Goal: Task Accomplishment & Management: Manage account settings

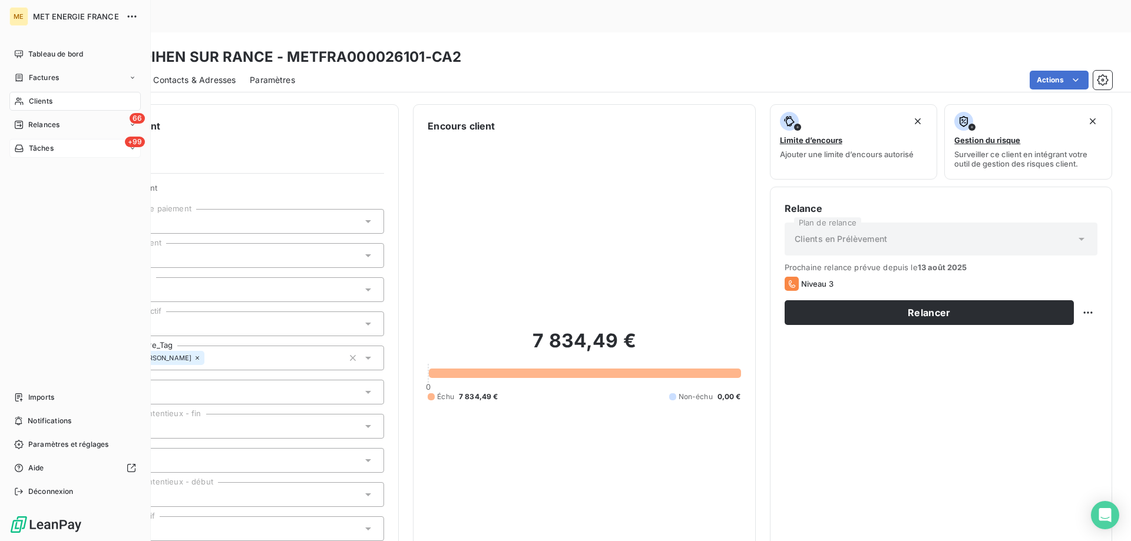
scroll to position [339, 0]
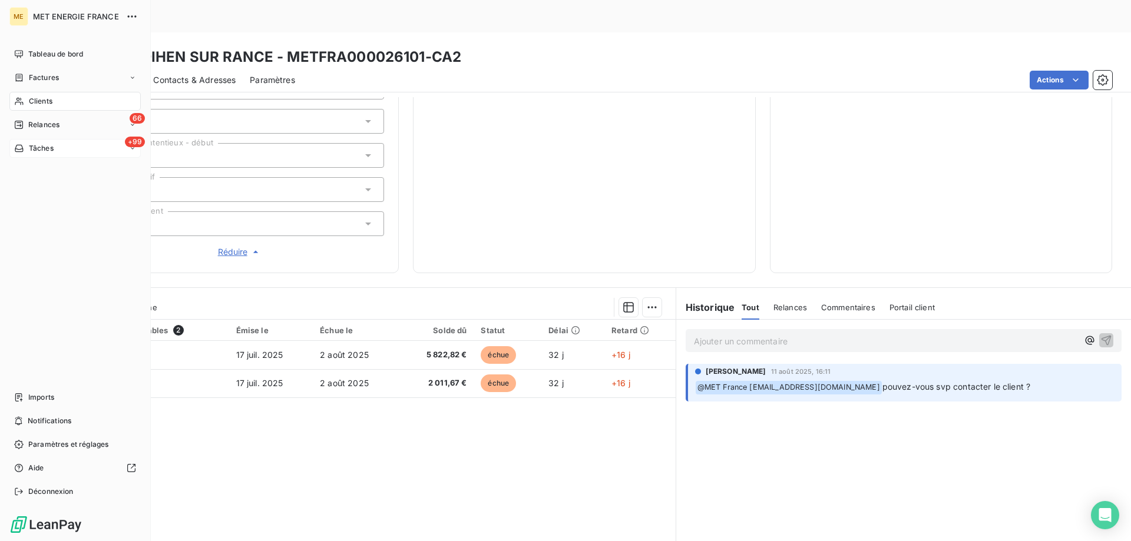
click at [25, 149] on div "Tâches" at bounding box center [33, 148] width 39 height 11
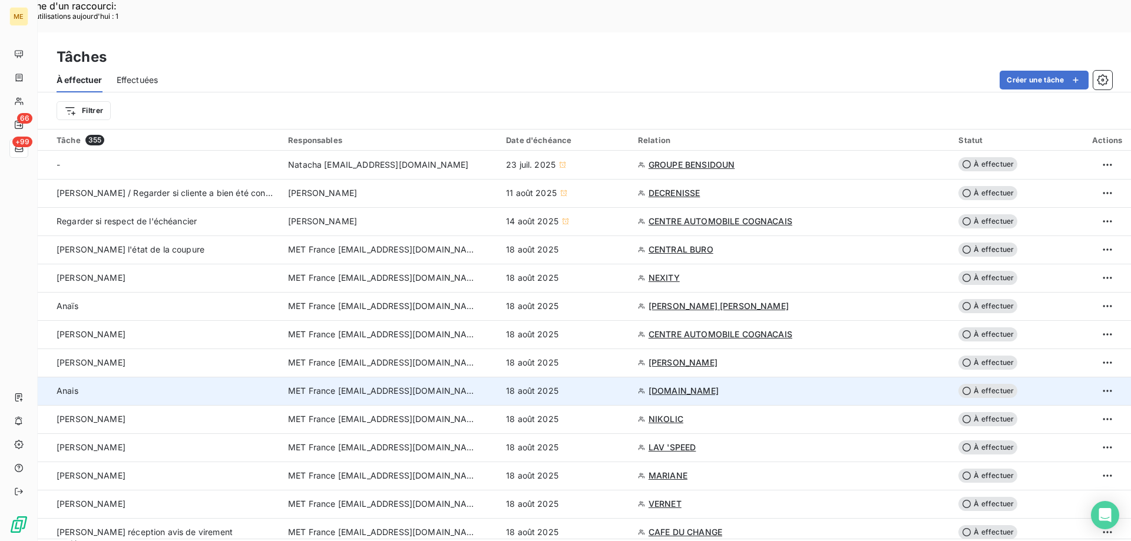
click at [617, 385] on div "18 août 2025" at bounding box center [565, 391] width 118 height 12
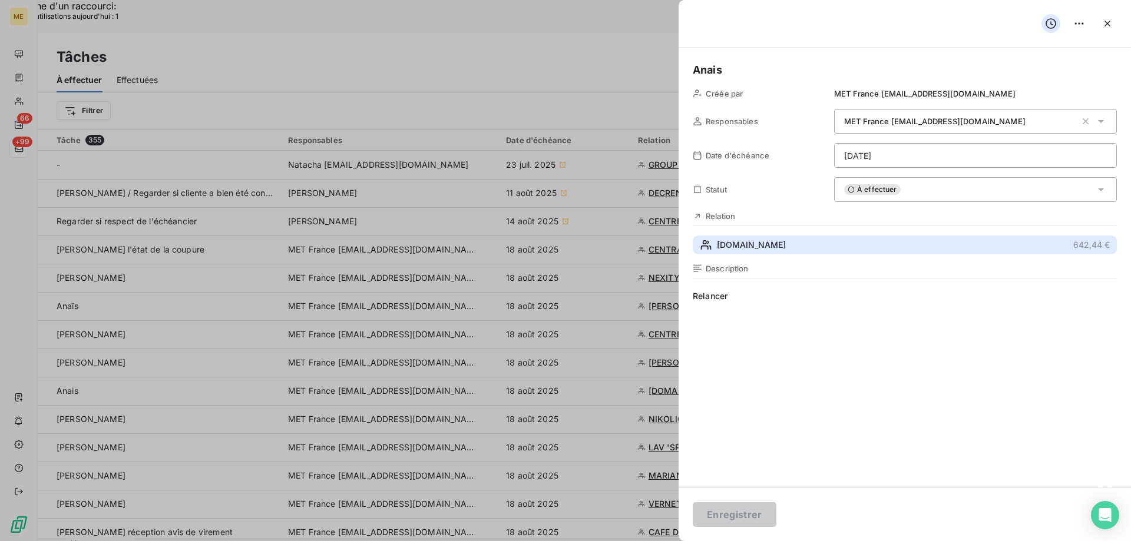
click at [785, 249] on span "[DOMAIN_NAME]" at bounding box center [751, 245] width 69 height 12
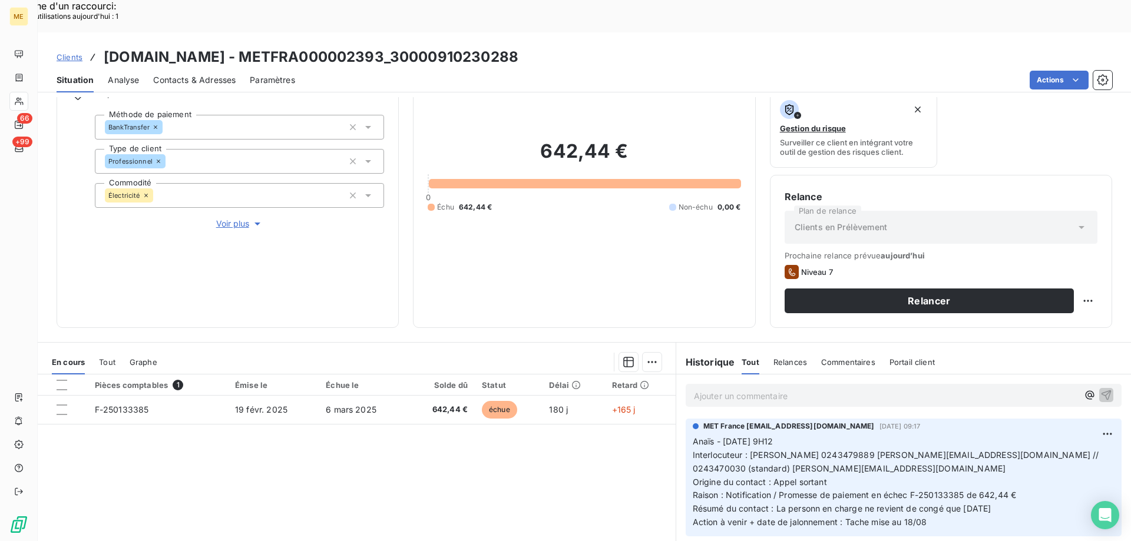
scroll to position [157, 0]
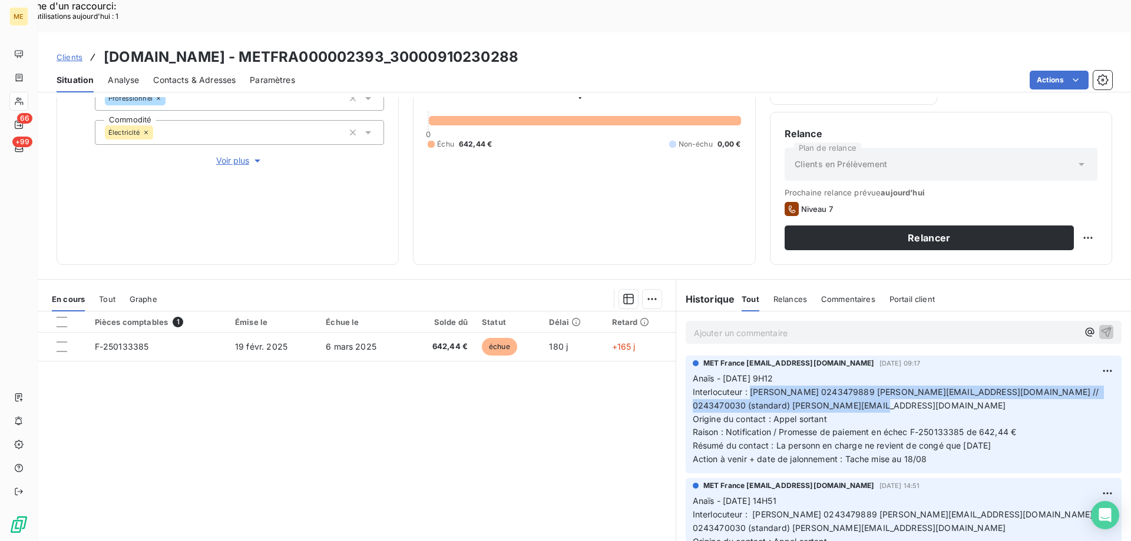
drag, startPoint x: 744, startPoint y: 359, endPoint x: 913, endPoint y: 375, distance: 169.1
click at [913, 375] on p "Anaïs - [DATE] 9H12 Interlocuteur : [PERSON_NAME] 0243479889 [PERSON_NAME][EMAI…" at bounding box center [904, 419] width 422 height 94
copy span "[PERSON_NAME] 0243479889 [PERSON_NAME][EMAIL_ADDRESS][DOMAIN_NAME] // 024347003…"
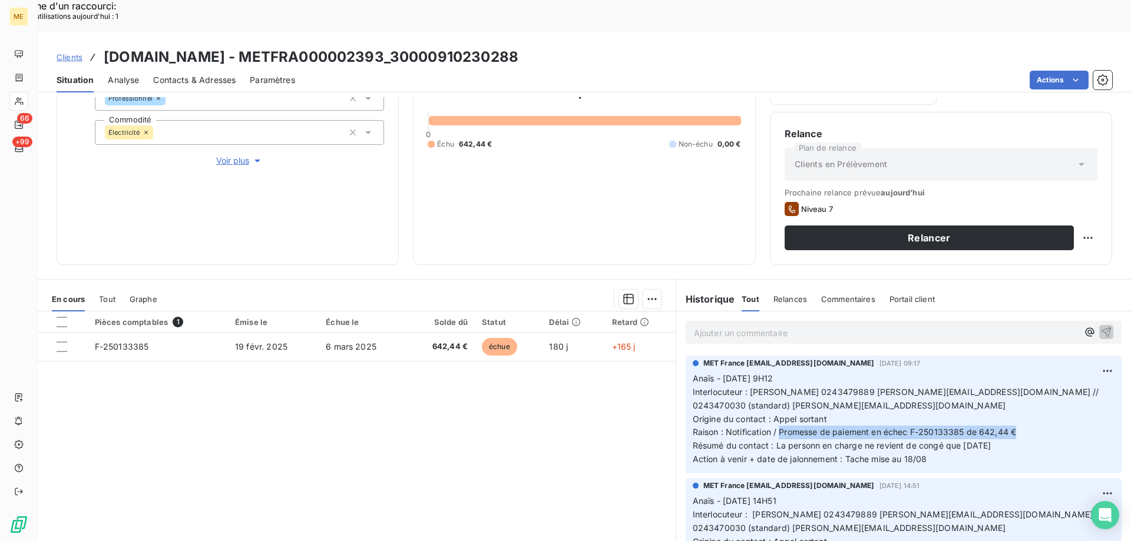
drag, startPoint x: 775, startPoint y: 399, endPoint x: 1037, endPoint y: 398, distance: 262.7
click at [1037, 398] on p "Anaïs - [DATE] 9H12 Interlocuteur : [PERSON_NAME] 0243479889 [PERSON_NAME][EMAI…" at bounding box center [904, 419] width 422 height 94
copy span "Promesse de paiement en échec F-250133385 de 642,44 €"
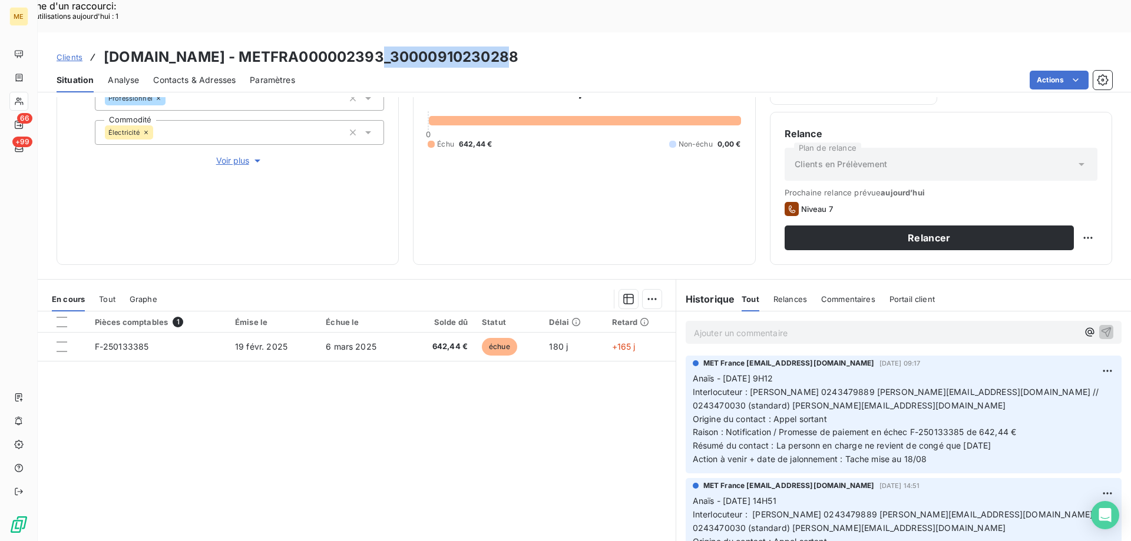
drag, startPoint x: 527, startPoint y: 20, endPoint x: 392, endPoint y: 29, distance: 135.2
click at [392, 47] on div "Clients [DOMAIN_NAME] - METFRA000002393_30000910230288" at bounding box center [584, 57] width 1093 height 21
copy h3 "30000910230288"
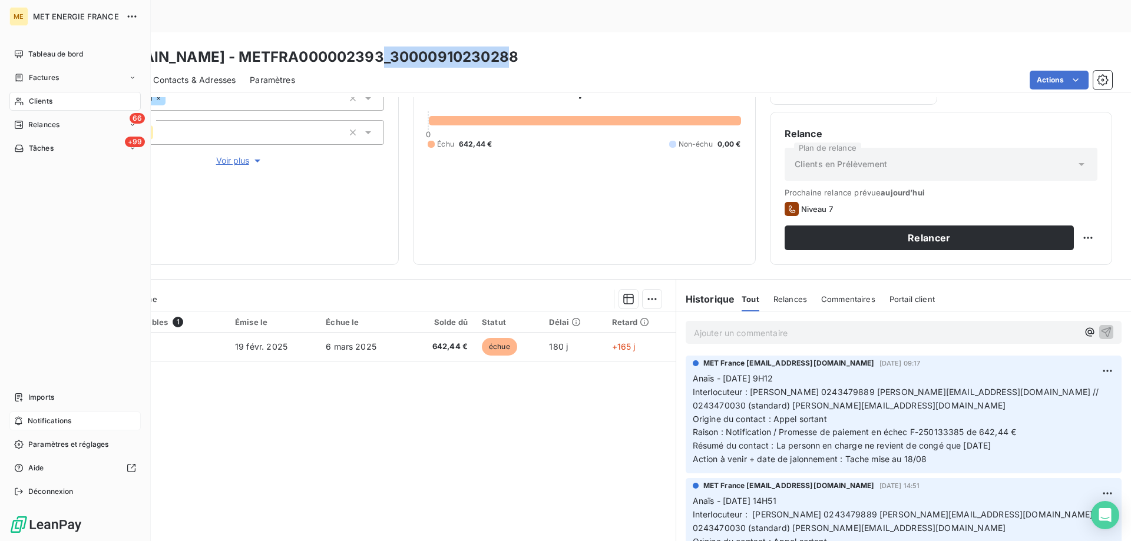
click at [27, 418] on div "Notifications" at bounding box center [74, 421] width 131 height 19
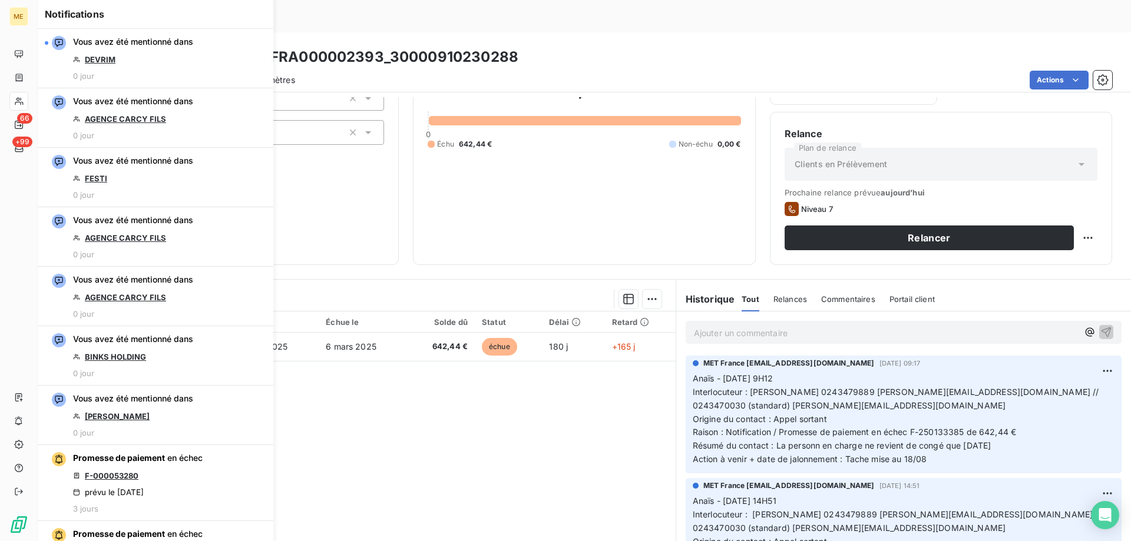
click at [525, 198] on div "642,44 € 0 Échu 642,44 € Non-échu 0,00 €" at bounding box center [584, 113] width 313 height 274
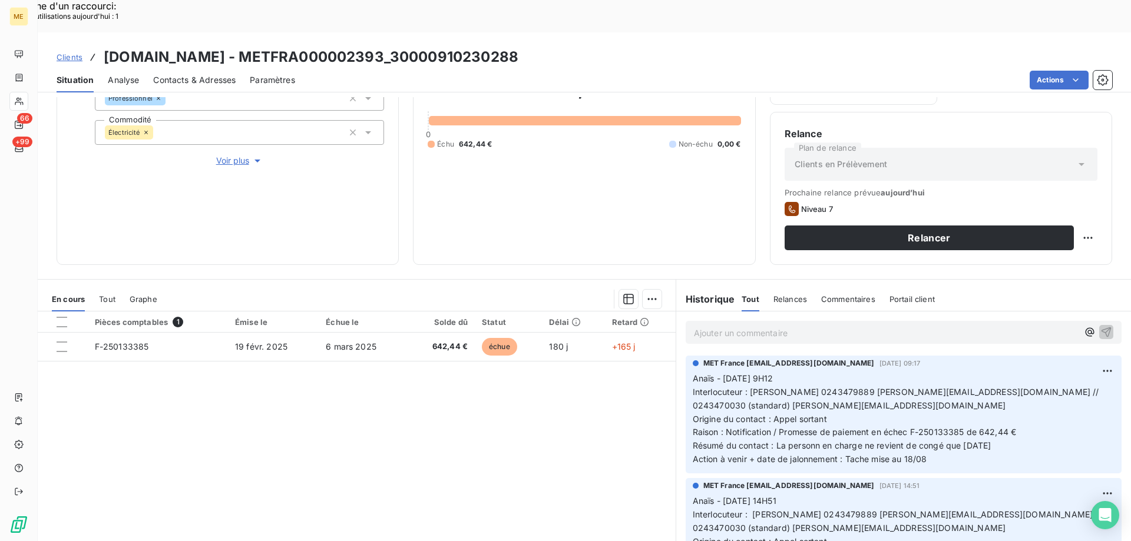
click at [512, 168] on div "642,44 € 0 Échu 642,44 € Non-échu 0,00 €" at bounding box center [584, 113] width 313 height 274
drag, startPoint x: 521, startPoint y: 19, endPoint x: 395, endPoint y: 26, distance: 126.8
click at [395, 47] on div "Clients [DOMAIN_NAME] - METFRA000002393_30000910230288" at bounding box center [584, 57] width 1093 height 21
copy h3 "30000910230288"
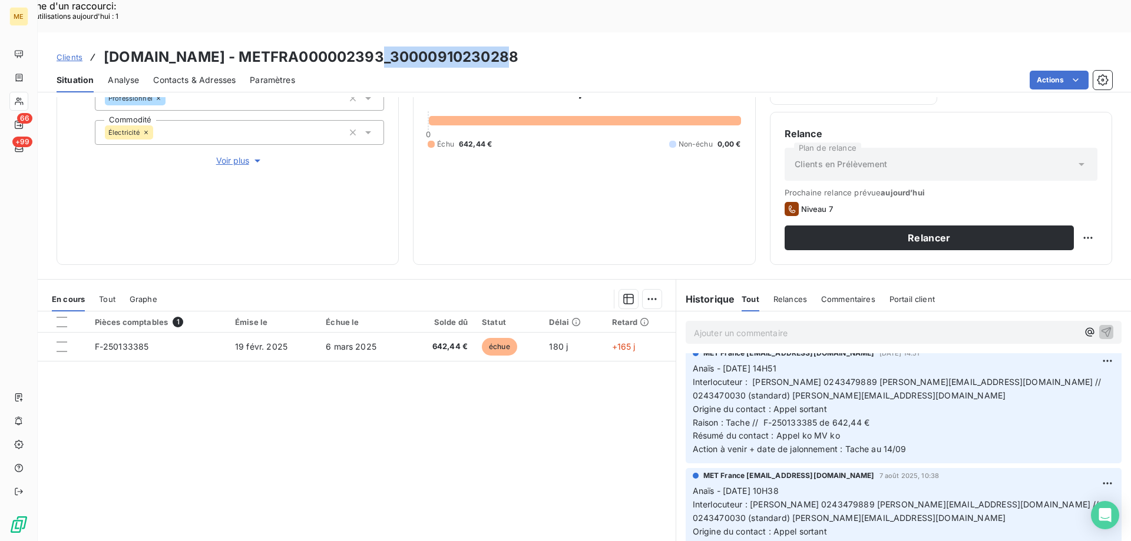
scroll to position [0, 0]
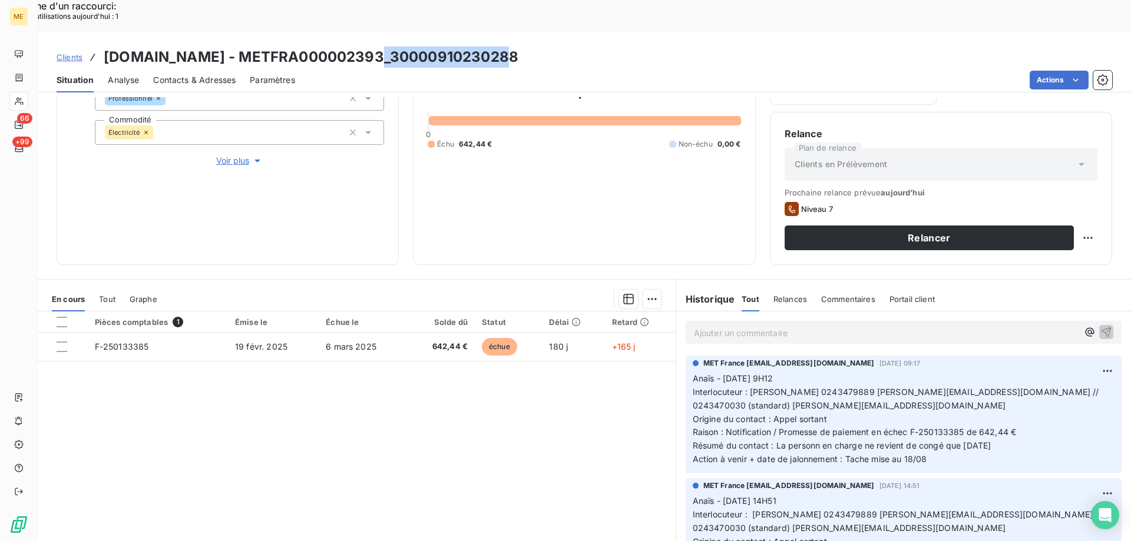
click at [605, 153] on div "642,44 € 0 Échu 642,44 € Non-échu 0,00 €" at bounding box center [584, 113] width 313 height 274
drag, startPoint x: 932, startPoint y: 359, endPoint x: 997, endPoint y: 362, distance: 64.9
click at [997, 387] on span "Interlocuteur : [PERSON_NAME] 0243479889 [PERSON_NAME][EMAIL_ADDRESS][DOMAIN_NA…" at bounding box center [897, 399] width 409 height 24
copy span "[DOMAIN_NAME]"
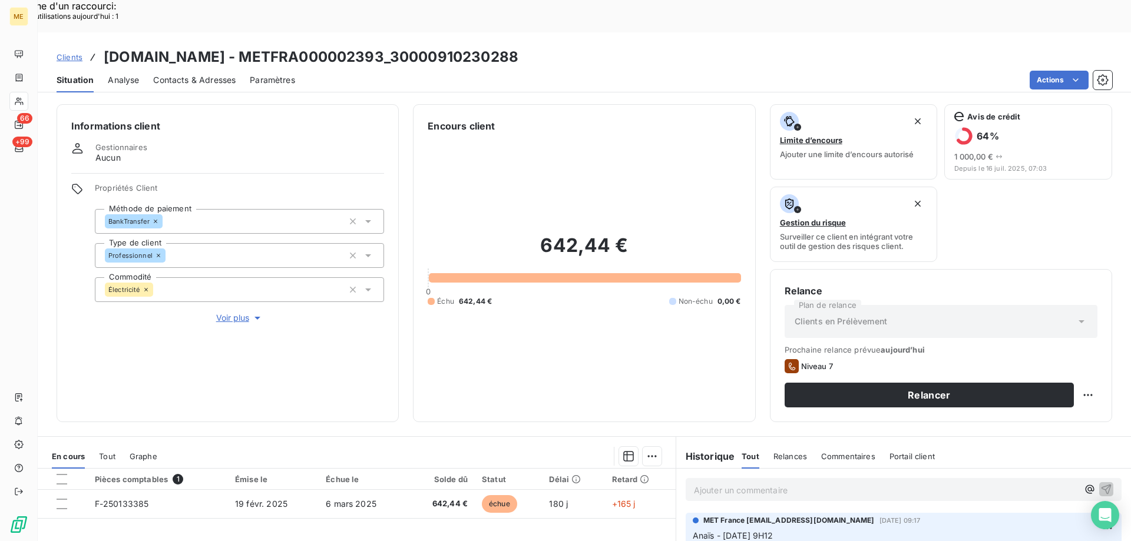
scroll to position [157, 0]
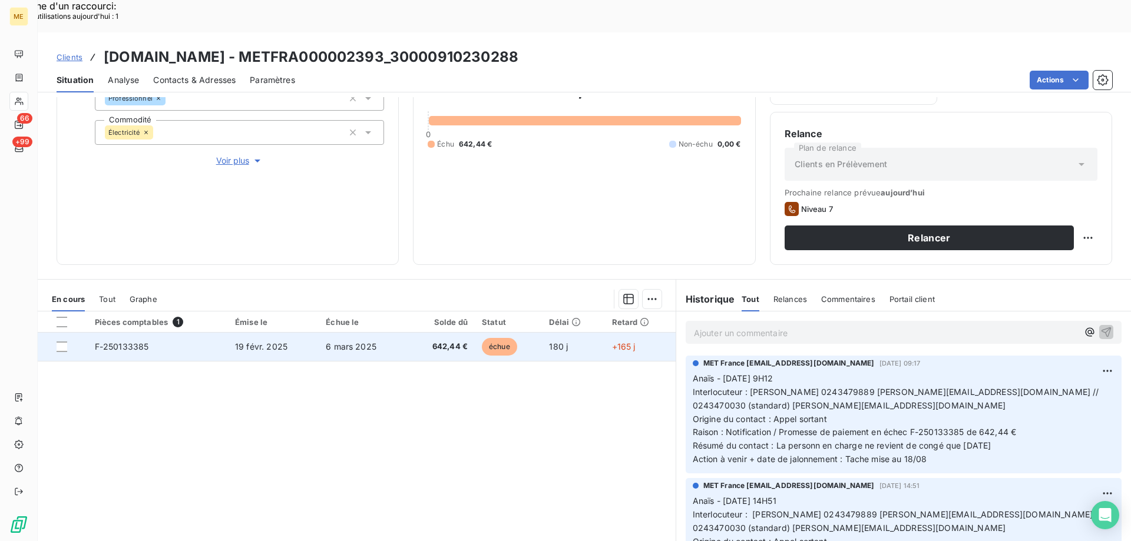
click at [408, 333] on td "642,44 €" at bounding box center [441, 347] width 68 height 28
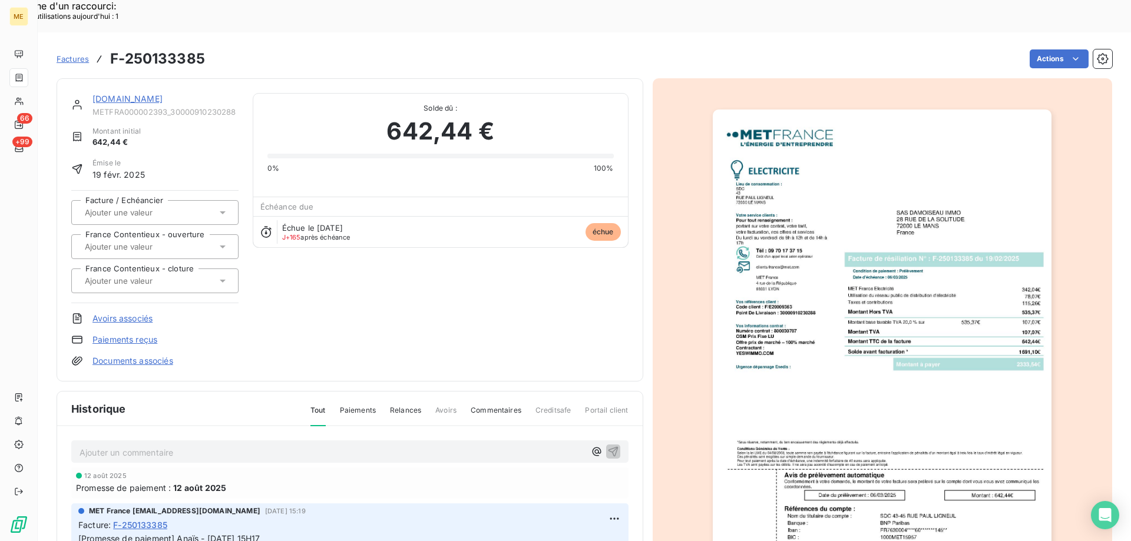
click at [881, 266] on img "button" at bounding box center [882, 349] width 339 height 479
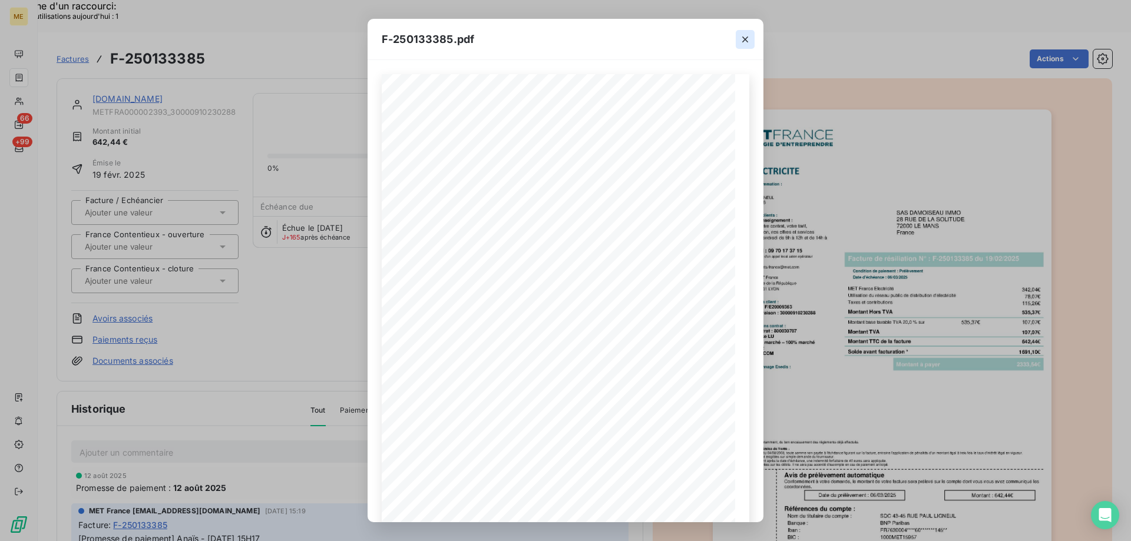
click at [742, 40] on icon "button" at bounding box center [745, 40] width 12 height 12
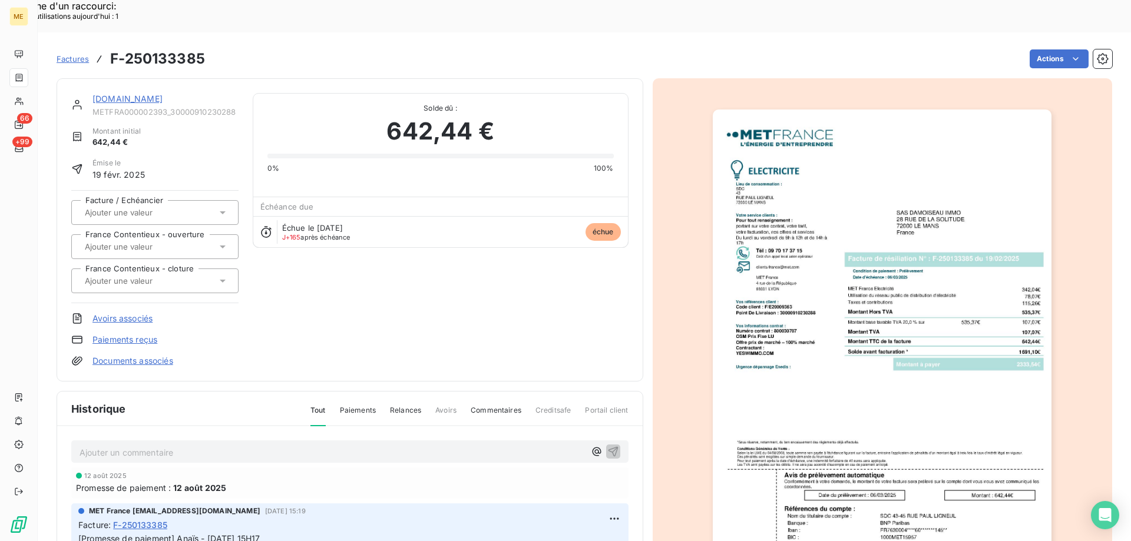
click at [135, 94] on link "[DOMAIN_NAME]" at bounding box center [127, 99] width 70 height 10
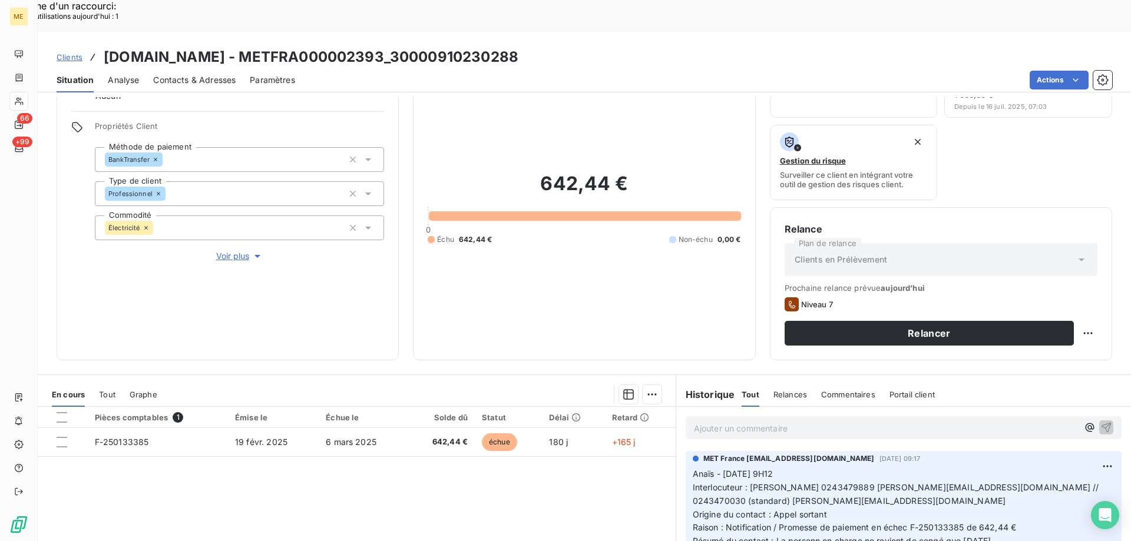
scroll to position [157, 0]
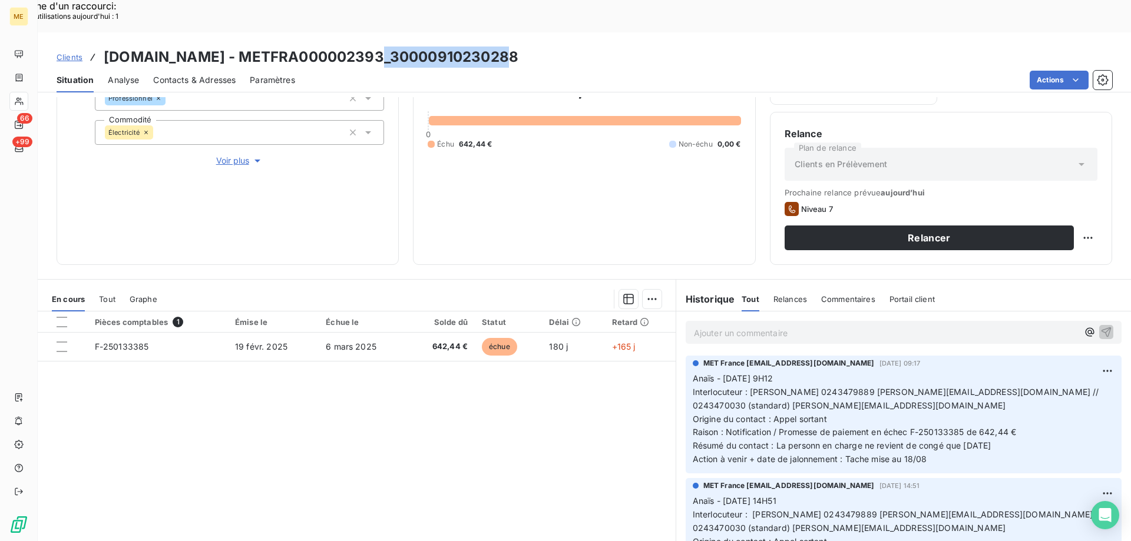
drag, startPoint x: 516, startPoint y: 24, endPoint x: 389, endPoint y: 24, distance: 126.6
click at [389, 47] on div "Clients [DOMAIN_NAME] - METFRA000002393_30000910230288" at bounding box center [584, 57] width 1093 height 21
copy h3 "30000910230288"
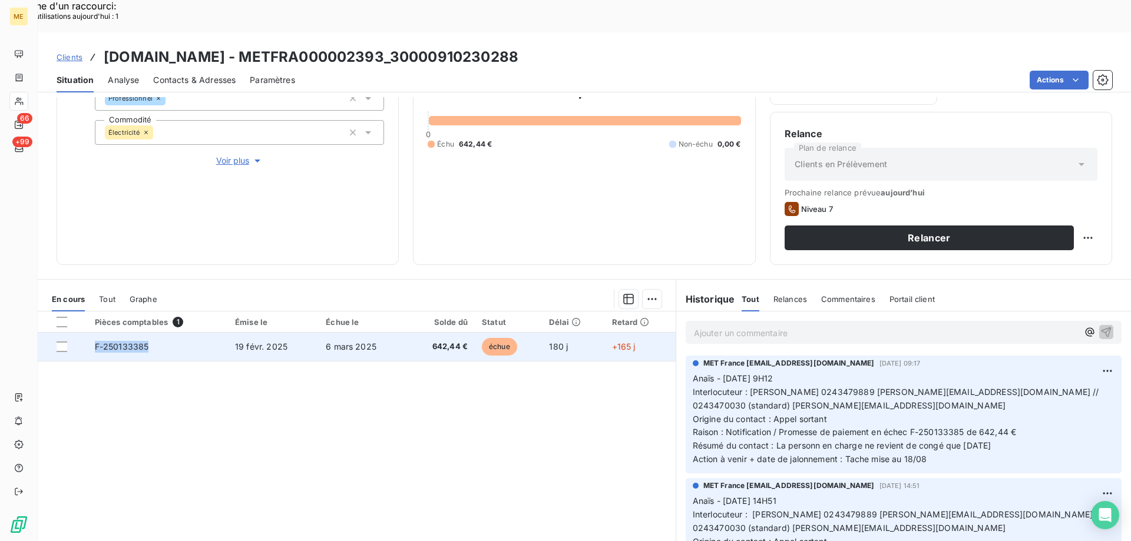
copy span "F-250133385"
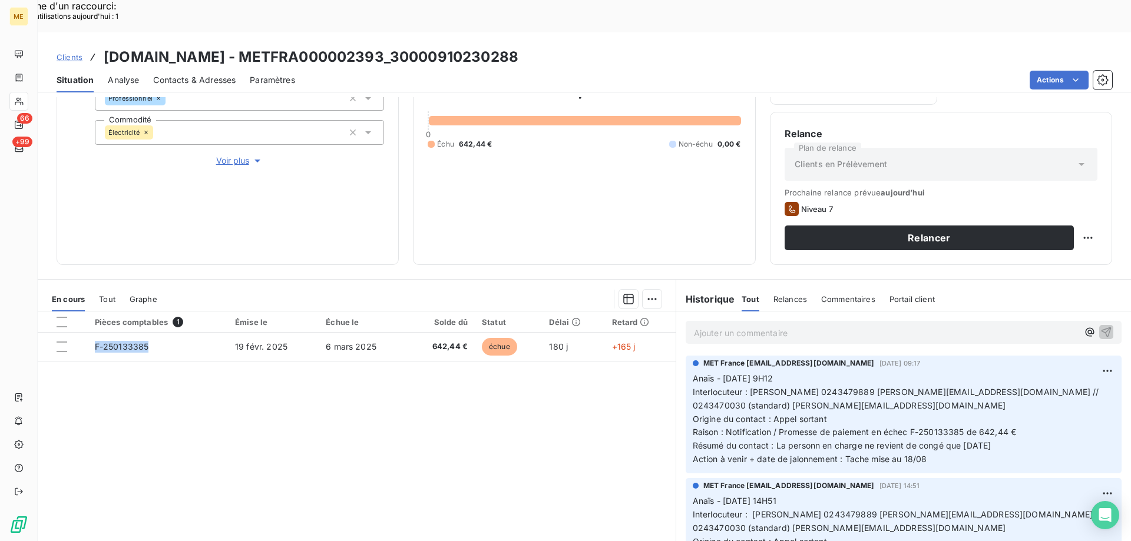
drag, startPoint x: 152, startPoint y: 316, endPoint x: 257, endPoint y: 461, distance: 178.4
click at [175, 435] on div "Pièces comptables 1 Émise le Échue le Solde dû Statut Délai Retard F-250133385 …" at bounding box center [357, 425] width 638 height 227
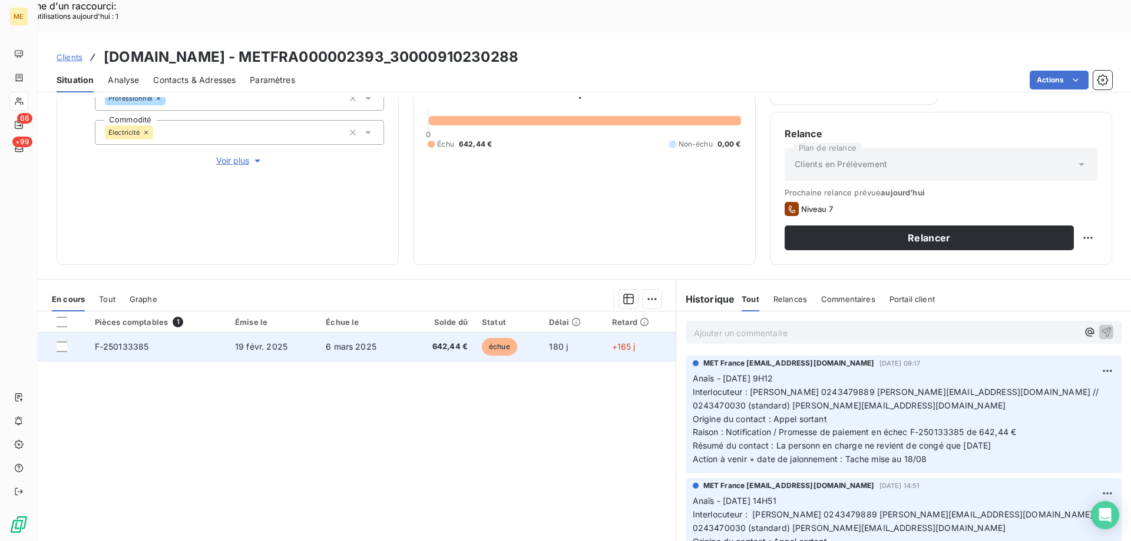
click at [308, 333] on td "19 févr. 2025" at bounding box center [273, 347] width 91 height 28
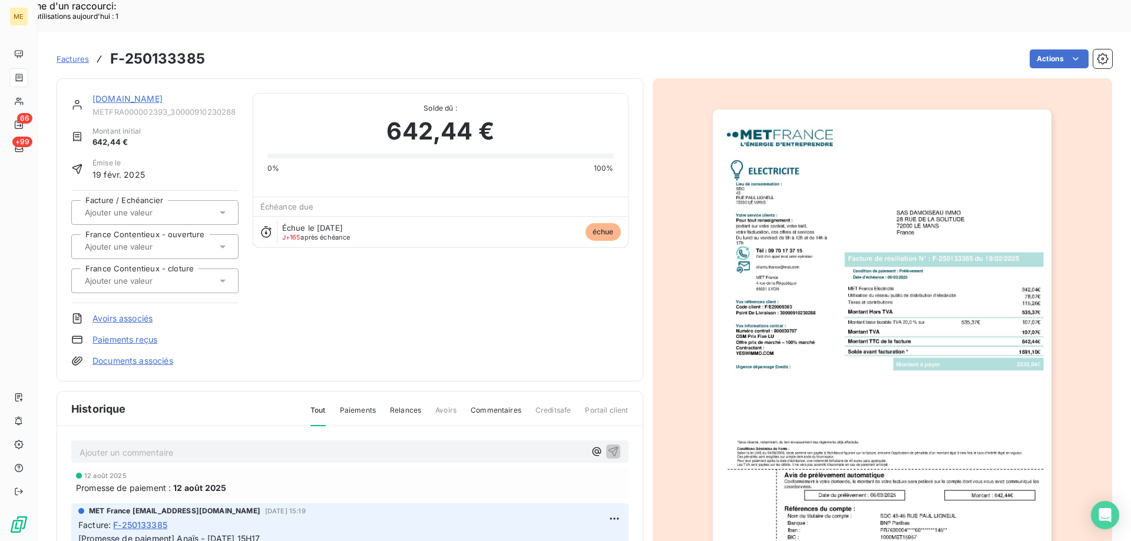
click at [957, 328] on img "button" at bounding box center [882, 349] width 339 height 479
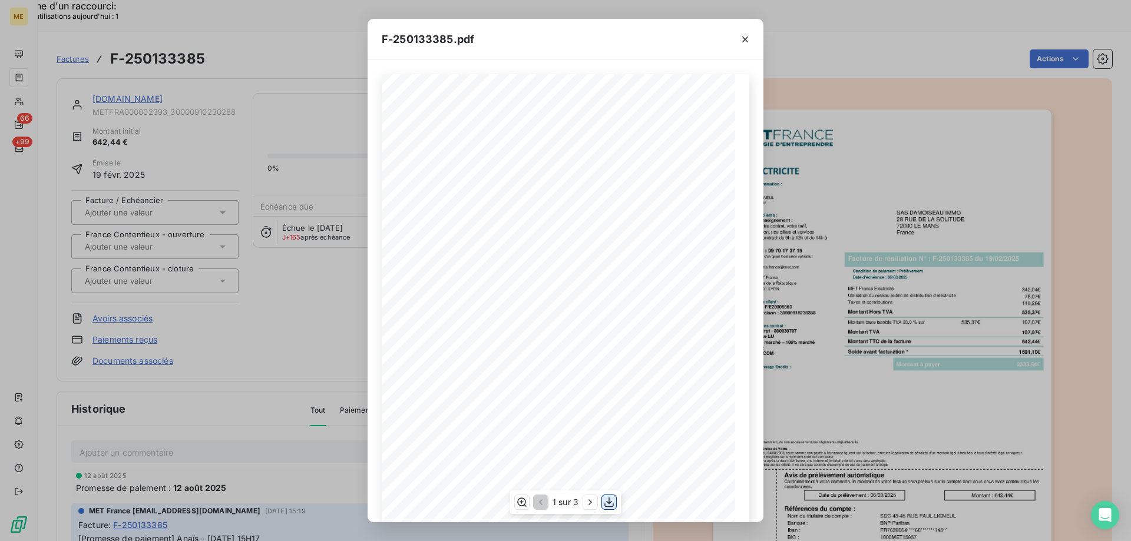
click at [610, 508] on icon "button" at bounding box center [609, 503] width 12 height 12
click at [740, 46] on button "button" at bounding box center [745, 39] width 19 height 19
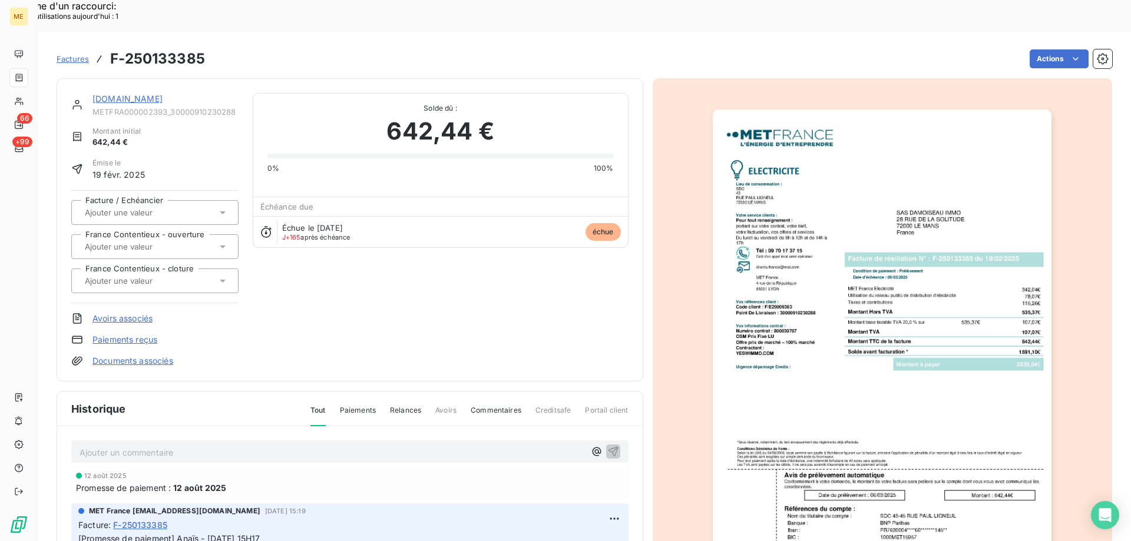
click at [147, 94] on link "[DOMAIN_NAME]" at bounding box center [127, 99] width 70 height 10
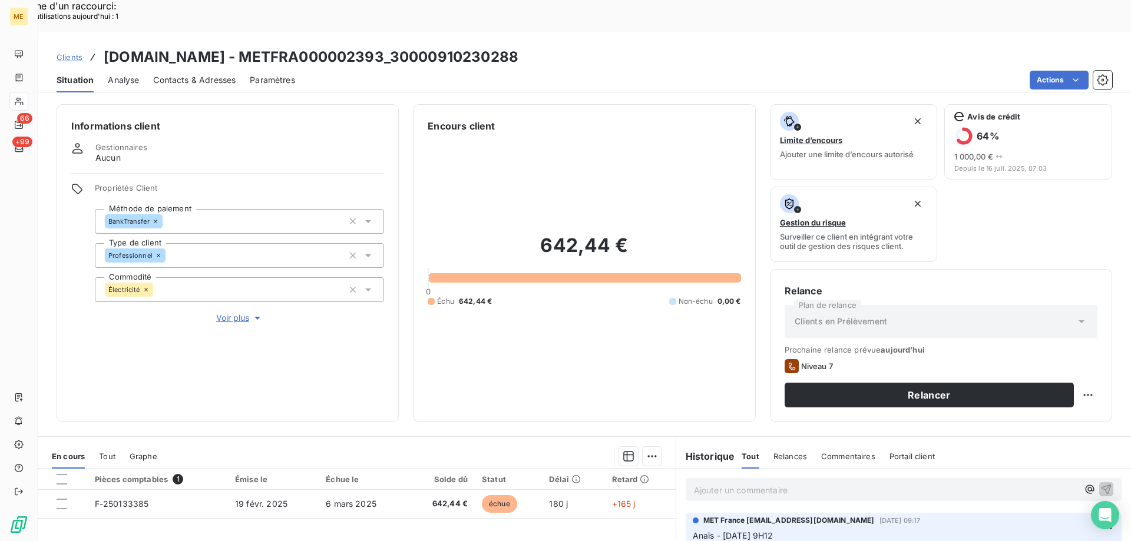
click at [818, 483] on p "Ajouter un commentaire ﻿" at bounding box center [886, 490] width 384 height 15
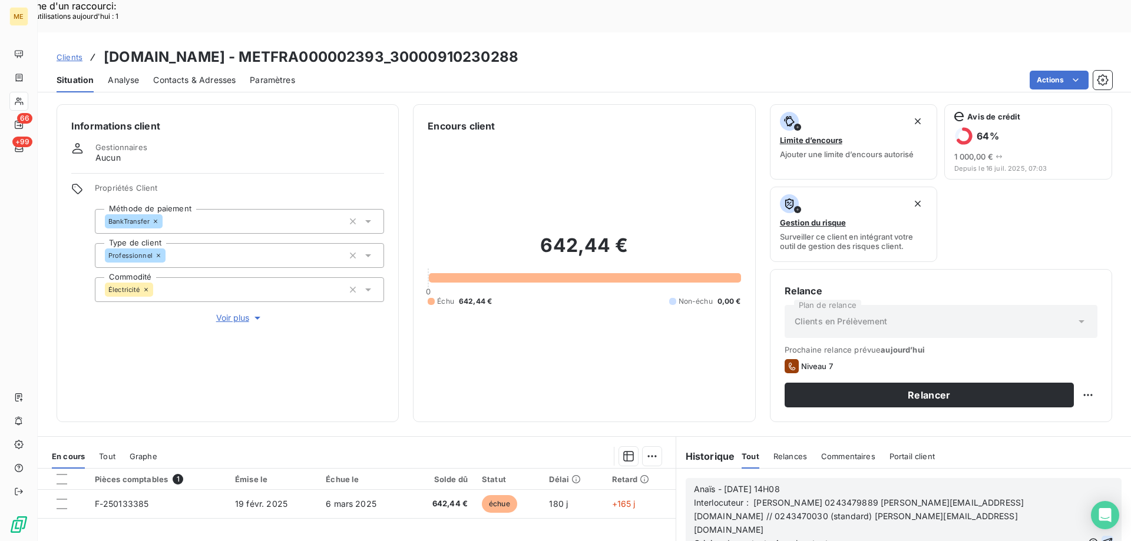
click at [1101, 537] on icon "button" at bounding box center [1107, 543] width 12 height 12
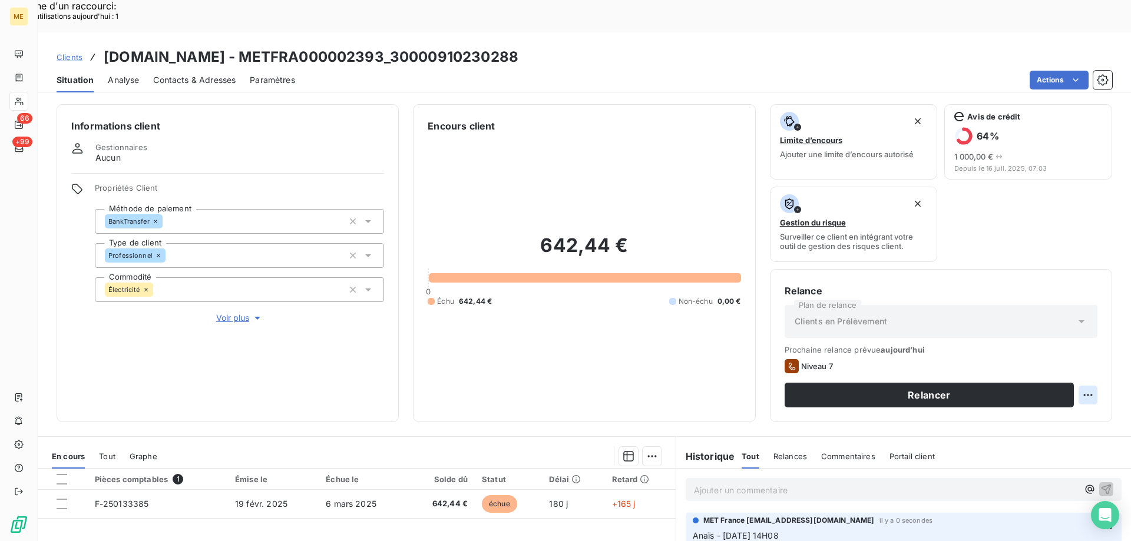
click at [1074, 393] on div "Replanifier cette action" at bounding box center [1030, 388] width 105 height 19
select select "7"
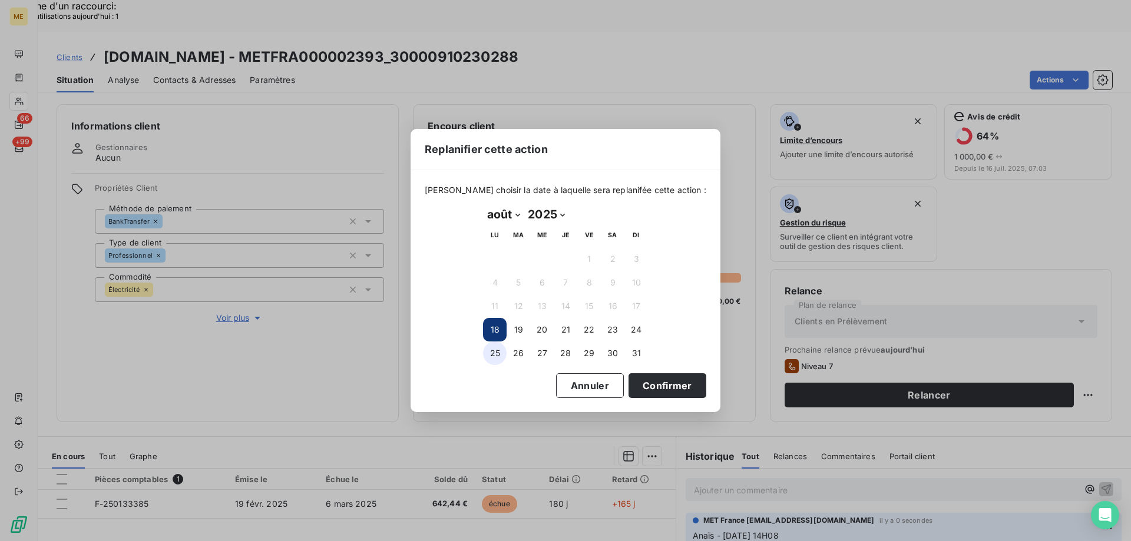
click at [497, 350] on button "25" at bounding box center [495, 354] width 24 height 24
click at [670, 384] on button "Confirmer" at bounding box center [667, 385] width 78 height 25
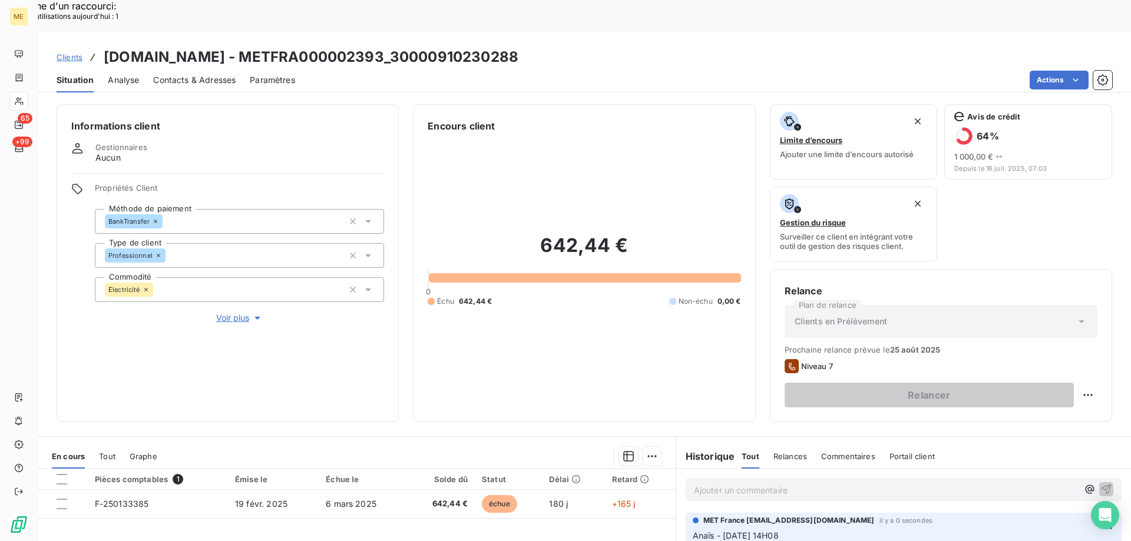
scroll to position [157, 0]
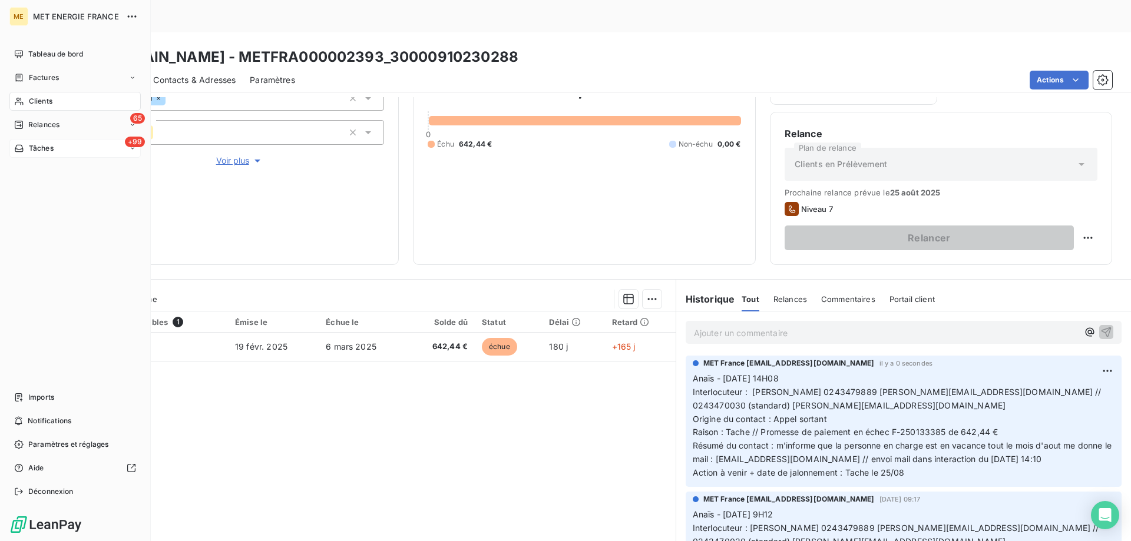
click at [79, 147] on div "+99 Tâches" at bounding box center [74, 148] width 131 height 19
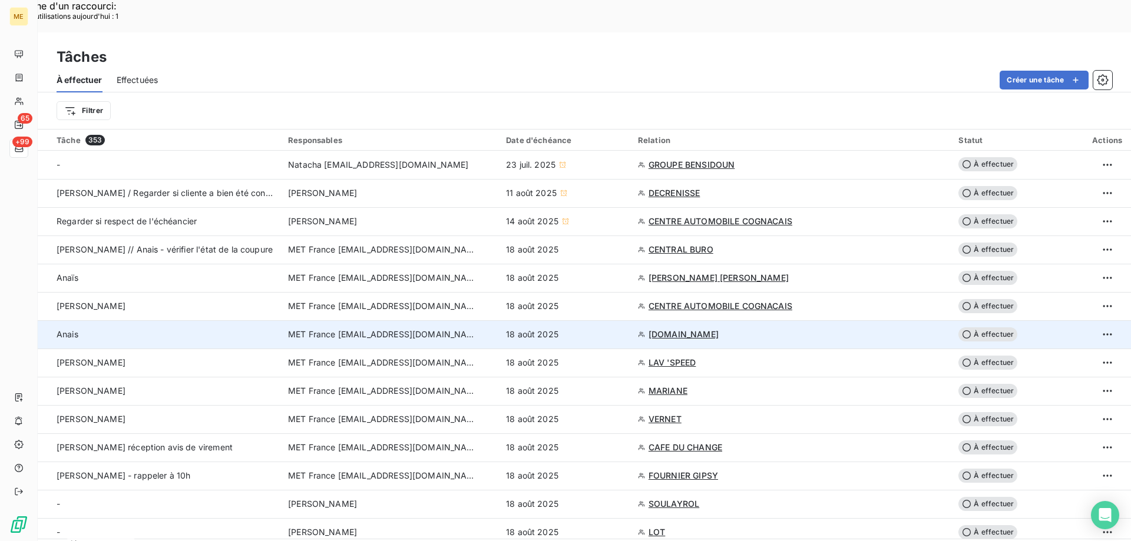
click at [625, 320] on td "18 août 2025" at bounding box center [565, 334] width 132 height 28
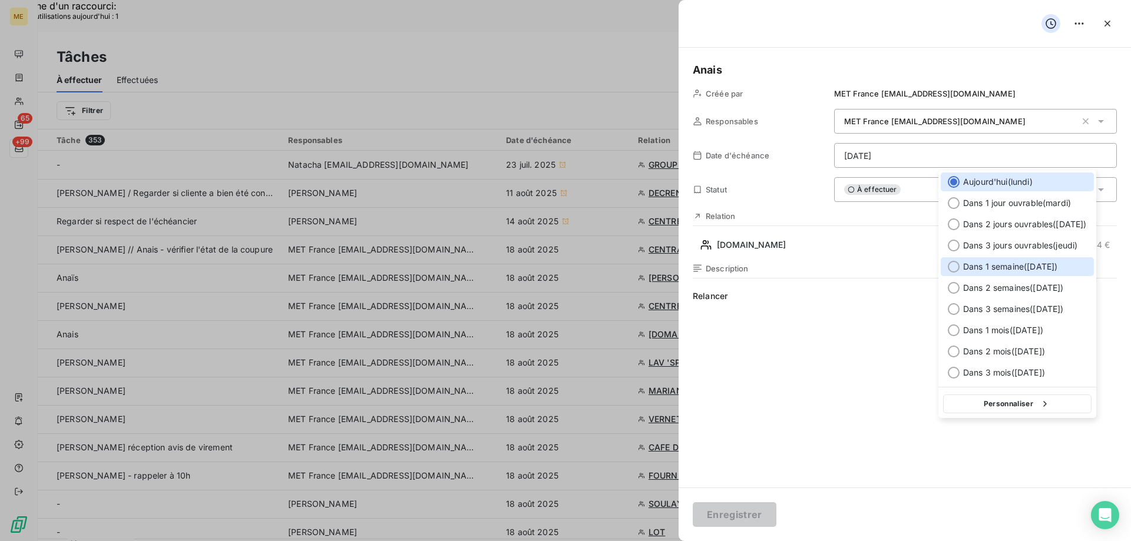
click at [979, 265] on span "Dans 1 semaine ( [DATE] )" at bounding box center [1010, 267] width 94 height 12
type input "[DATE]"
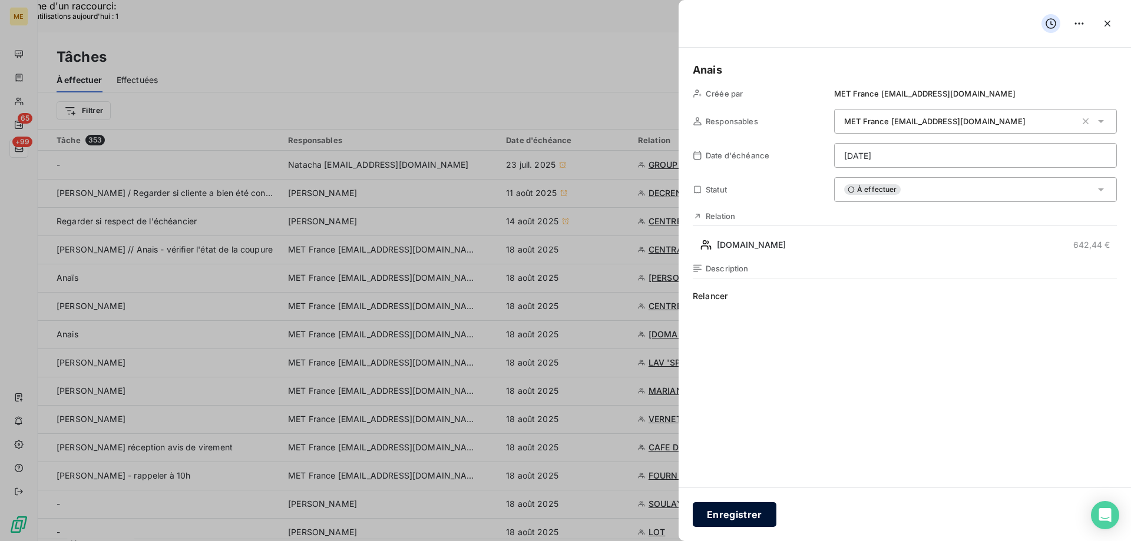
click at [742, 517] on button "Enregistrer" at bounding box center [735, 514] width 84 height 25
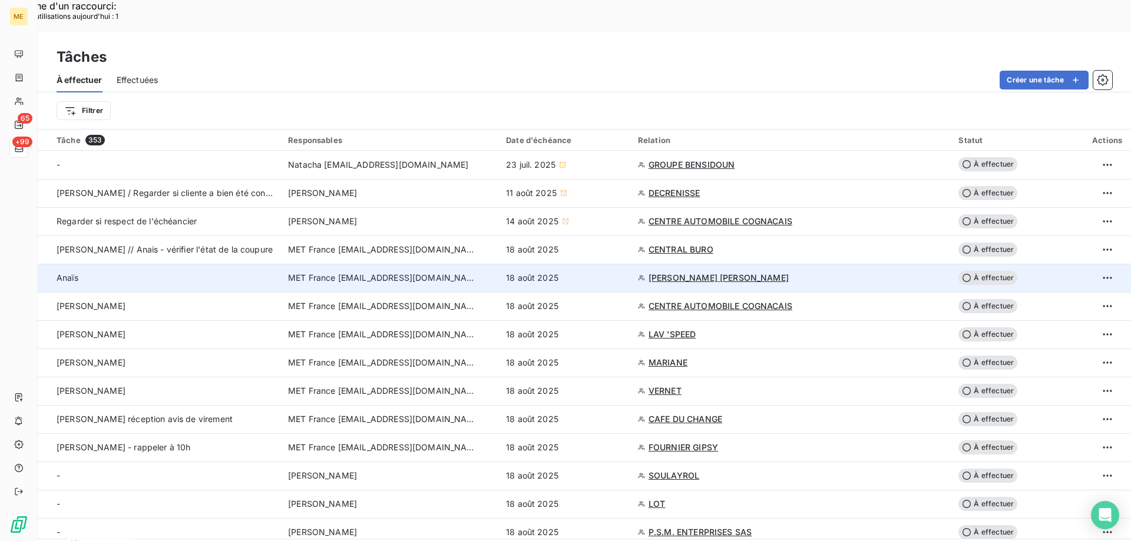
click at [701, 264] on td "[PERSON_NAME] [PERSON_NAME]" at bounding box center [791, 278] width 321 height 28
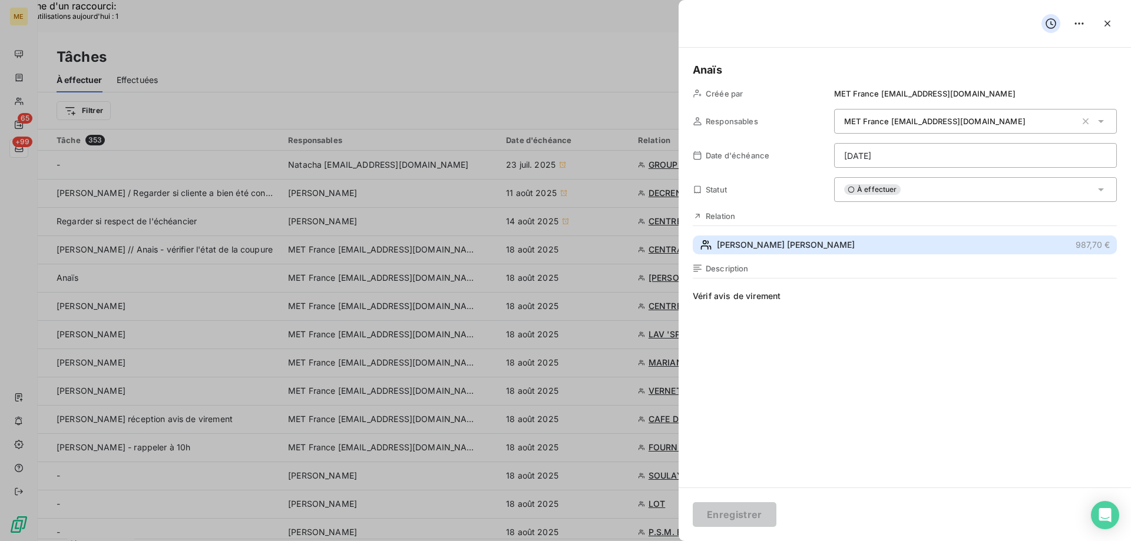
click at [803, 243] on span "[PERSON_NAME] [PERSON_NAME]" at bounding box center [786, 245] width 138 height 12
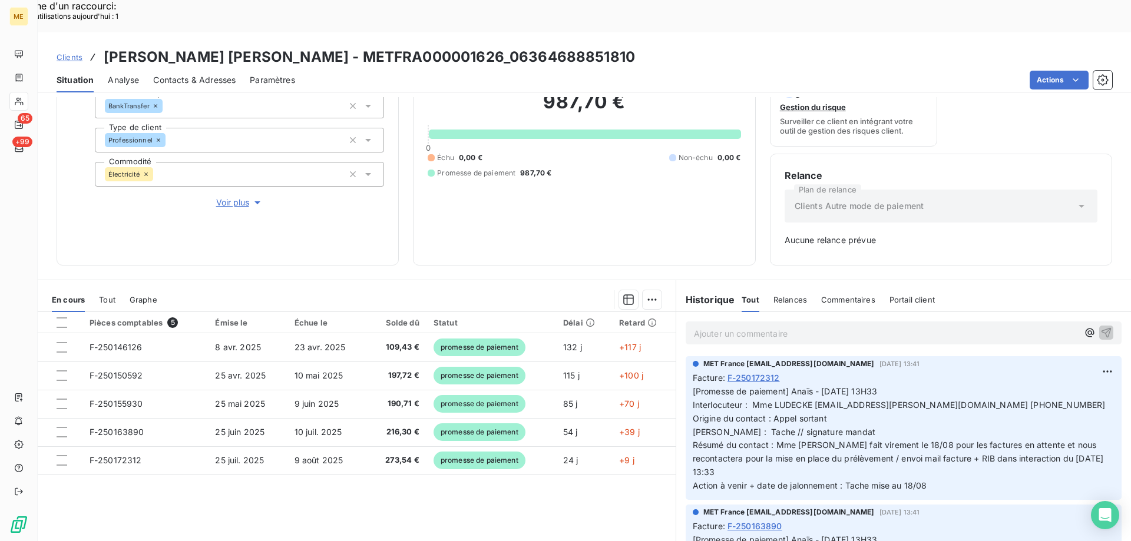
scroll to position [116, 0]
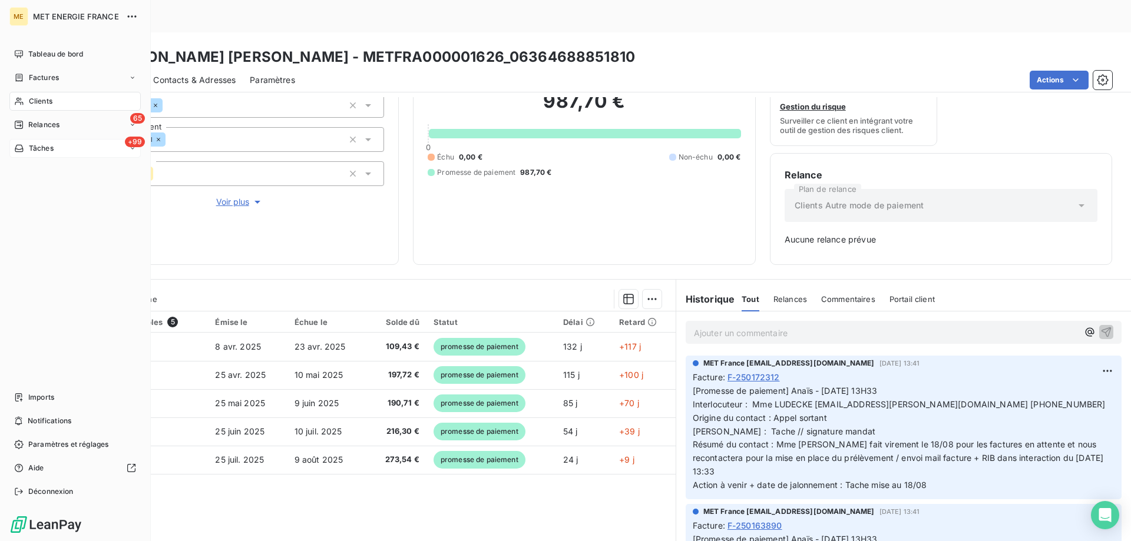
click at [39, 147] on span "Tâches" at bounding box center [41, 148] width 25 height 11
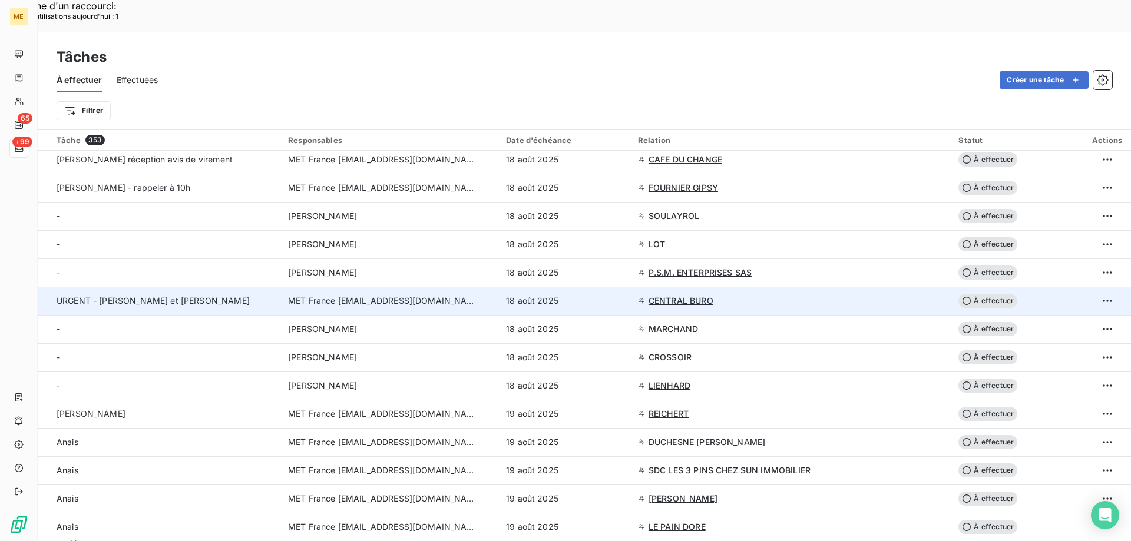
scroll to position [294, 0]
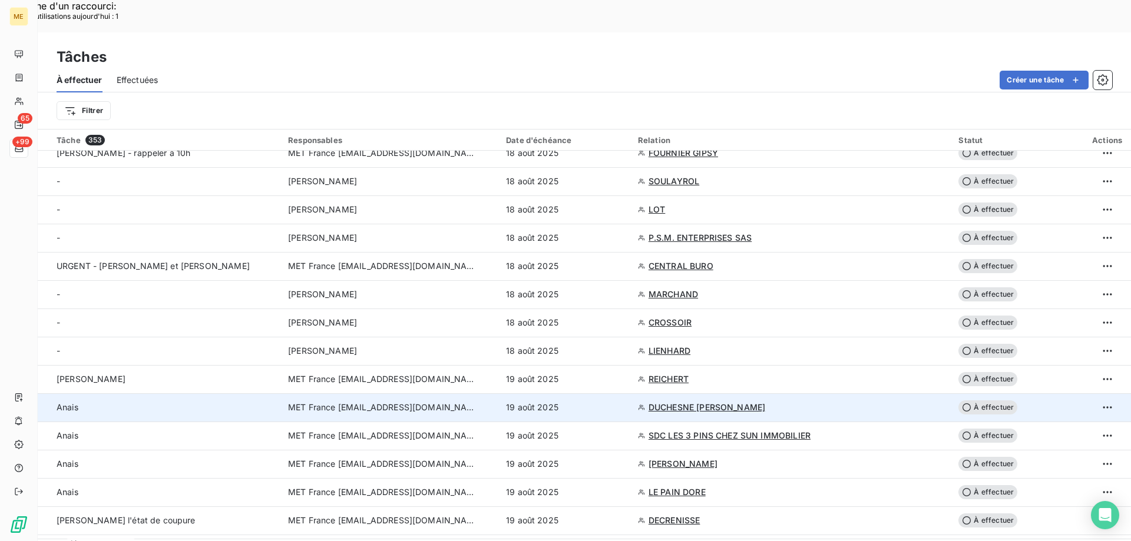
click at [621, 393] on td "19 août 2025" at bounding box center [565, 407] width 132 height 28
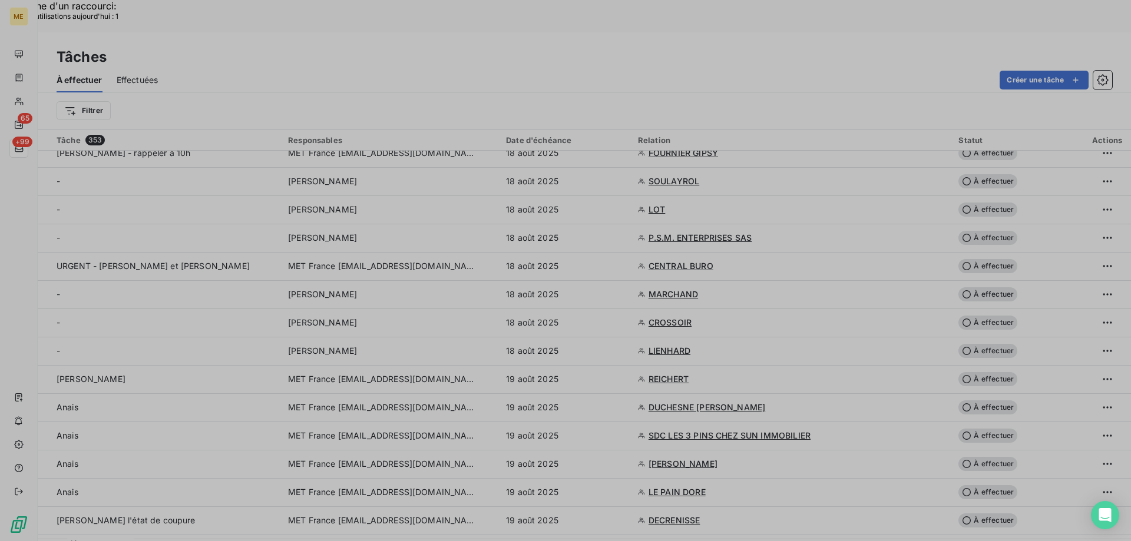
type input "[DATE]"
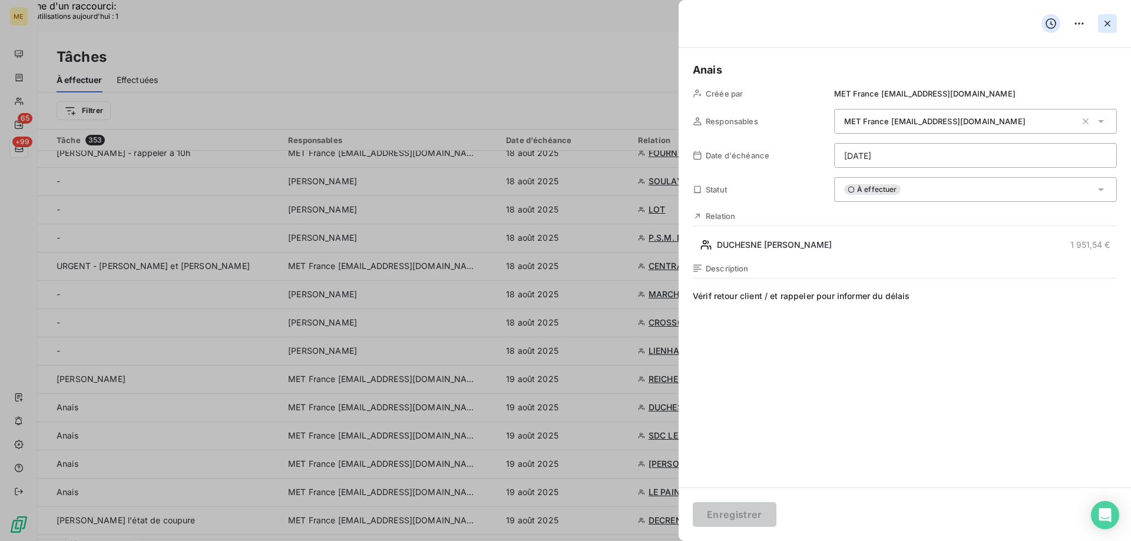
click at [1112, 19] on icon "button" at bounding box center [1107, 24] width 12 height 12
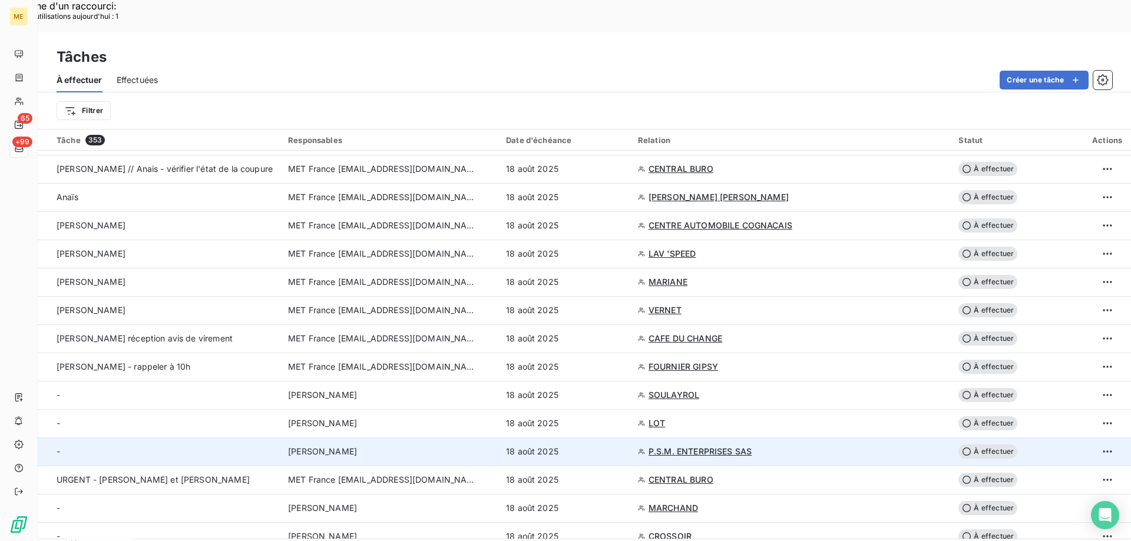
scroll to position [59, 0]
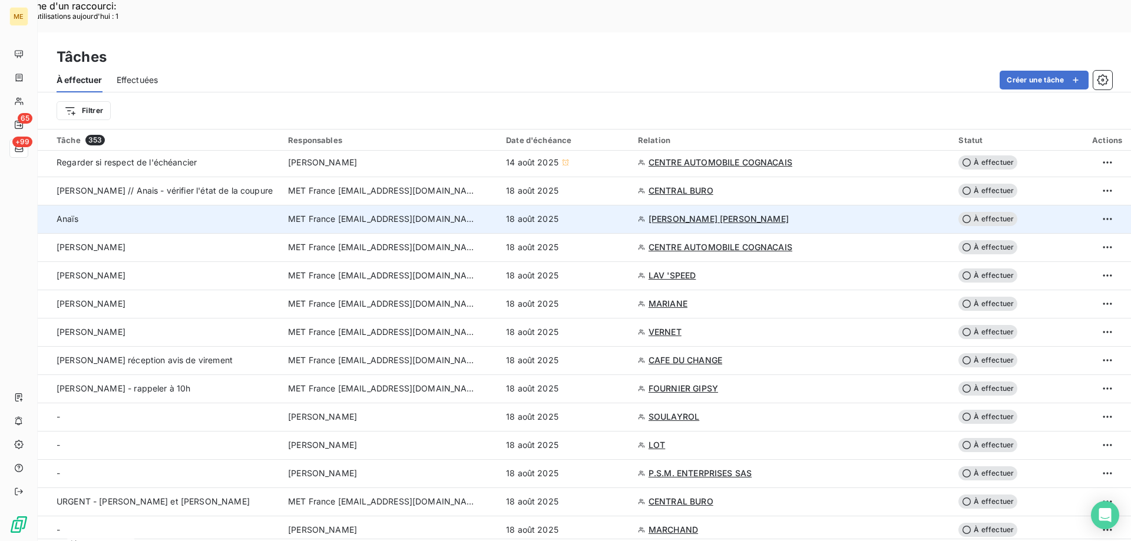
click at [611, 213] on div "18 août 2025" at bounding box center [565, 219] width 118 height 12
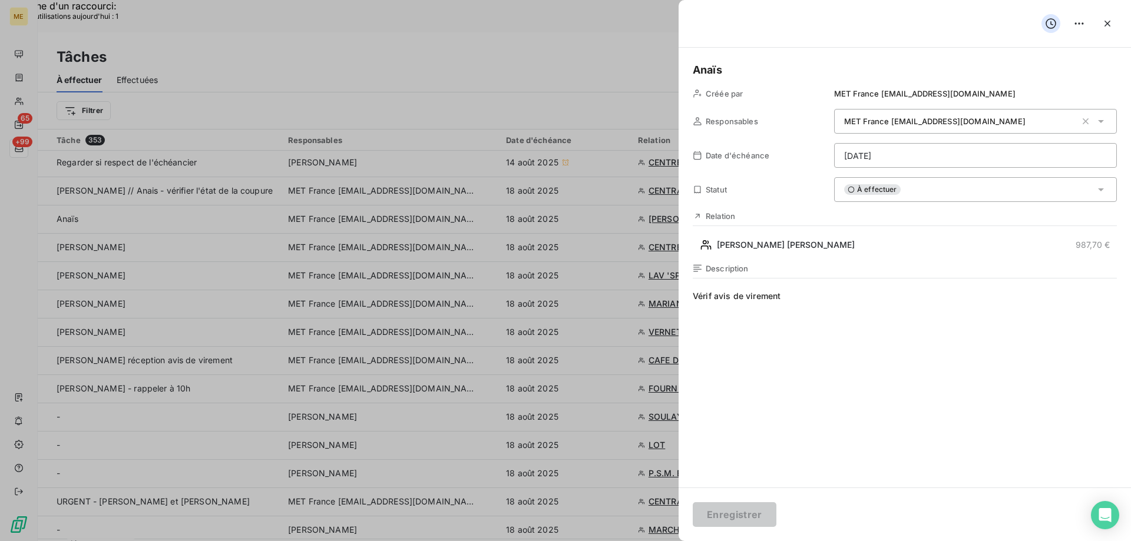
click at [963, 191] on div "À effectuer" at bounding box center [975, 189] width 283 height 25
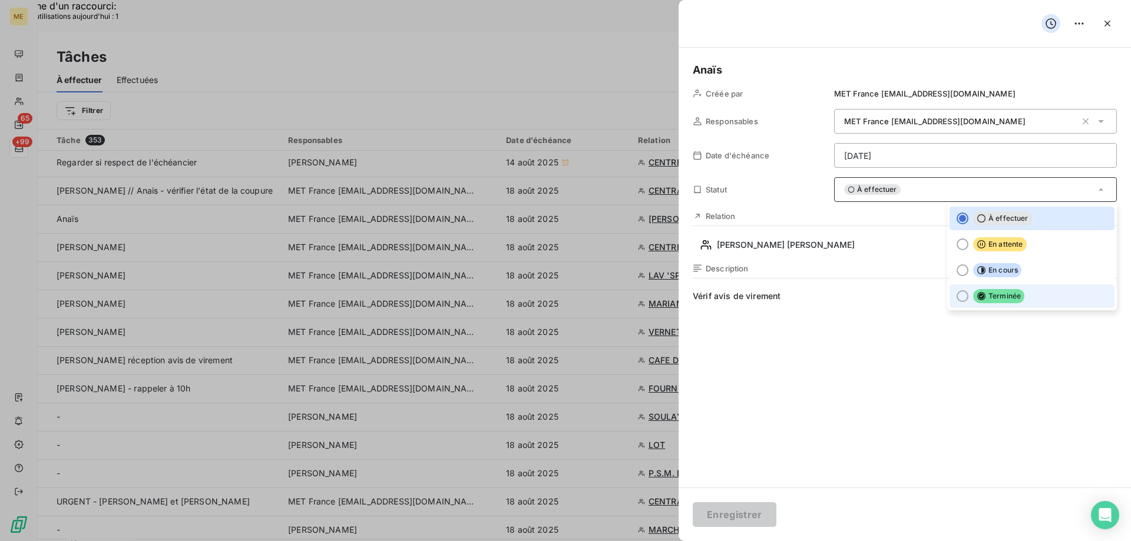
click at [997, 297] on span "Terminée" at bounding box center [998, 296] width 51 height 14
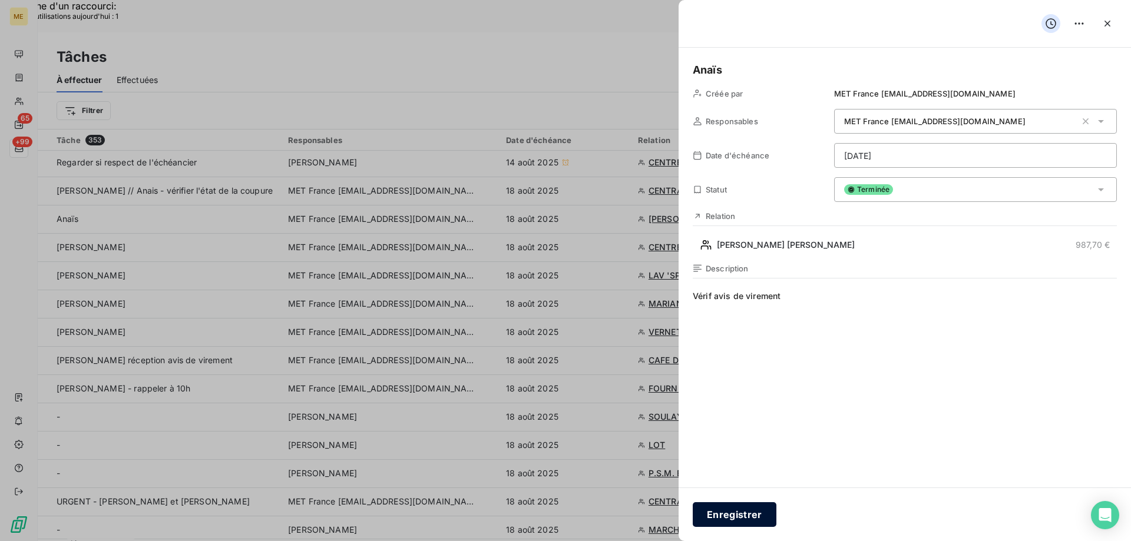
click at [746, 514] on button "Enregistrer" at bounding box center [735, 514] width 84 height 25
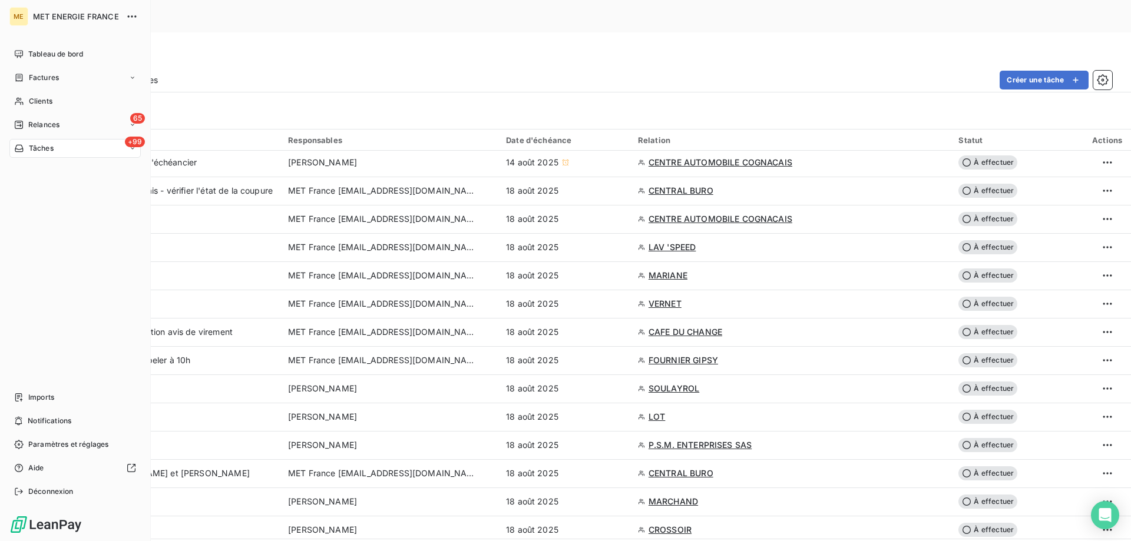
click at [42, 151] on span "Tâches" at bounding box center [41, 148] width 25 height 11
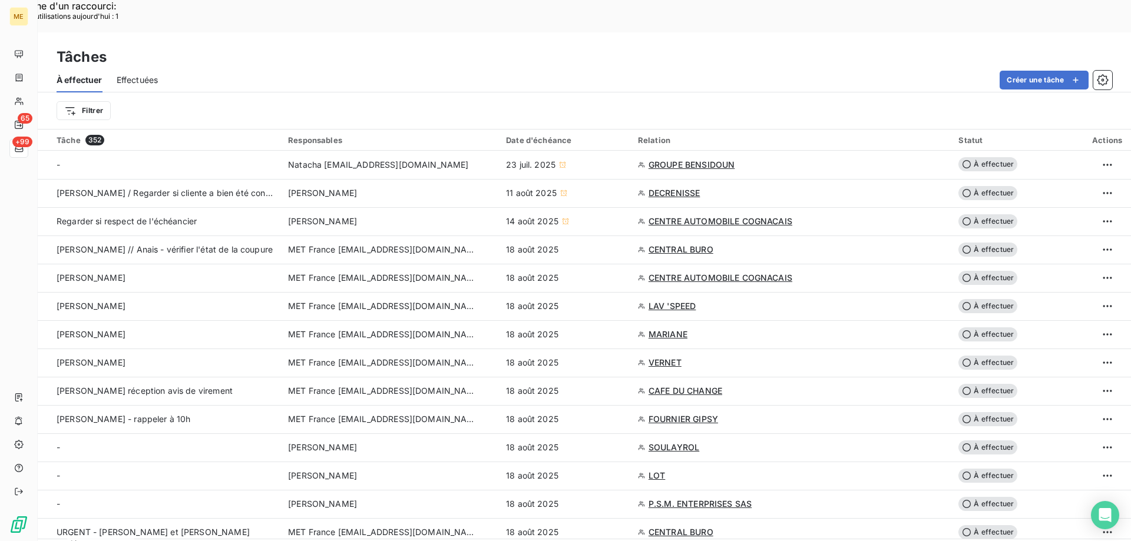
click at [418, 71] on div "Créer une tâche" at bounding box center [642, 80] width 940 height 19
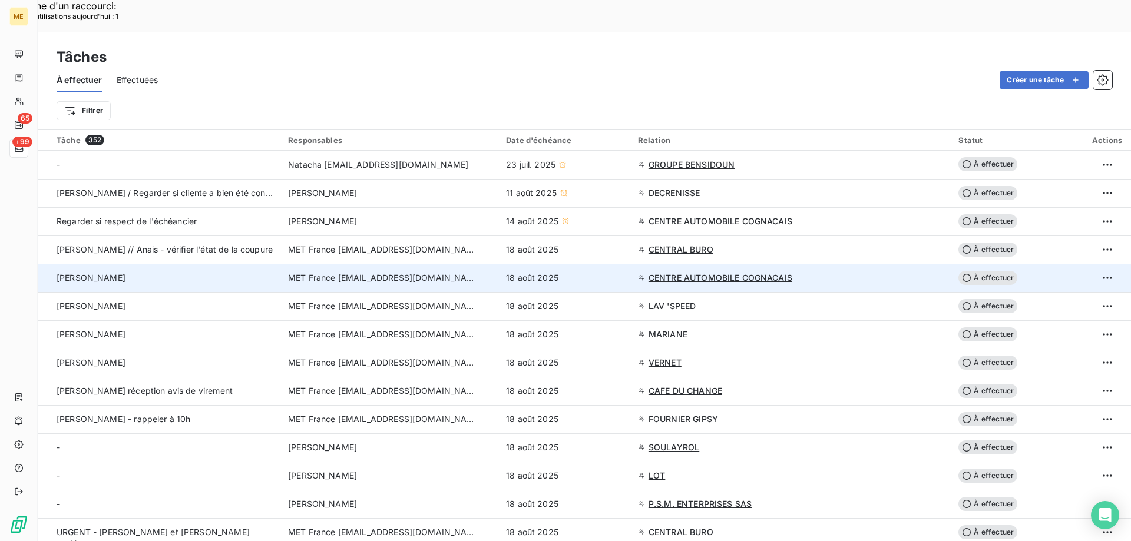
click at [587, 272] on div "18 août 2025" at bounding box center [565, 278] width 118 height 12
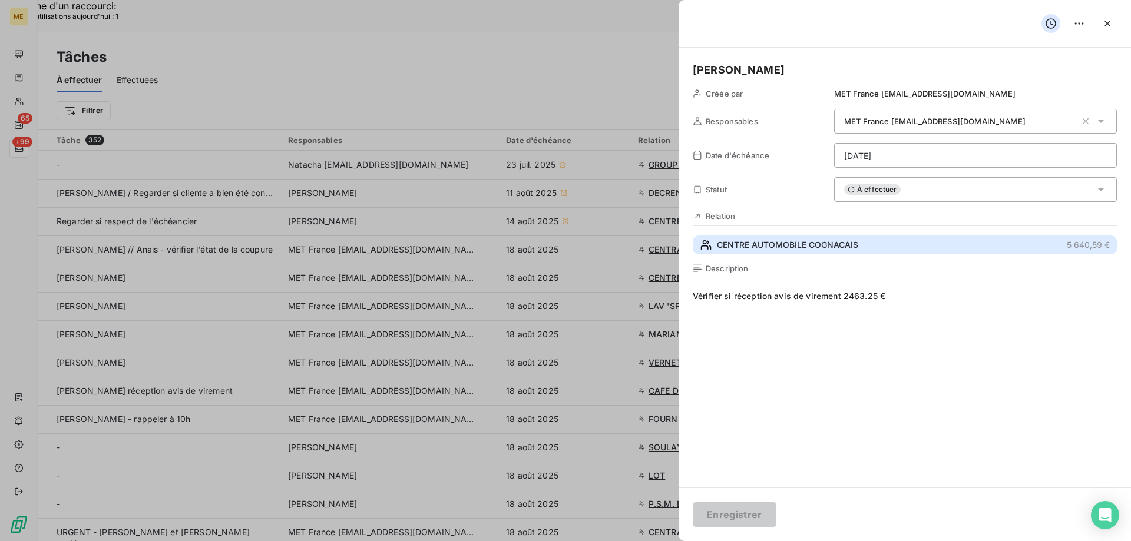
click at [805, 250] on span "CENTRE AUTOMOBILE COGNACAIS" at bounding box center [787, 245] width 141 height 12
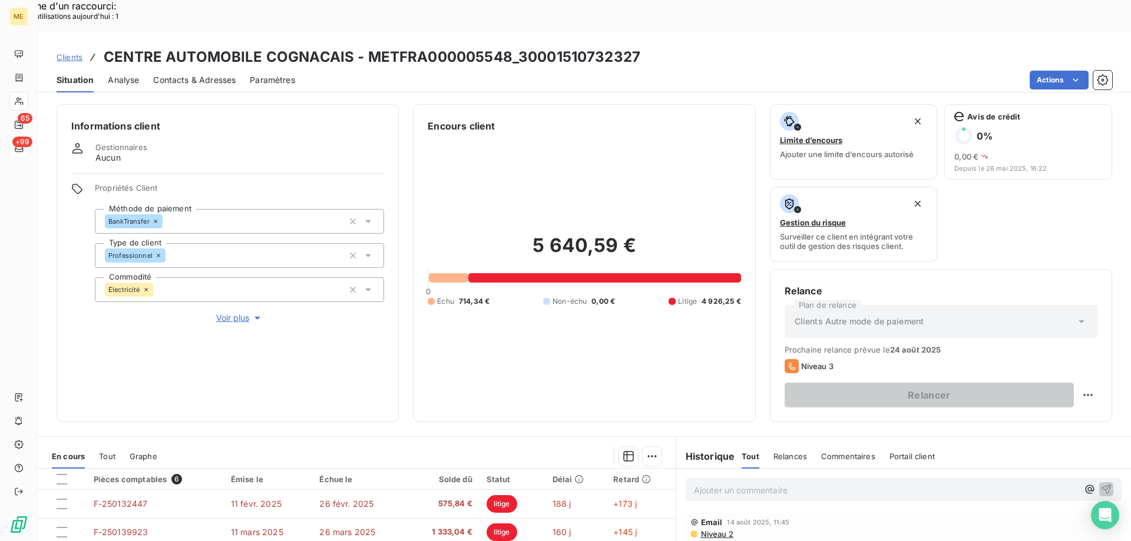
scroll to position [157, 0]
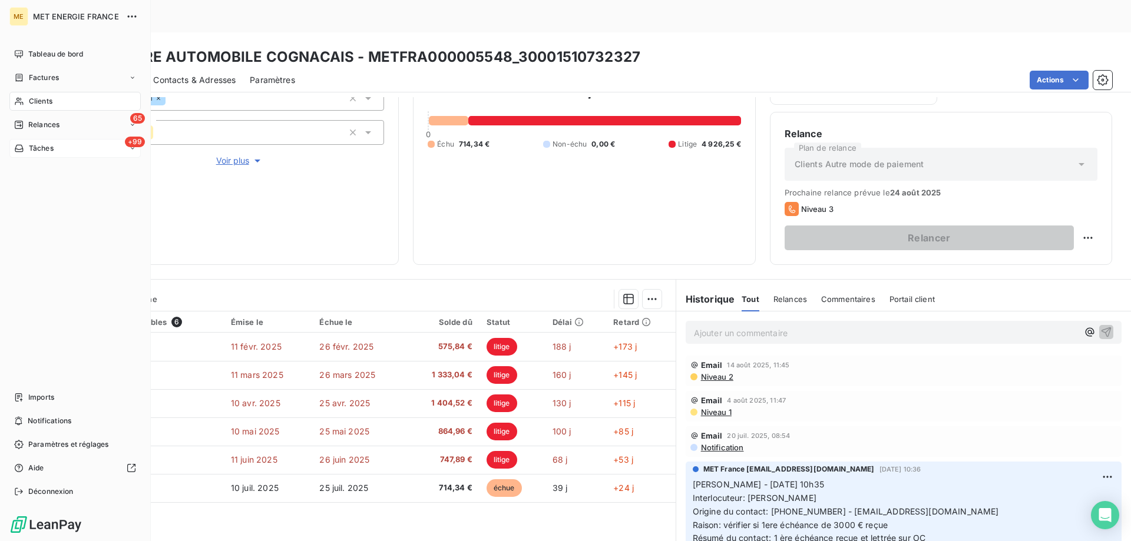
click at [55, 146] on div "+99 Tâches" at bounding box center [74, 148] width 131 height 19
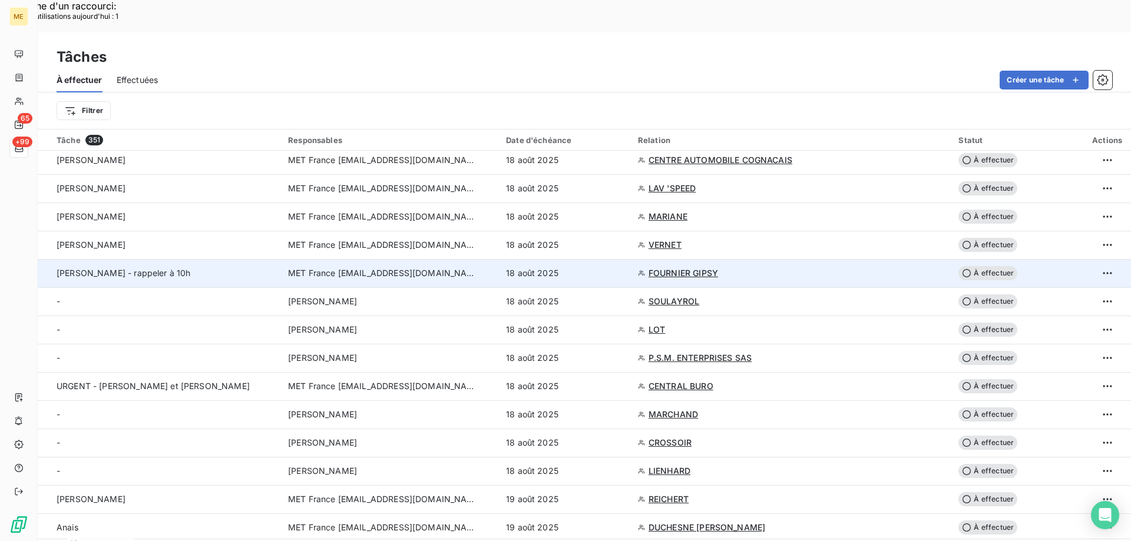
scroll to position [59, 0]
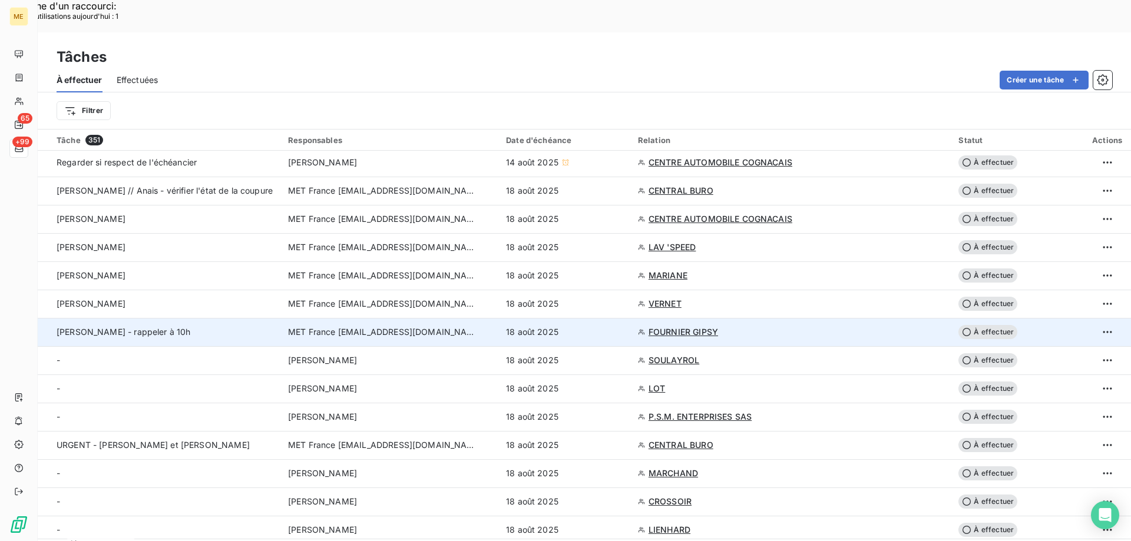
click at [600, 318] on td "18 août 2025" at bounding box center [565, 332] width 132 height 28
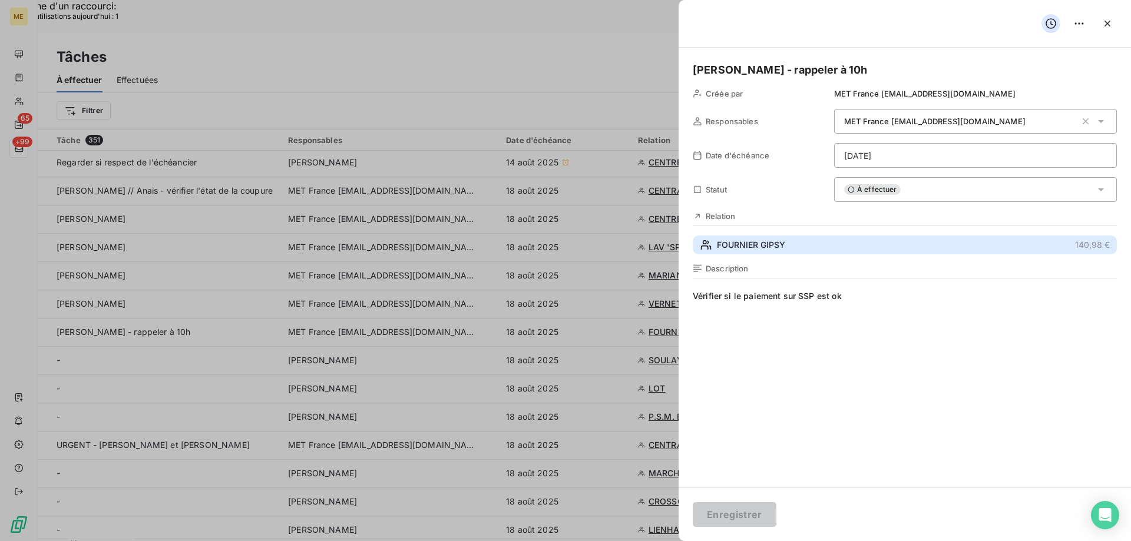
click at [780, 244] on span "FOURNIER GIPSY" at bounding box center [751, 245] width 68 height 12
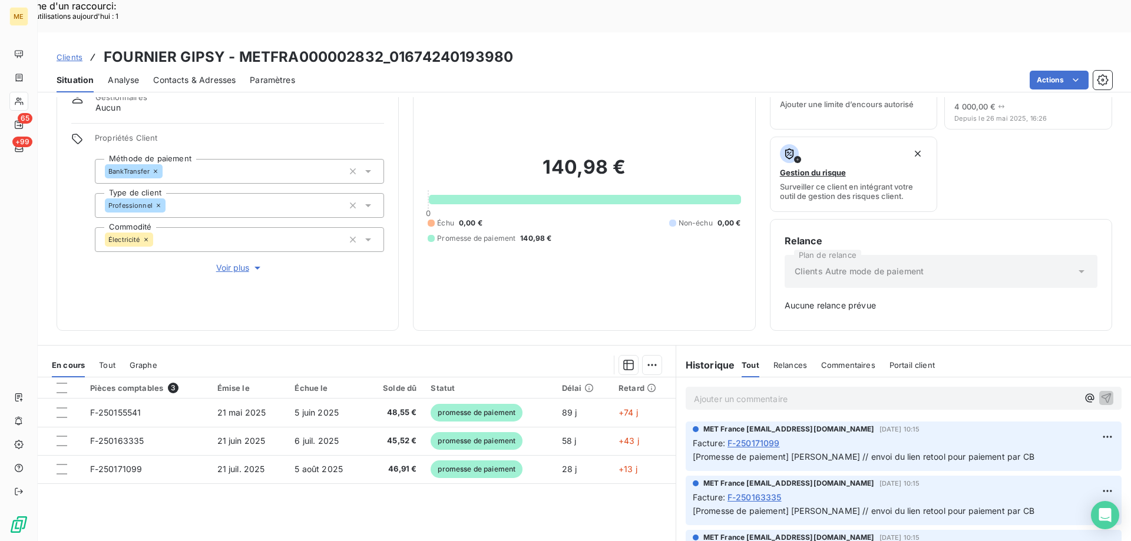
scroll to position [116, 0]
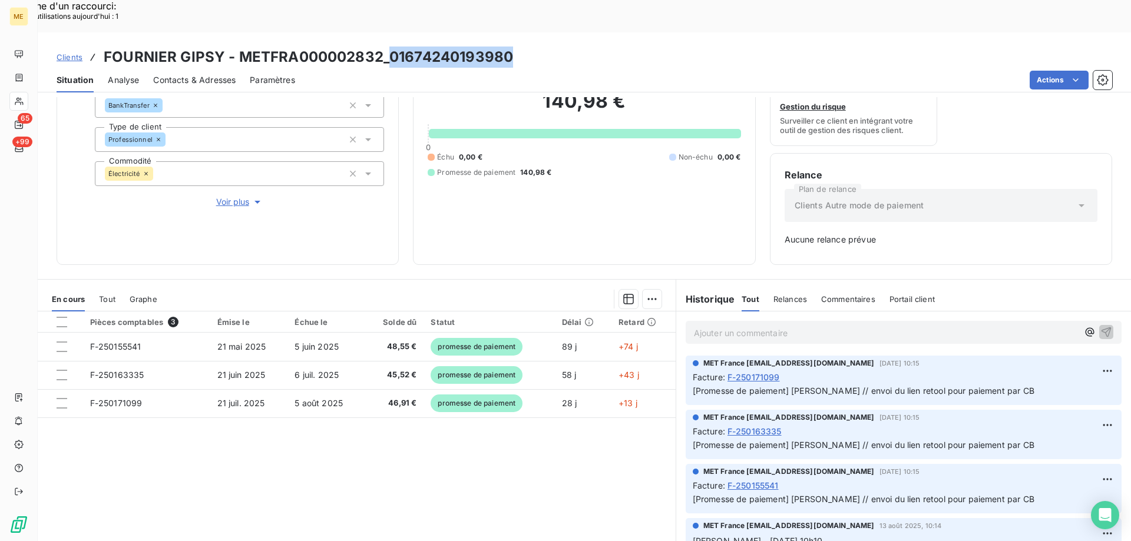
drag, startPoint x: 504, startPoint y: 21, endPoint x: 386, endPoint y: 29, distance: 118.6
click at [386, 47] on div "Clients FOURNIER GIPSY - METFRA000002832_01674240193980" at bounding box center [584, 57] width 1093 height 21
copy h3 "01674240193980"
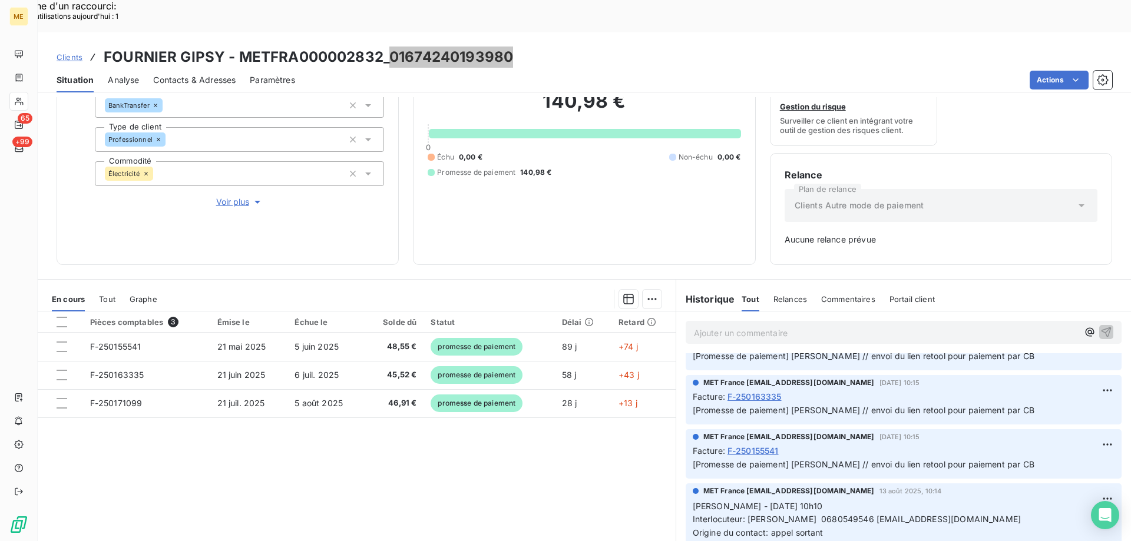
scroll to position [59, 0]
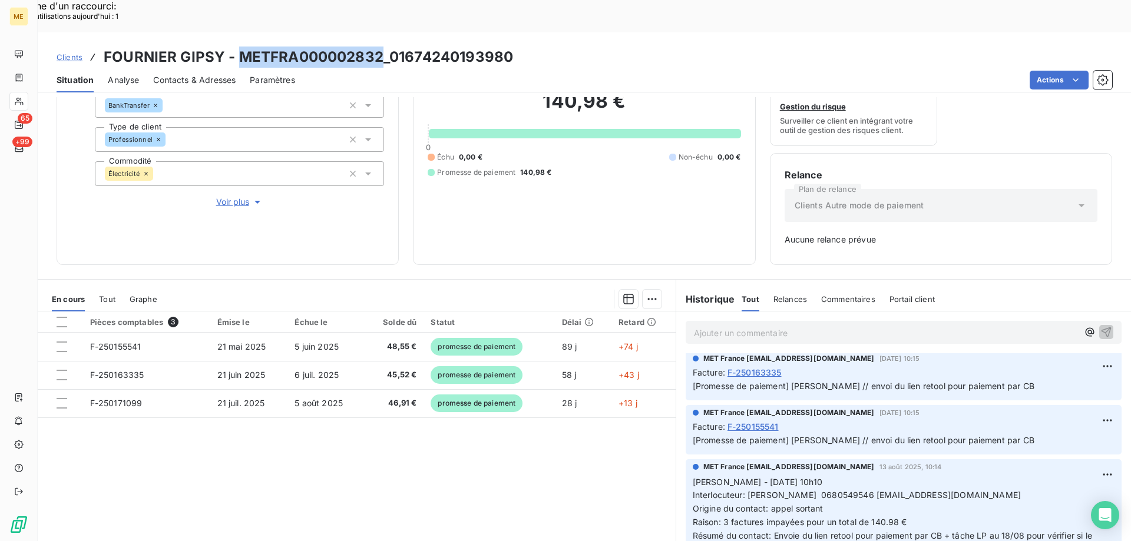
drag, startPoint x: 378, startPoint y: 26, endPoint x: 237, endPoint y: 32, distance: 140.9
click at [237, 47] on h3 "FOURNIER GIPSY - METFRA000002832_01674240193980" at bounding box center [308, 57] width 409 height 21
copy h3 "METFRA000002832"
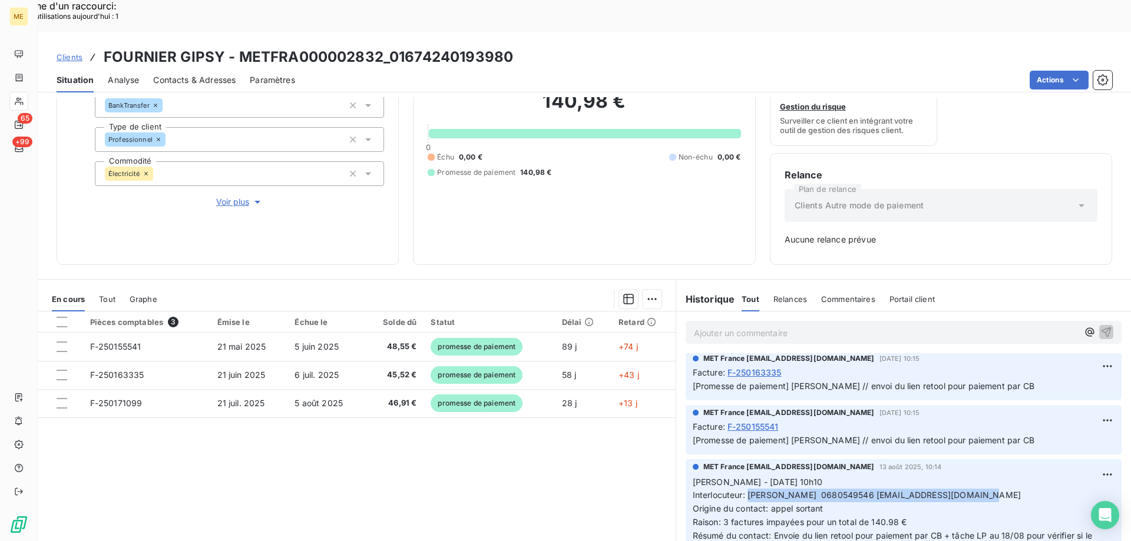
drag, startPoint x: 743, startPoint y: 465, endPoint x: 1014, endPoint y: 465, distance: 270.9
click at [1014, 476] on p "[PERSON_NAME] - [DATE] 10h10 Interlocuteur: [PERSON_NAME] 0680549546 [EMAIL_ADD…" at bounding box center [904, 516] width 422 height 81
copy span "[PERSON_NAME] 0680549546 [EMAIL_ADDRESS][DOMAIN_NAME]"
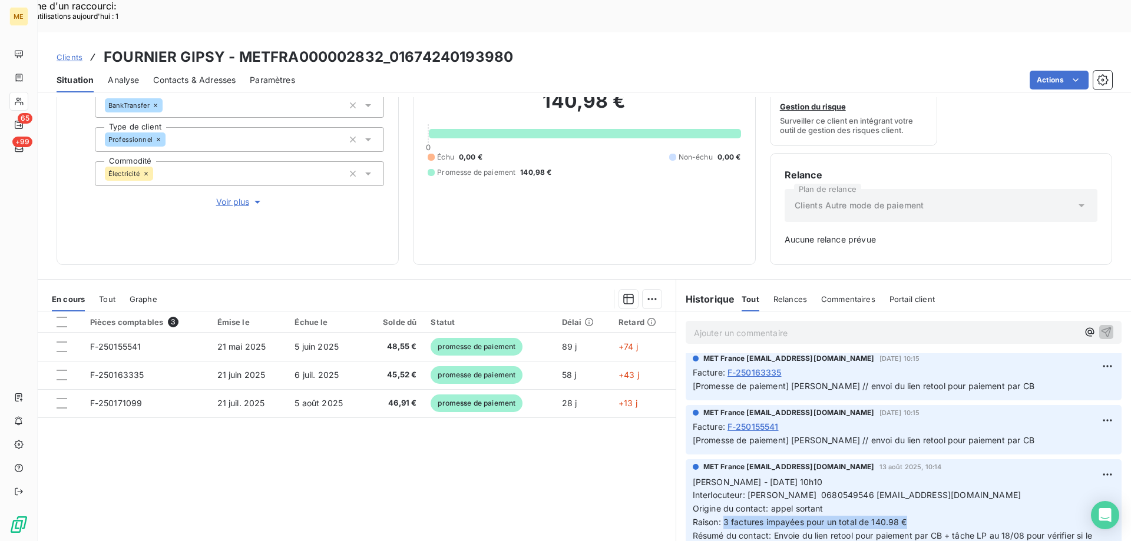
drag, startPoint x: 720, startPoint y: 490, endPoint x: 945, endPoint y: 486, distance: 225.6
click at [945, 486] on p "[PERSON_NAME] - [DATE] 10h10 Interlocuteur: [PERSON_NAME] 0680549546 [EMAIL_ADD…" at bounding box center [904, 516] width 422 height 81
click at [830, 326] on p "Ajouter un commentaire ﻿" at bounding box center [886, 333] width 384 height 15
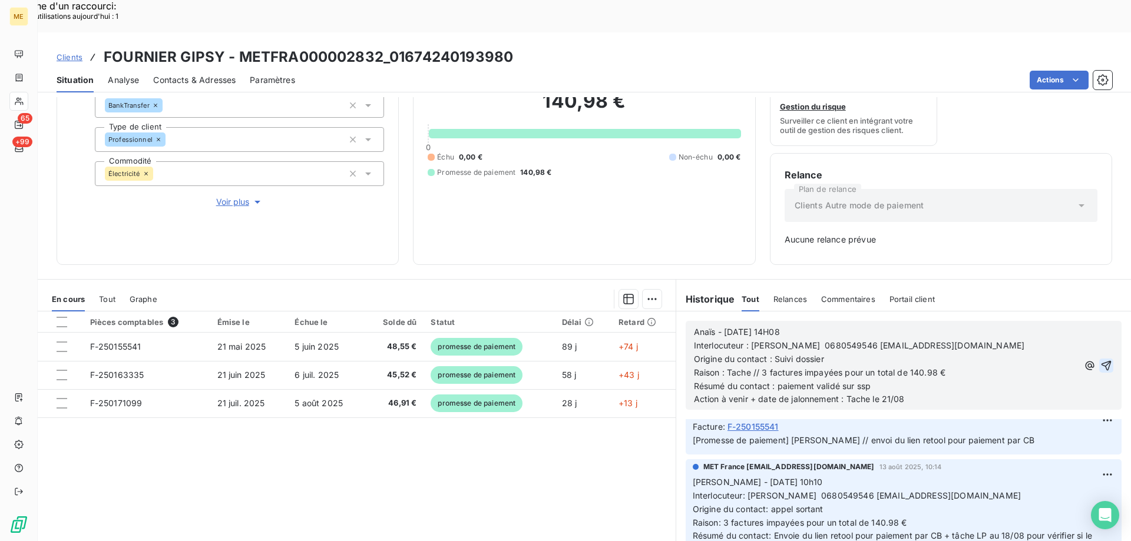
click at [1100, 360] on icon "button" at bounding box center [1106, 366] width 12 height 12
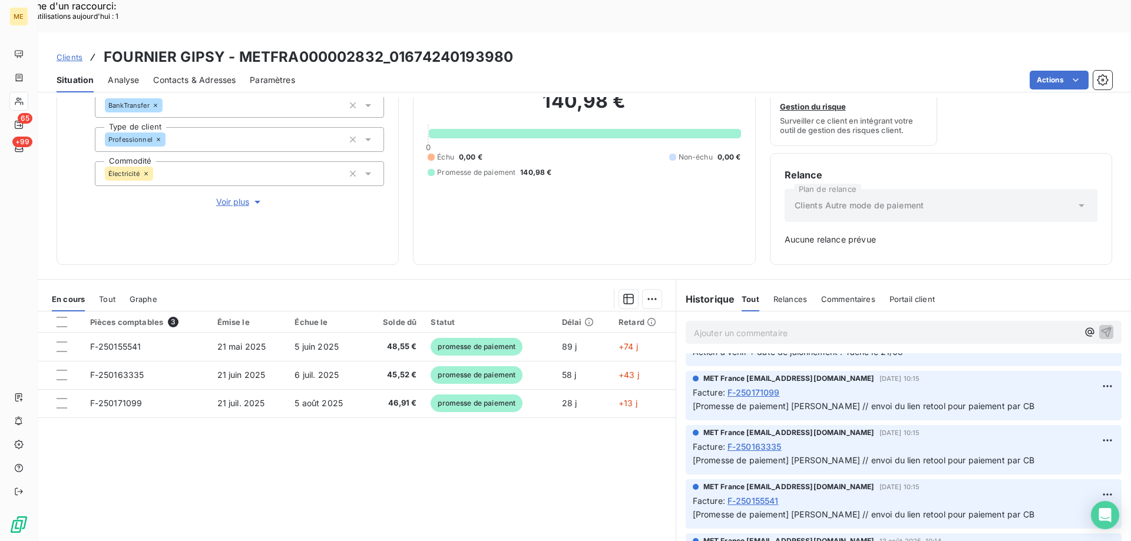
scroll to position [0, 0]
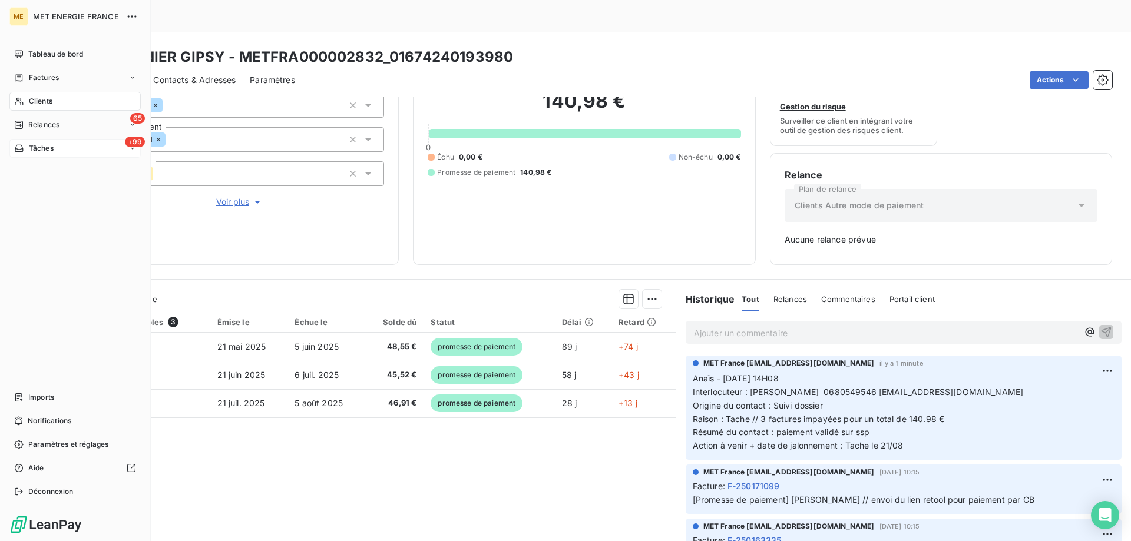
click at [59, 145] on div "+99 Tâches" at bounding box center [74, 148] width 131 height 19
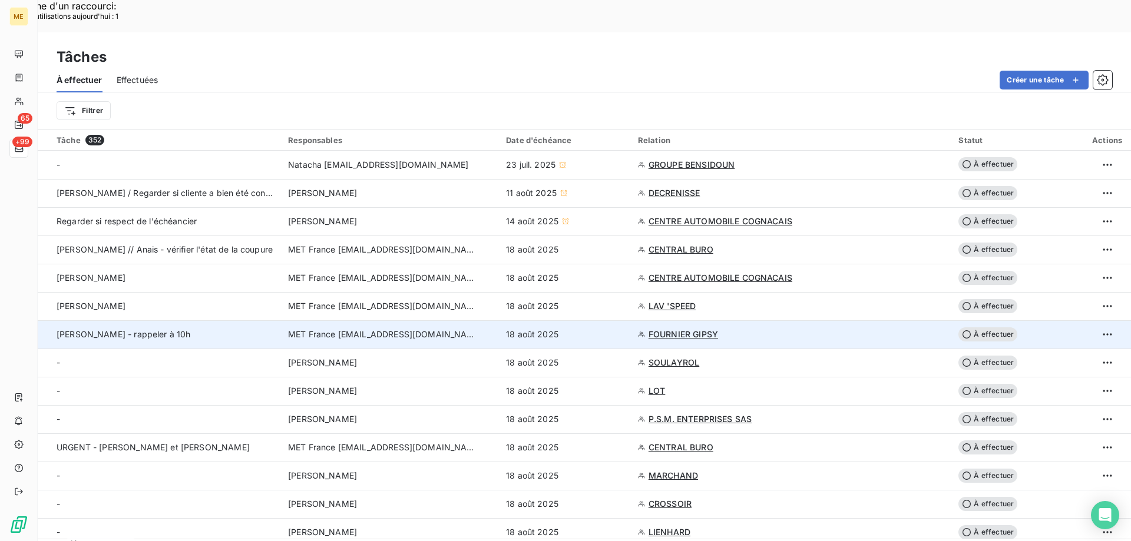
click at [595, 329] on div "18 août 2025" at bounding box center [565, 335] width 118 height 12
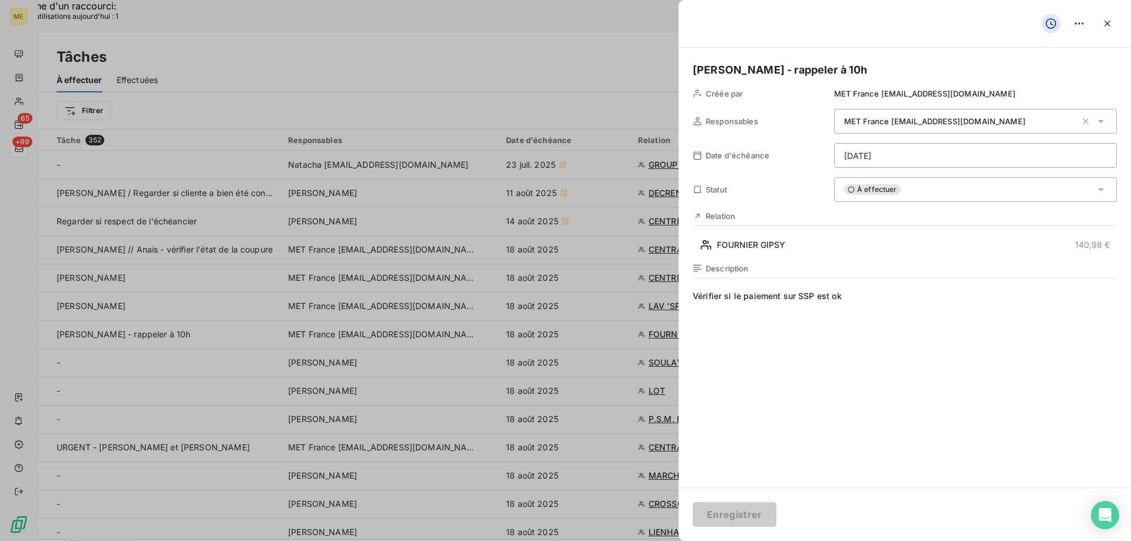
drag, startPoint x: 852, startPoint y: 297, endPoint x: 734, endPoint y: 300, distance: 118.4
click at [734, 300] on span "Vérifier si le paiement sur SSP est ok" at bounding box center [905, 403] width 424 height 226
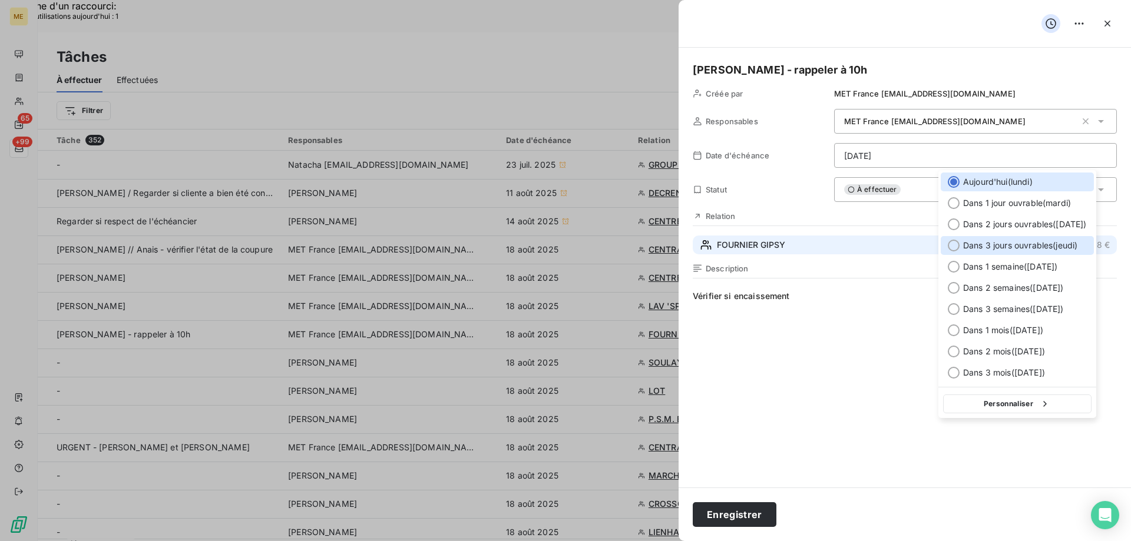
click at [1018, 244] on span "Dans 3 jours ouvrables ( [DATE] )" at bounding box center [1020, 246] width 114 height 12
type input "[DATE]"
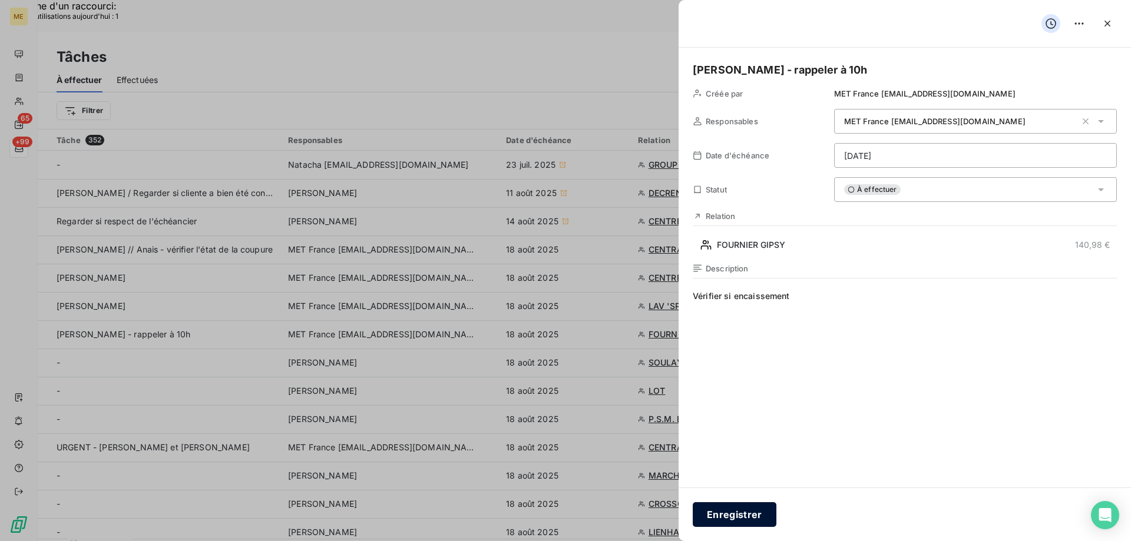
click at [722, 515] on button "Enregistrer" at bounding box center [735, 514] width 84 height 25
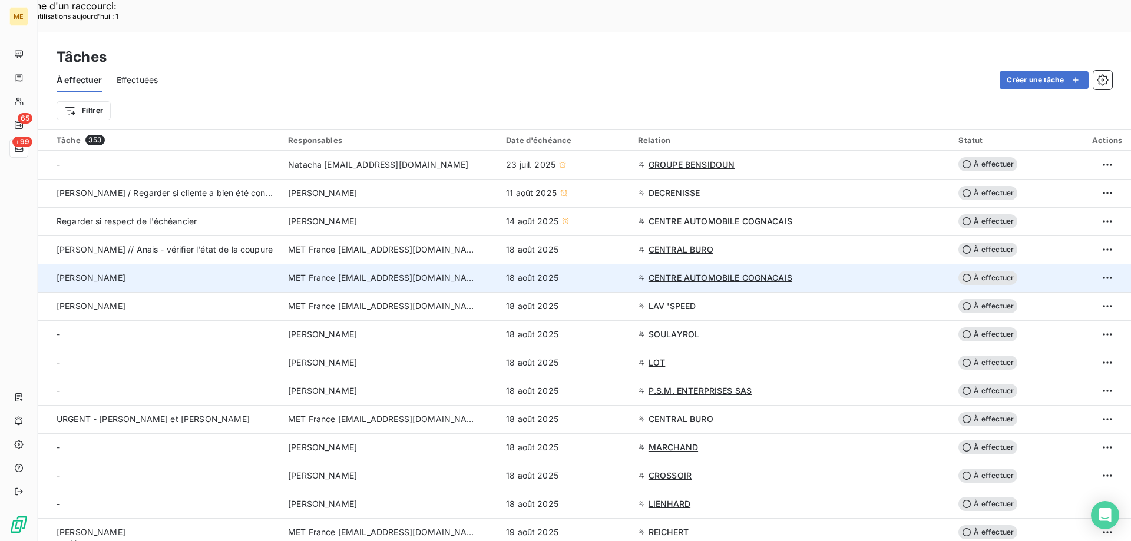
click at [585, 272] on div "18 août 2025" at bounding box center [565, 278] width 118 height 12
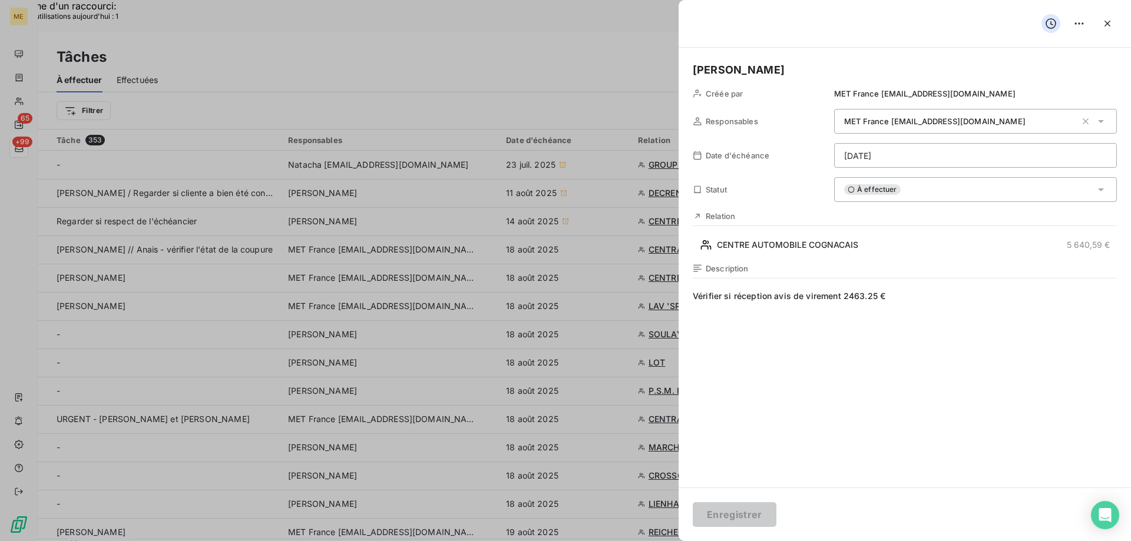
click at [768, 65] on h5 "[PERSON_NAME]" at bounding box center [905, 70] width 424 height 16
click at [766, 71] on h5 "[PERSON_NAME]" at bounding box center [905, 70] width 424 height 16
click at [734, 516] on button "Enregistrer" at bounding box center [735, 514] width 84 height 25
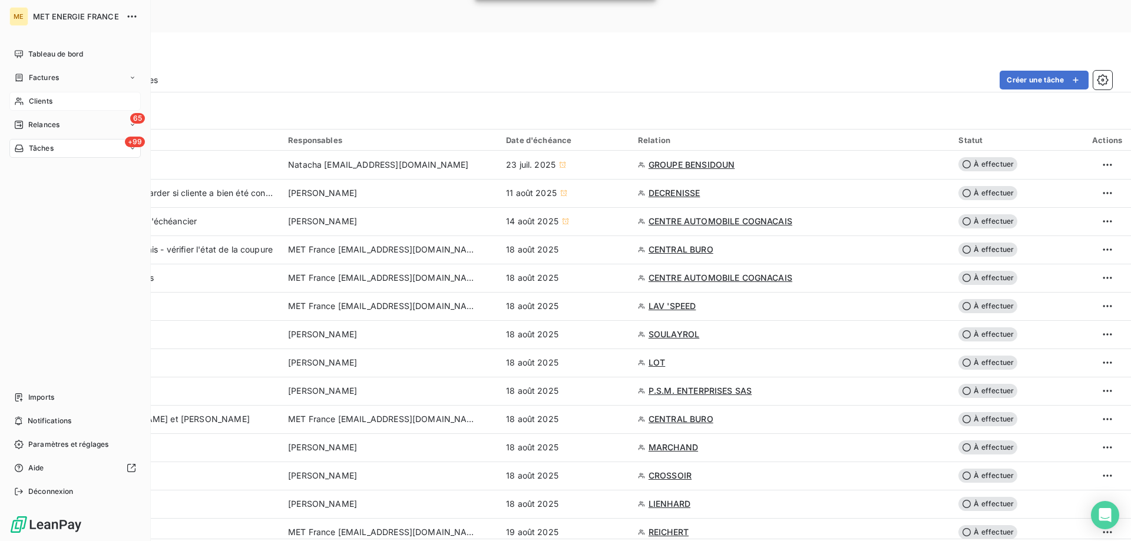
click at [29, 105] on span "Clients" at bounding box center [41, 101] width 24 height 11
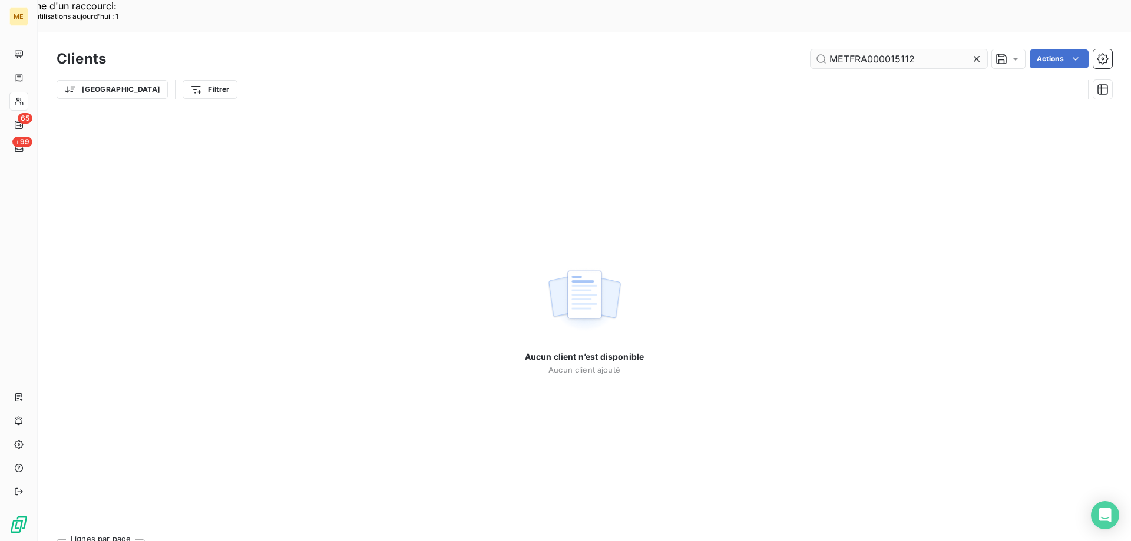
click at [913, 49] on input "METFRA000015112" at bounding box center [898, 58] width 177 height 19
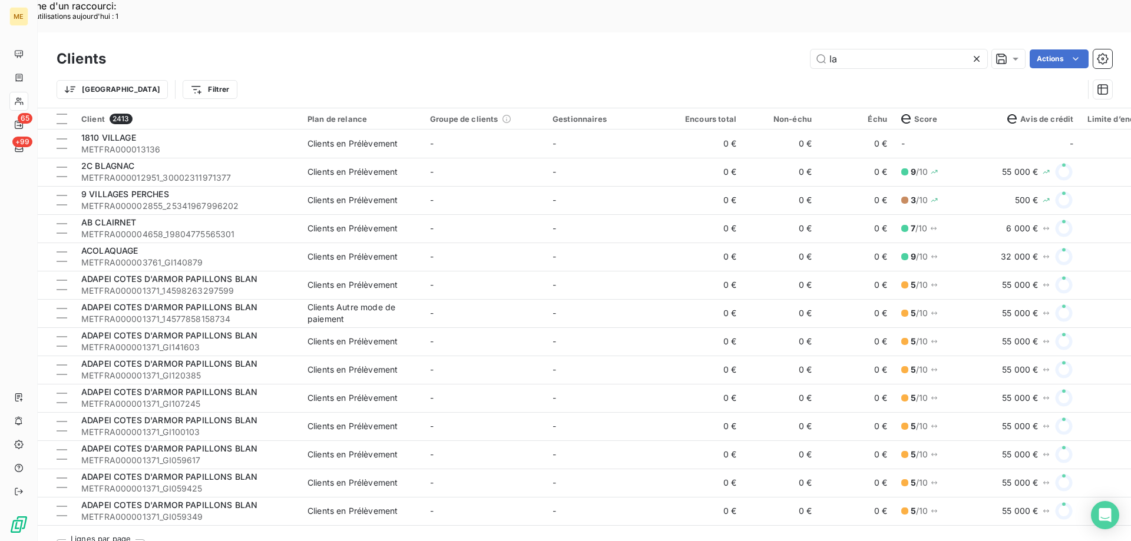
scroll to position [412, 0]
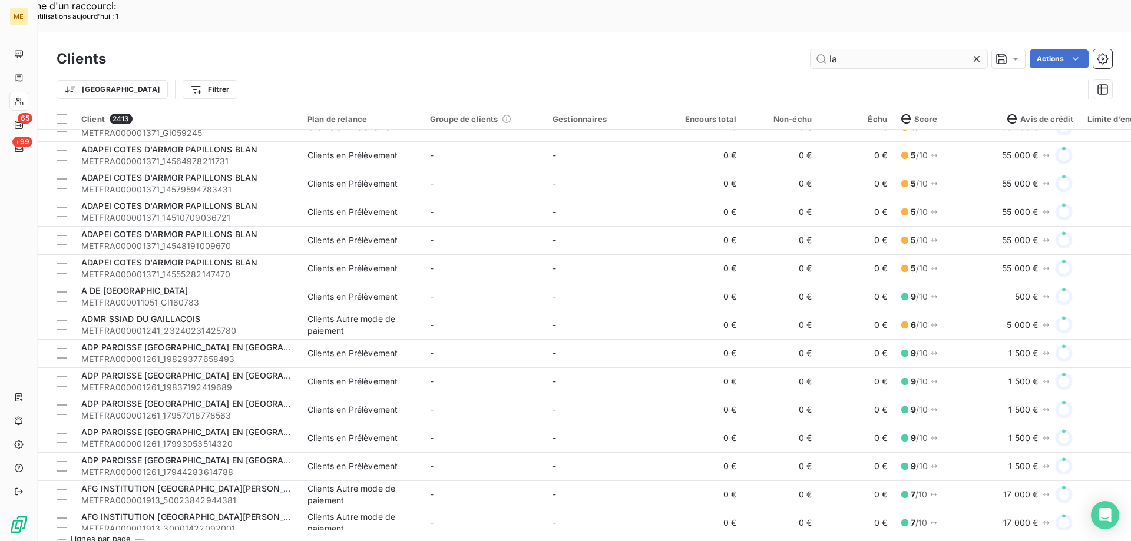
type input "lav"
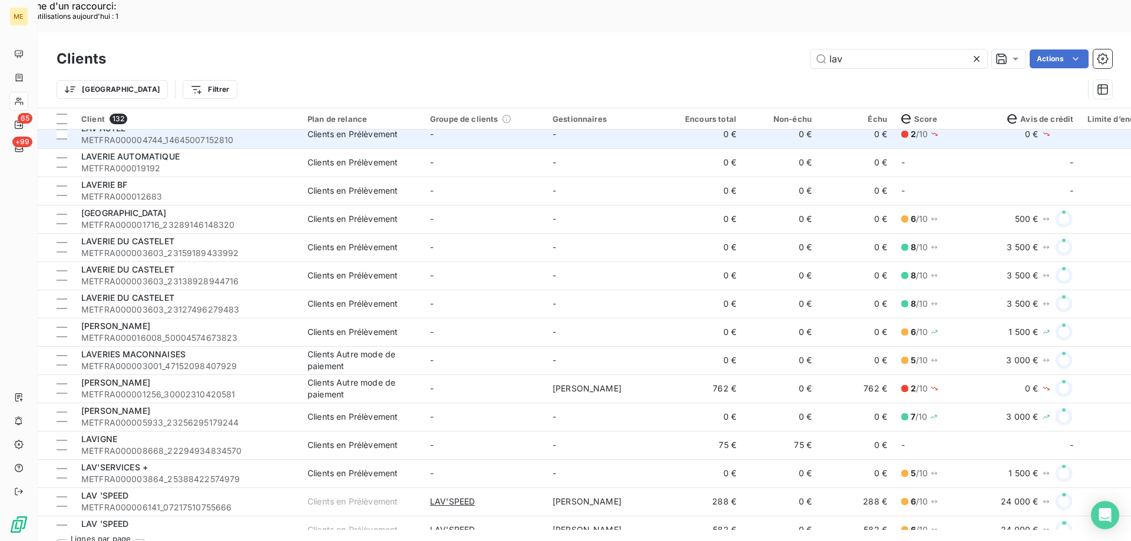
scroll to position [1708, 0]
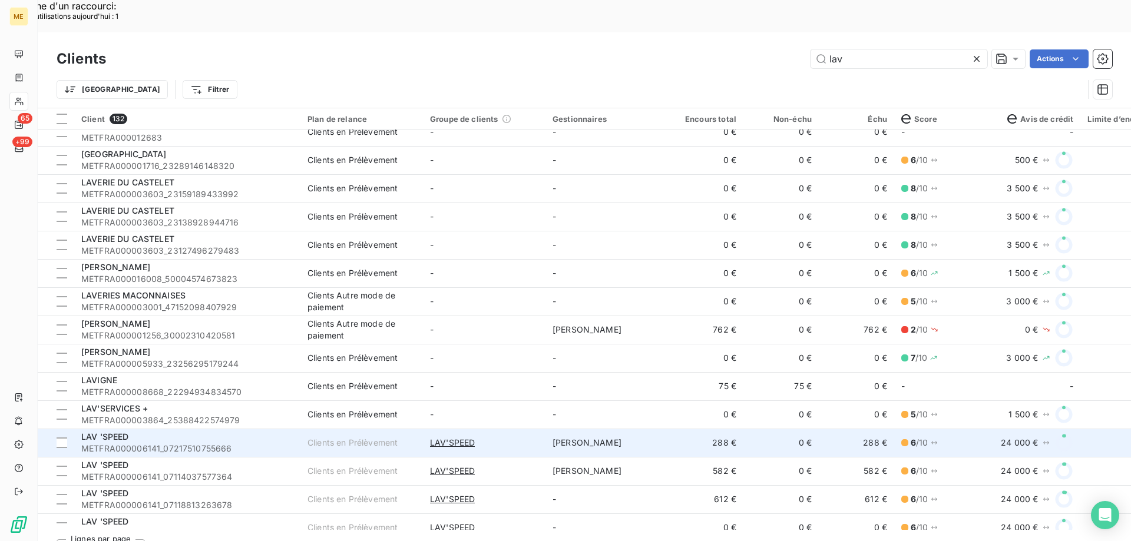
click at [164, 443] on span "METFRA000006141_07217510755666" at bounding box center [187, 449] width 212 height 12
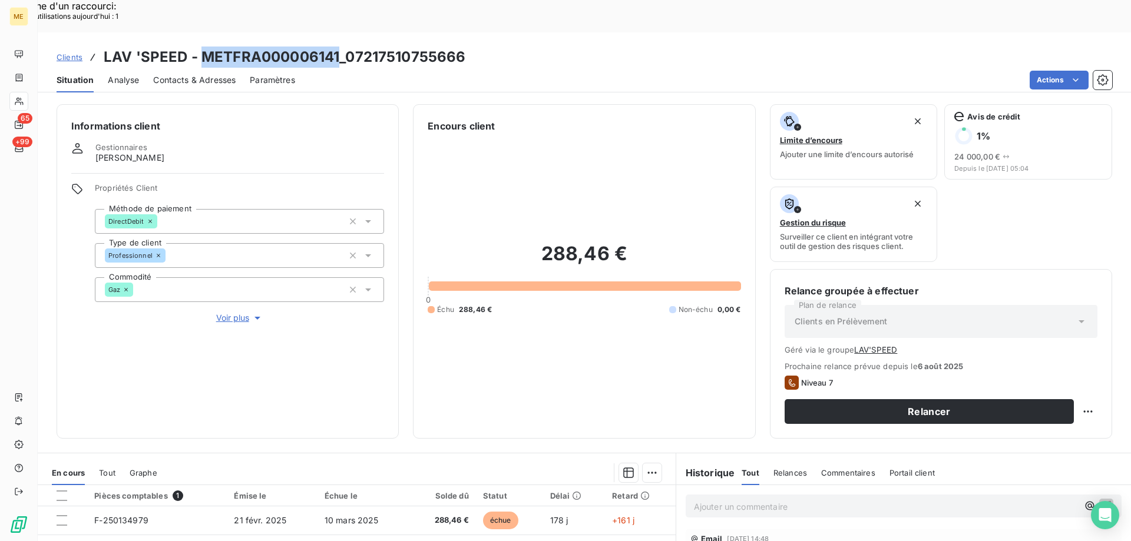
drag, startPoint x: 337, startPoint y: 27, endPoint x: 203, endPoint y: 24, distance: 134.3
click at [203, 47] on h3 "LAV 'SPEED - METFRA000006141_07217510755666" at bounding box center [285, 57] width 362 height 21
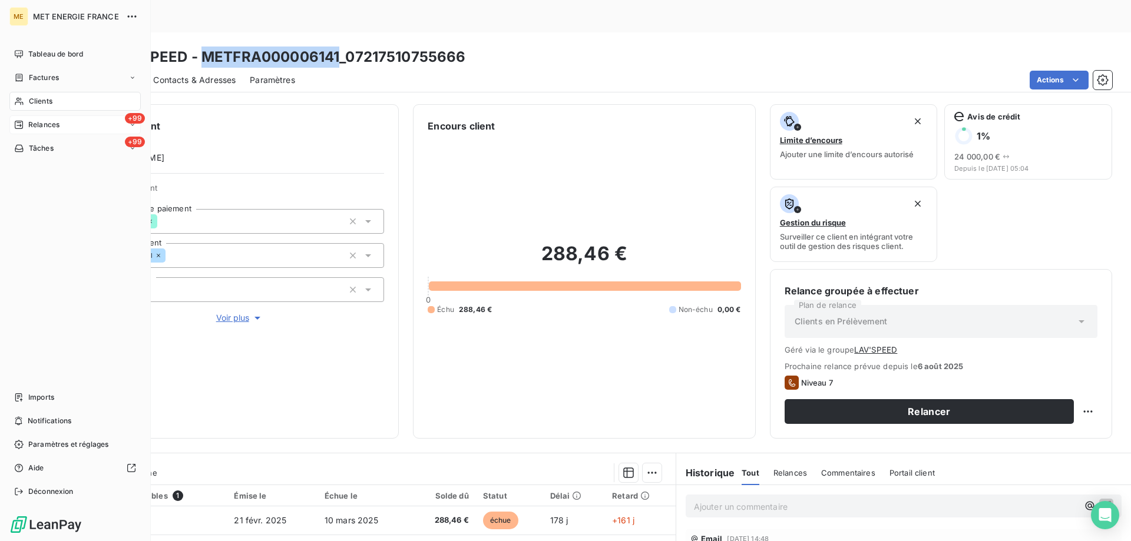
click at [31, 127] on span "Relances" at bounding box center [43, 125] width 31 height 11
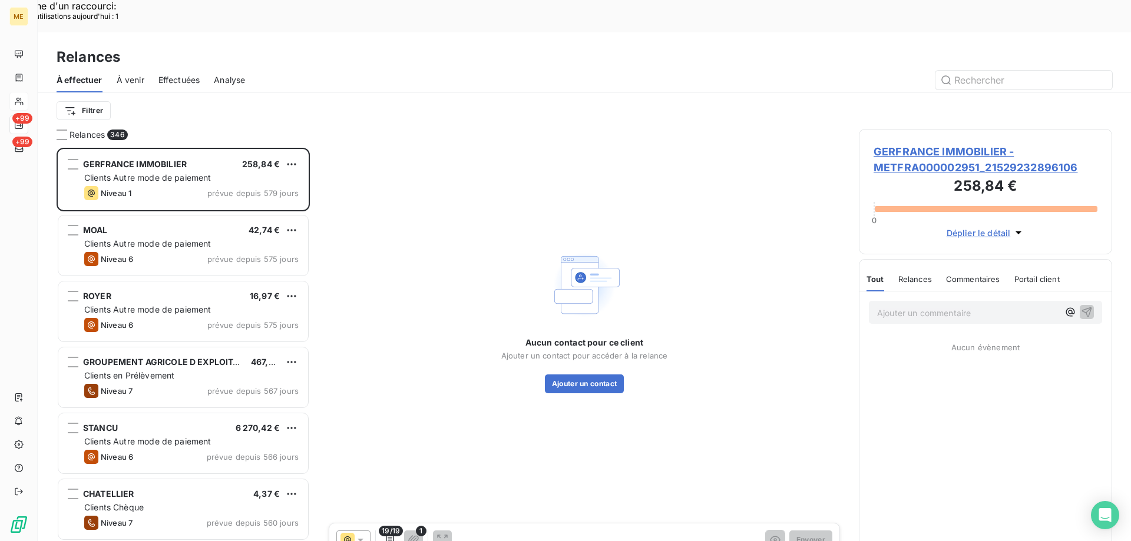
scroll to position [417, 244]
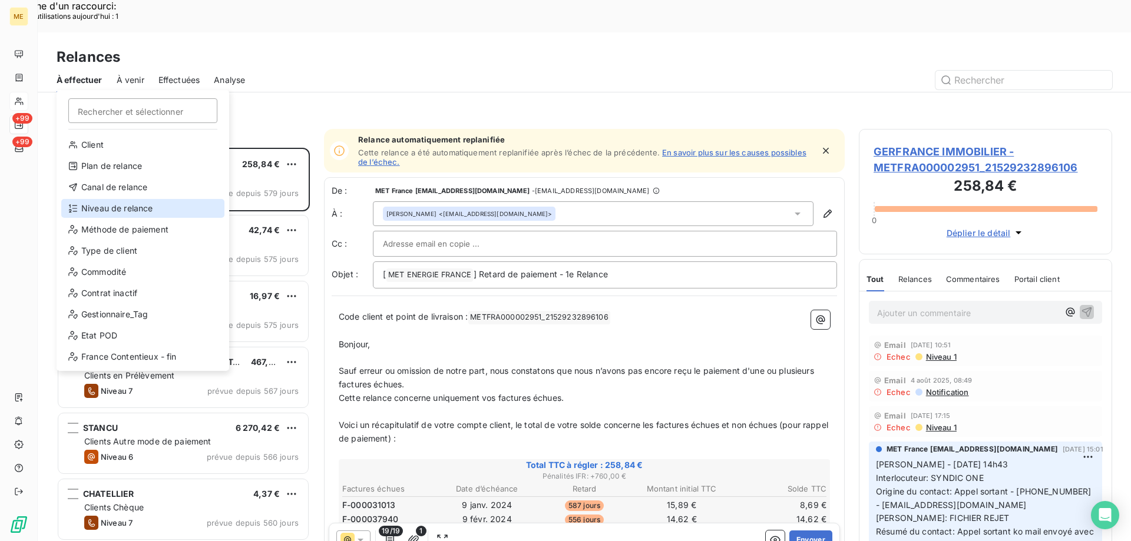
click at [121, 215] on div "Niveau de relance" at bounding box center [142, 208] width 163 height 19
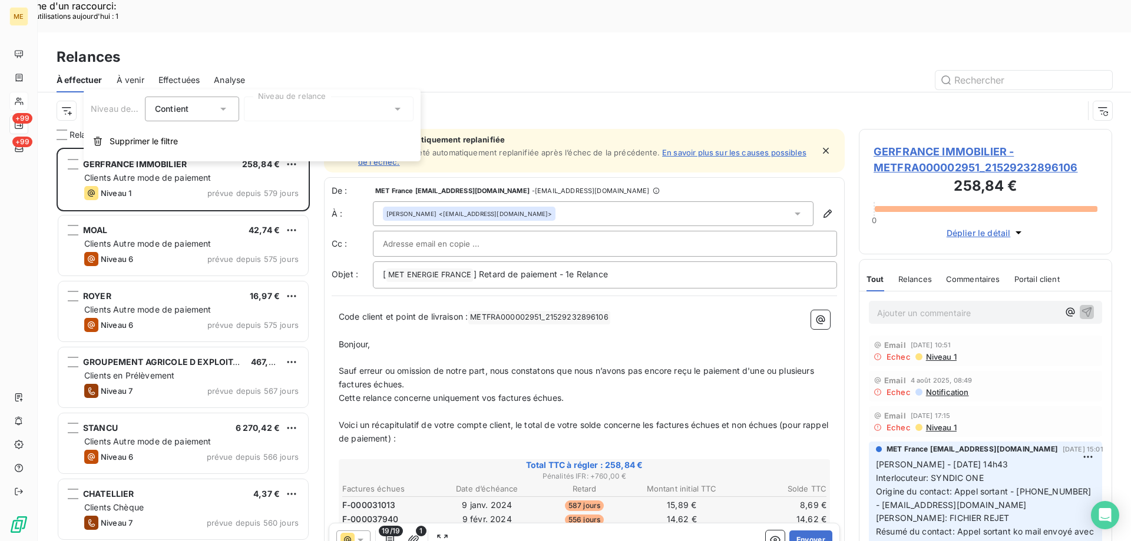
click at [349, 110] on div at bounding box center [329, 109] width 170 height 25
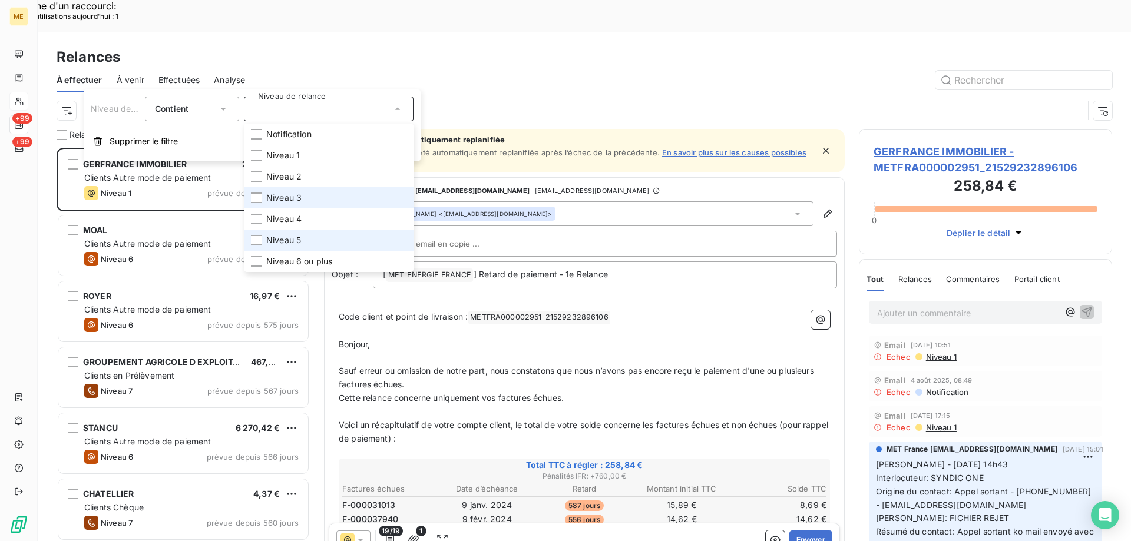
drag, startPoint x: 321, startPoint y: 190, endPoint x: 301, endPoint y: 244, distance: 58.3
click at [321, 191] on li "Niveau 3" at bounding box center [329, 197] width 170 height 21
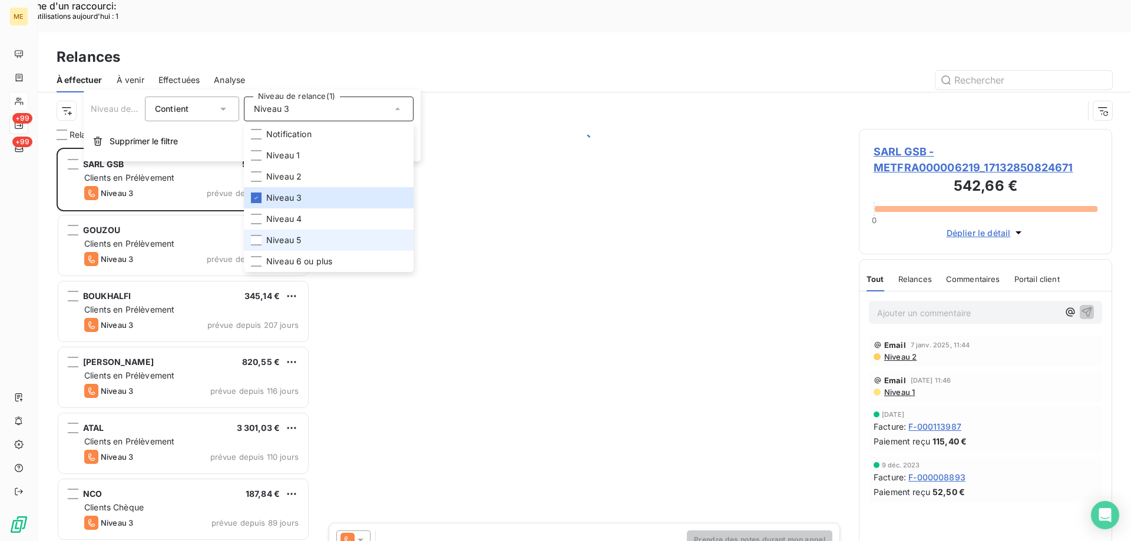
scroll to position [417, 244]
click at [292, 244] on span "Niveau 5" at bounding box center [283, 240] width 35 height 12
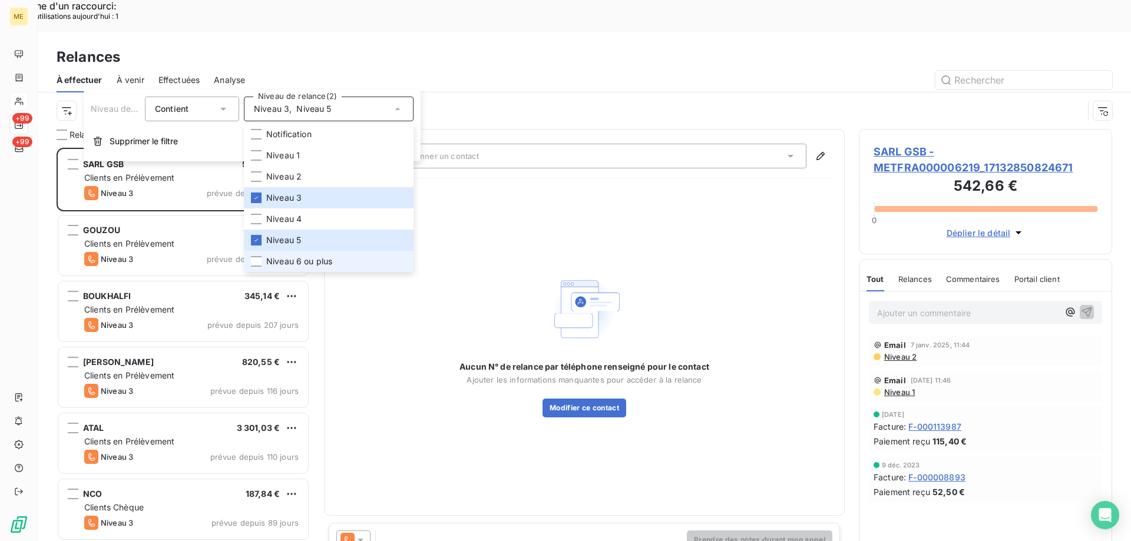
drag, startPoint x: 288, startPoint y: 265, endPoint x: 276, endPoint y: 259, distance: 14.0
click at [287, 265] on span "Niveau 6 ou plus" at bounding box center [299, 262] width 66 height 12
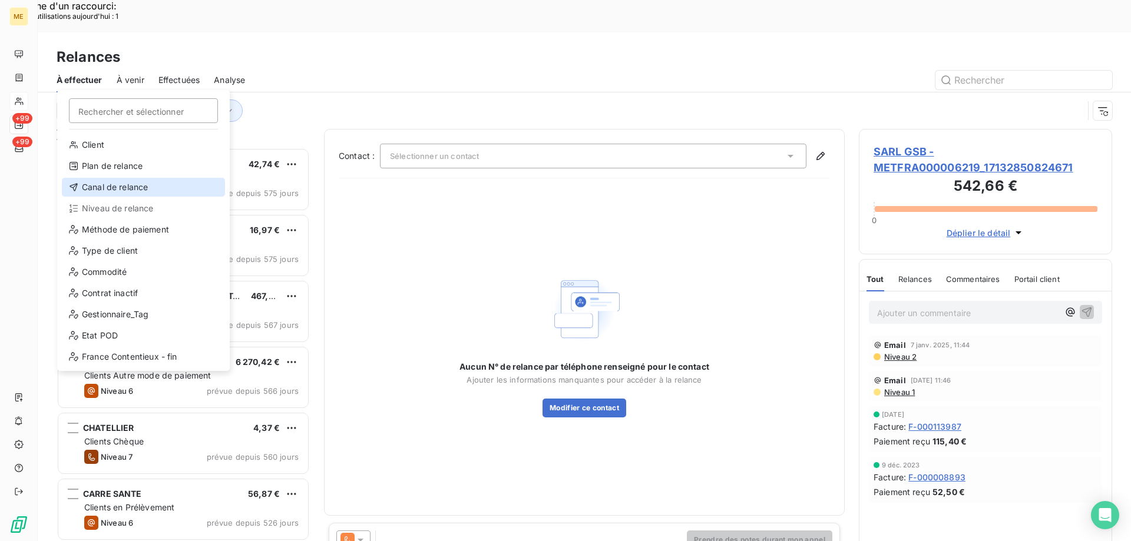
click at [97, 183] on div "Canal de relance" at bounding box center [143, 187] width 163 height 19
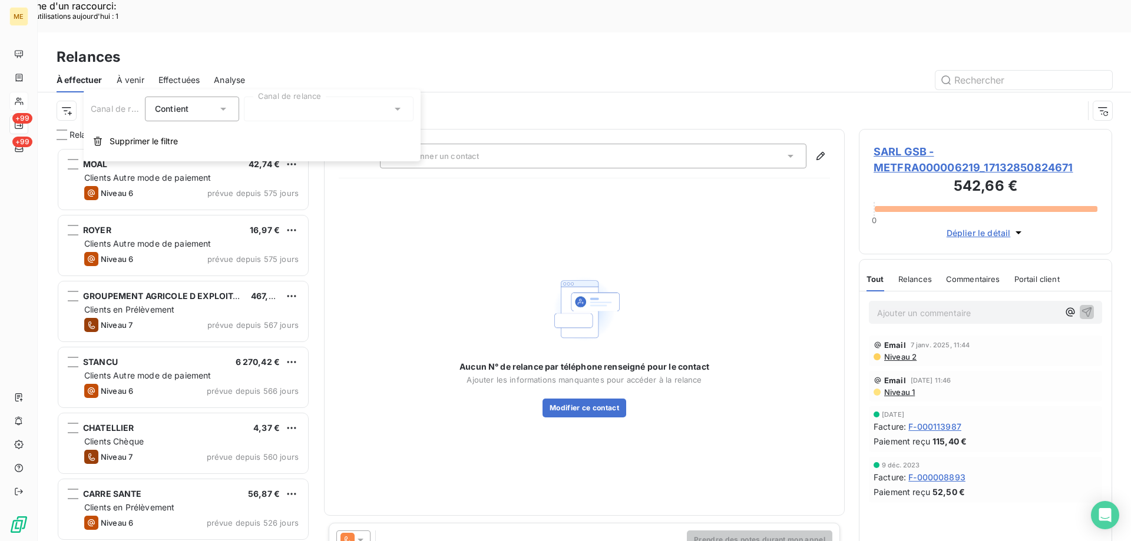
drag, startPoint x: 328, startPoint y: 95, endPoint x: 328, endPoint y: 102, distance: 6.5
click at [329, 95] on div "Canal de relance Contient is Canal de relance Supprimer le filtre" at bounding box center [252, 126] width 337 height 72
click at [325, 110] on div at bounding box center [329, 109] width 170 height 25
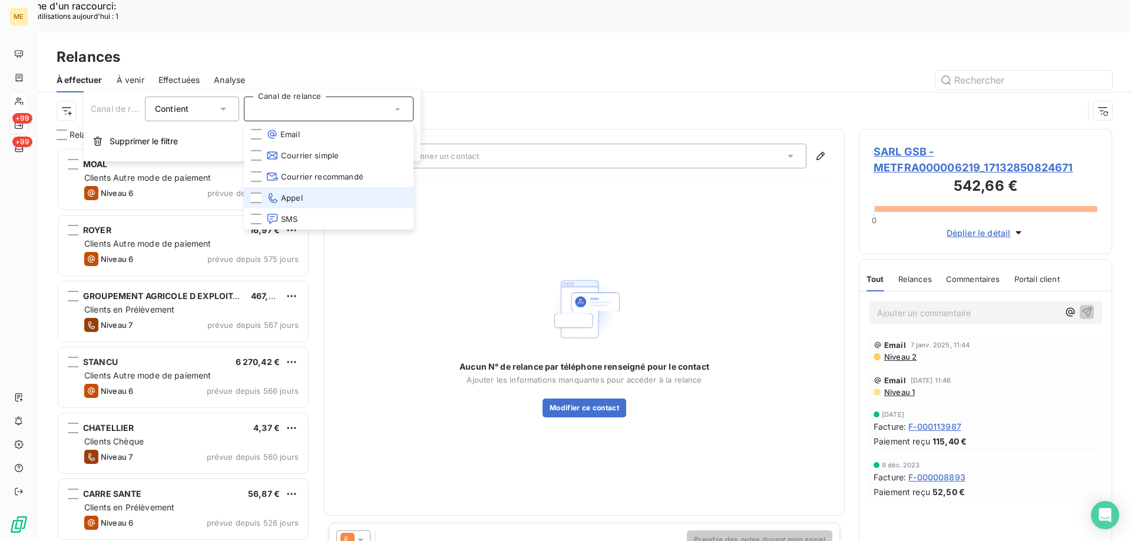
click at [305, 194] on li "Appel" at bounding box center [329, 197] width 170 height 21
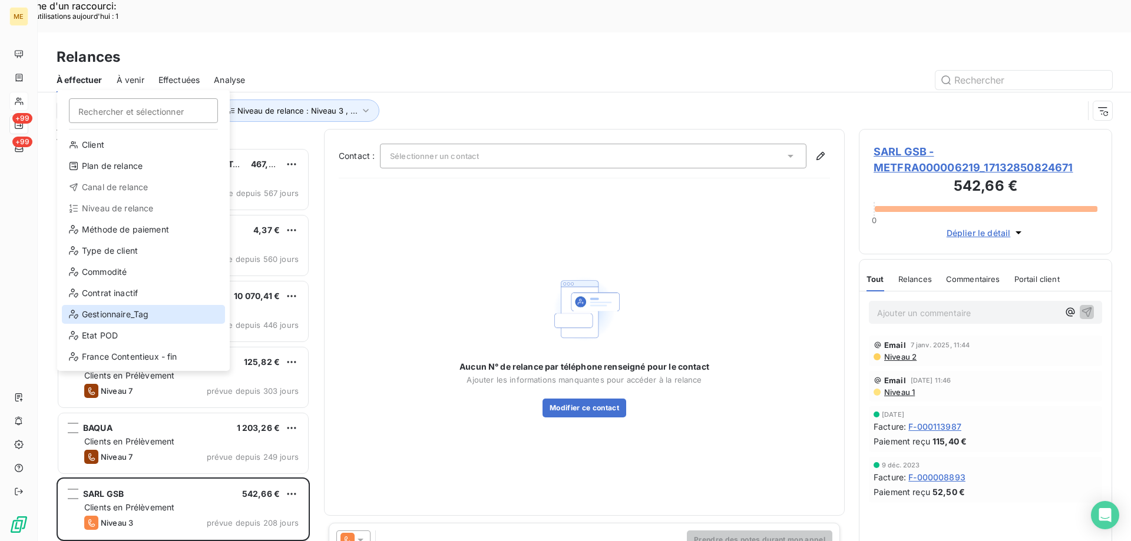
click at [118, 310] on div "Gestionnaire_Tag" at bounding box center [143, 314] width 163 height 19
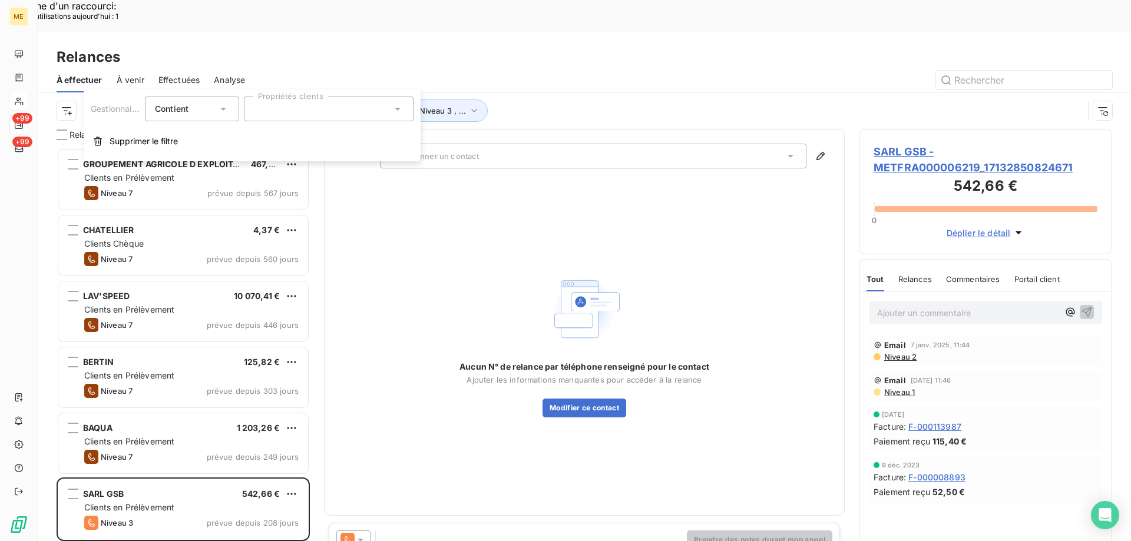
click at [343, 115] on div at bounding box center [329, 109] width 170 height 25
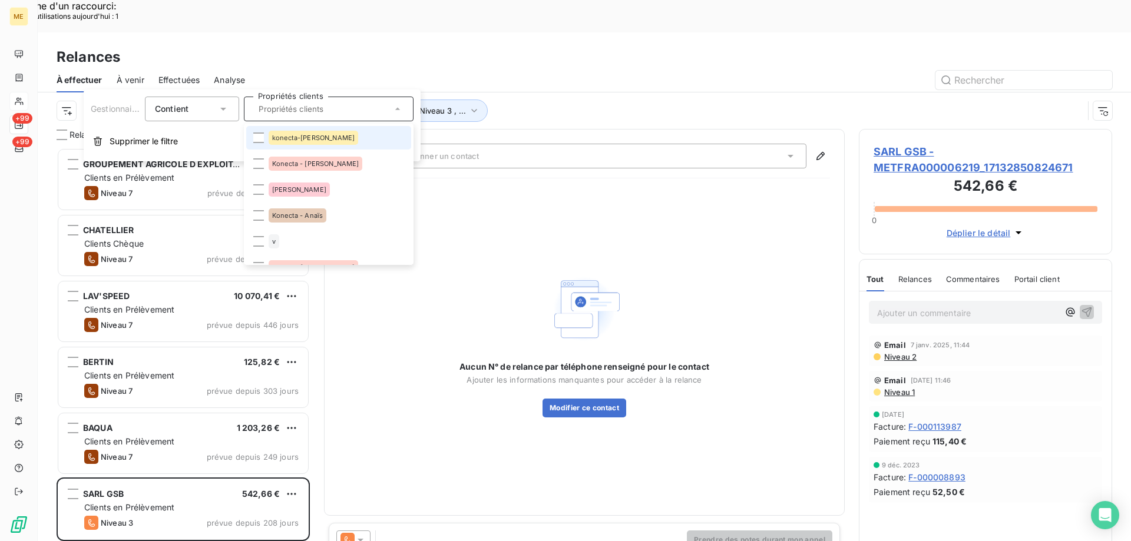
click at [323, 141] on div "konecta-[PERSON_NAME]" at bounding box center [314, 138] width 90 height 14
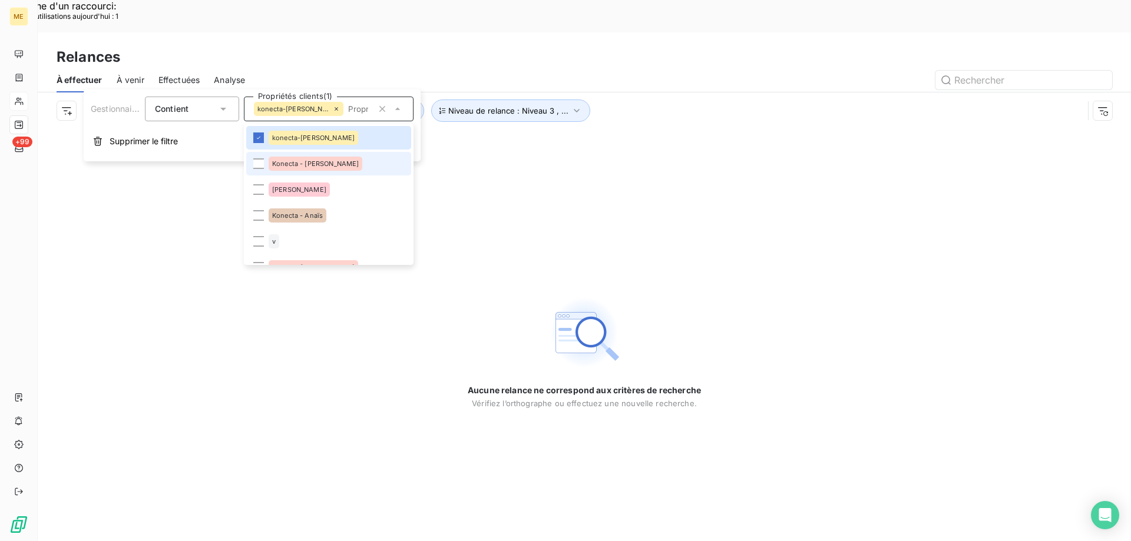
click at [333, 170] on li "Konecta - [PERSON_NAME]" at bounding box center [328, 164] width 165 height 24
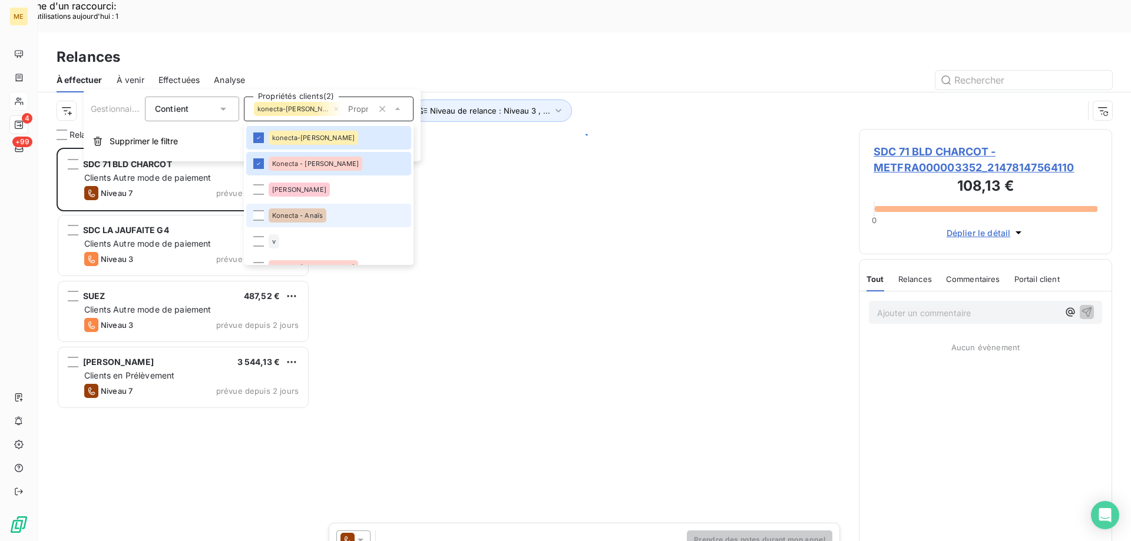
scroll to position [417, 244]
click at [332, 217] on li "Konecta - Anaïs" at bounding box center [328, 216] width 165 height 24
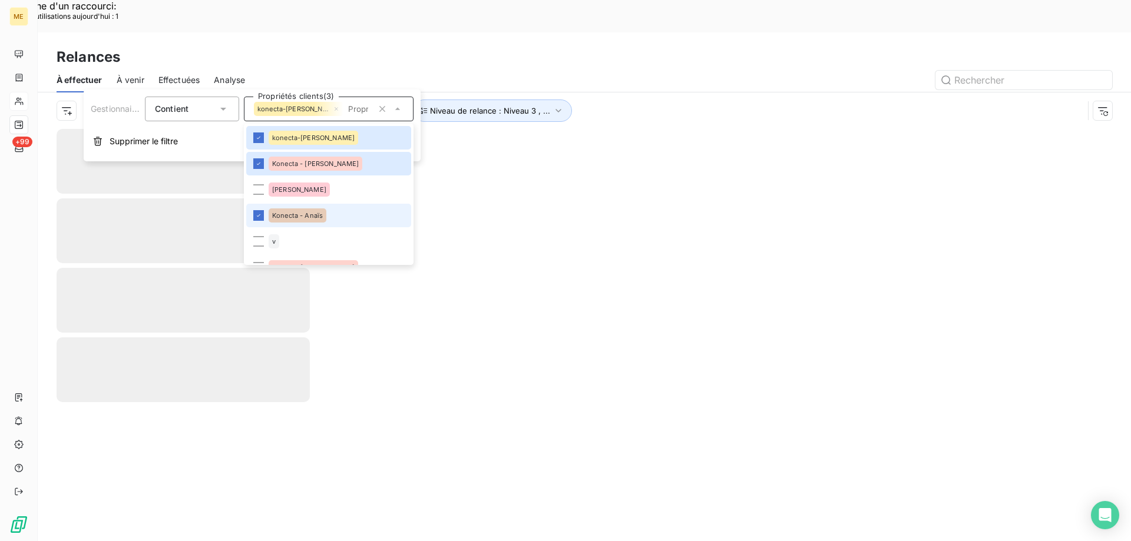
scroll to position [59, 0]
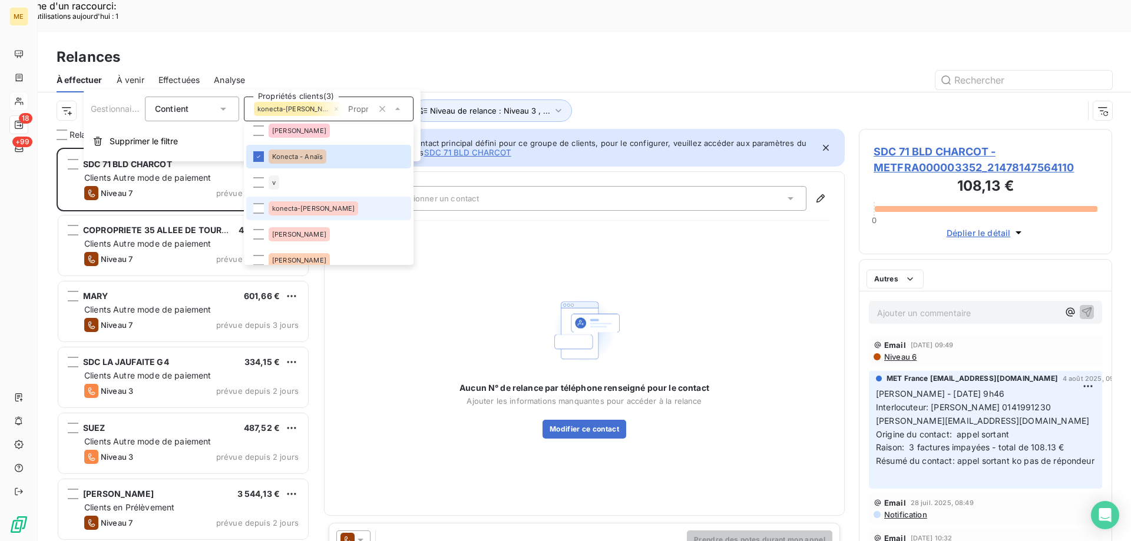
click at [323, 207] on div "konecta-[PERSON_NAME]" at bounding box center [314, 208] width 90 height 14
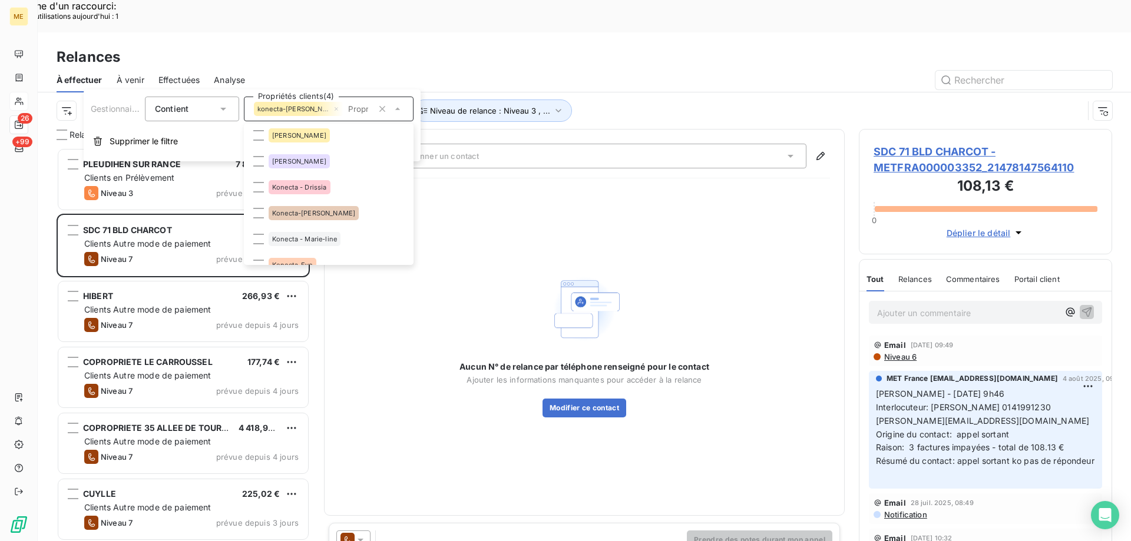
scroll to position [417, 244]
click at [323, 180] on div "Konecta - Drissia" at bounding box center [300, 187] width 62 height 14
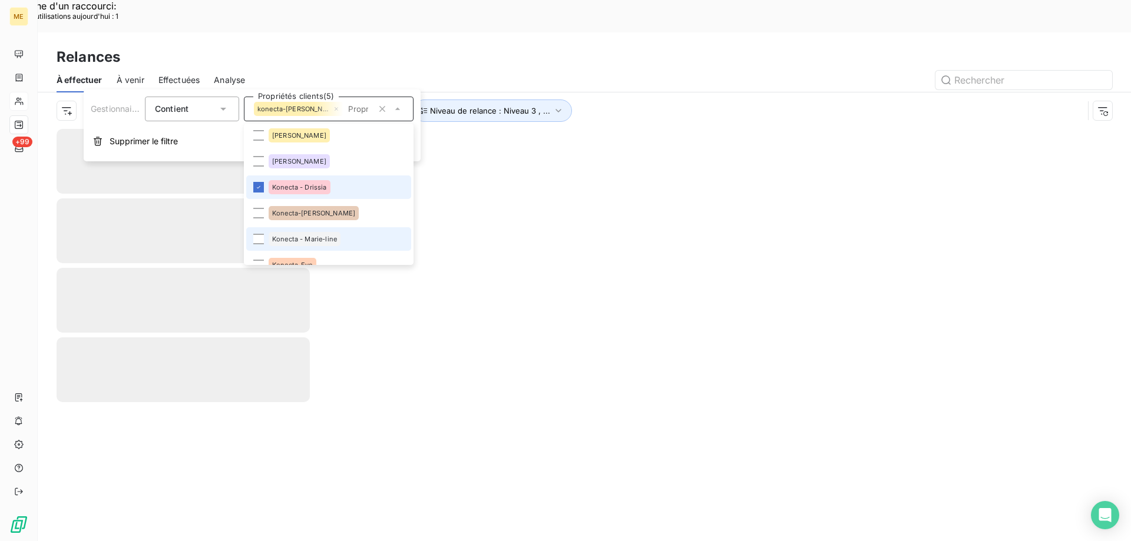
click at [323, 210] on span "Konecta-[PERSON_NAME]" at bounding box center [313, 213] width 83 height 7
click at [323, 233] on div "Konecta - Marie-line" at bounding box center [305, 239] width 72 height 14
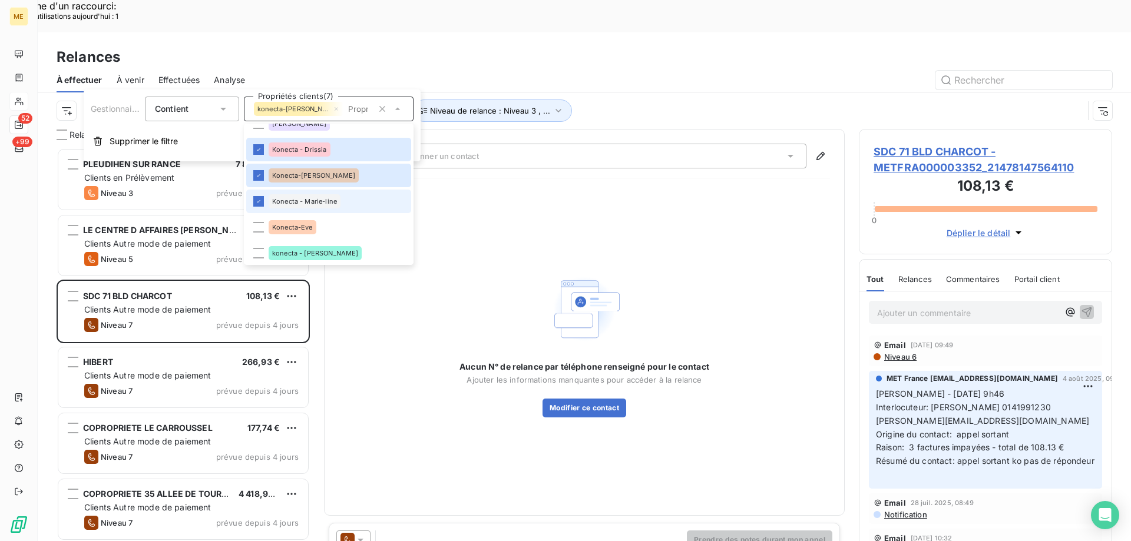
scroll to position [294, 0]
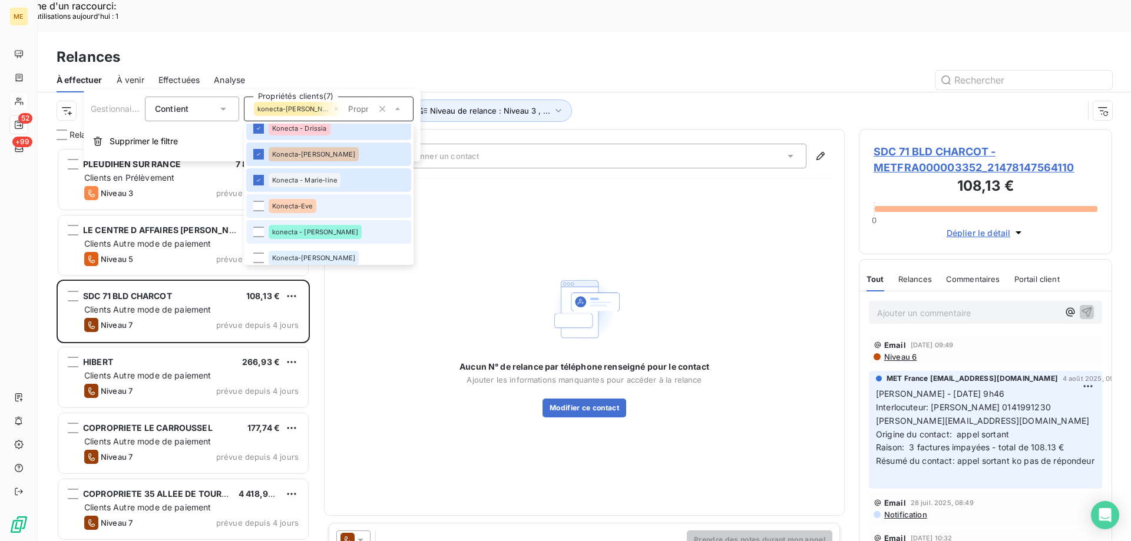
click at [320, 214] on li "Konecta-Eve" at bounding box center [328, 206] width 165 height 24
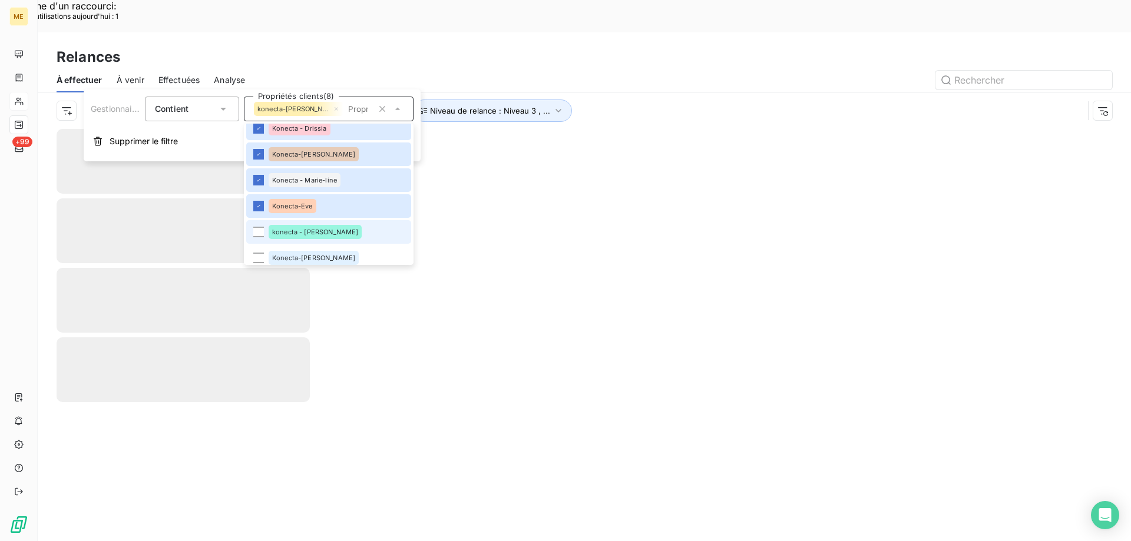
click at [319, 239] on li "konecta - [PERSON_NAME]" at bounding box center [328, 232] width 165 height 24
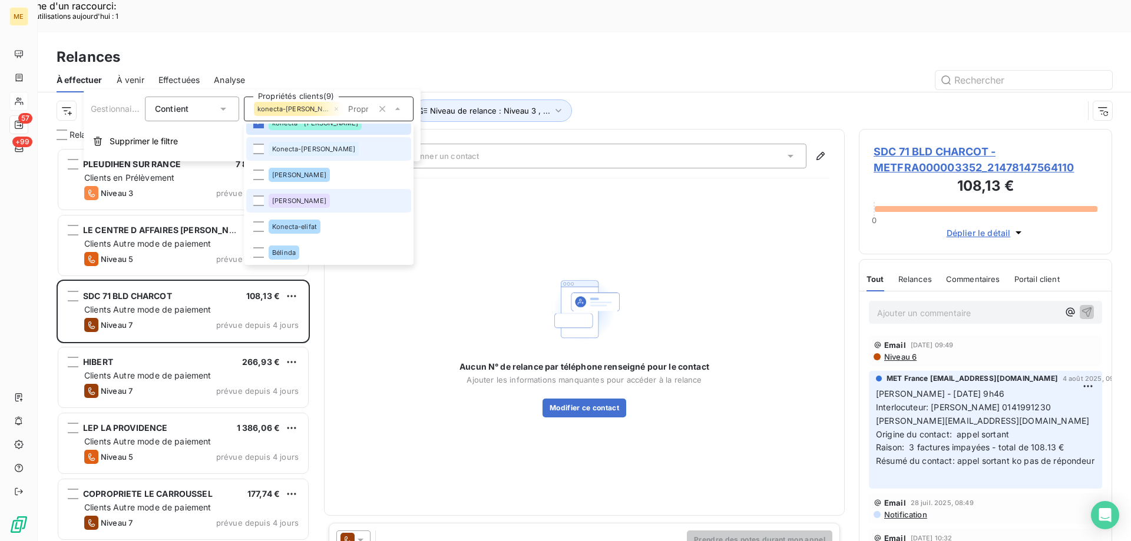
scroll to position [372, 0]
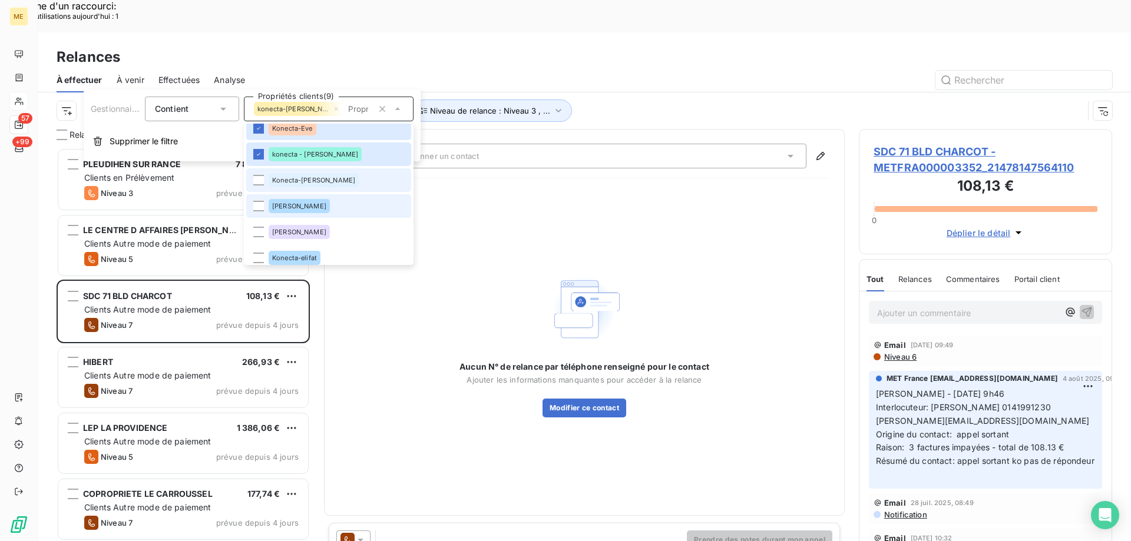
drag, startPoint x: 332, startPoint y: 182, endPoint x: 329, endPoint y: 209, distance: 27.3
click at [333, 183] on li "Konecta-[PERSON_NAME]" at bounding box center [328, 180] width 165 height 24
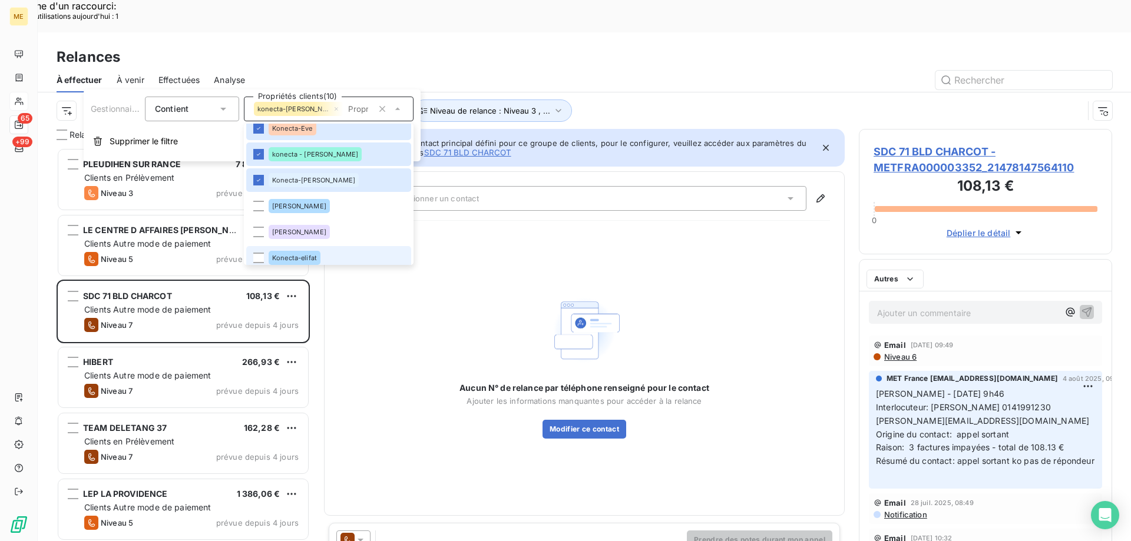
click at [316, 255] on span "Konecta-elifat" at bounding box center [294, 257] width 45 height 7
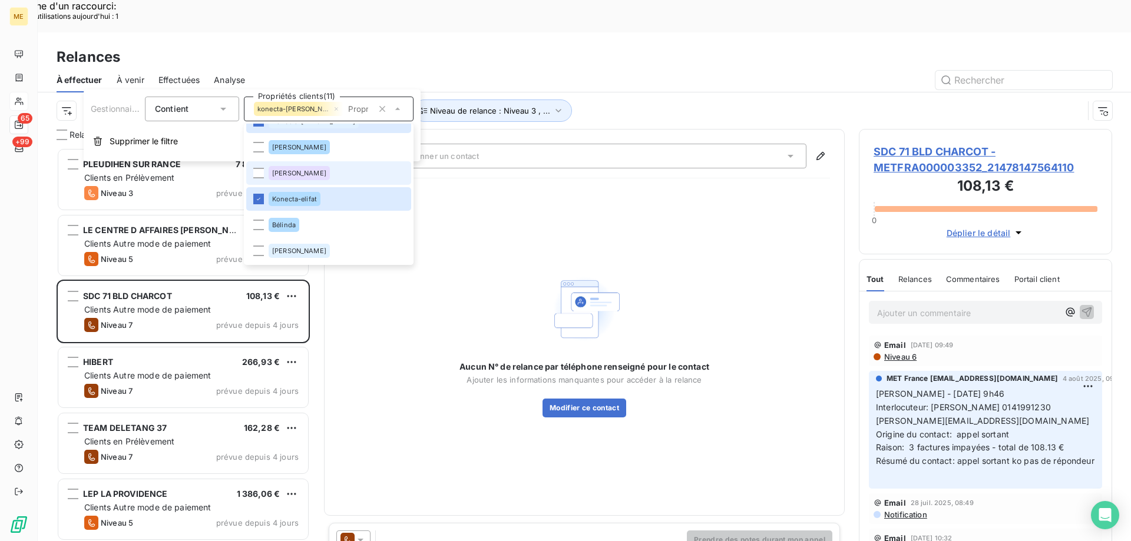
scroll to position [417, 244]
click at [666, 100] on div "Canal de relance : Appel Niveau de relance : Niveau 3 , ... Gestionnaire_Tag : …" at bounding box center [570, 111] width 1027 height 22
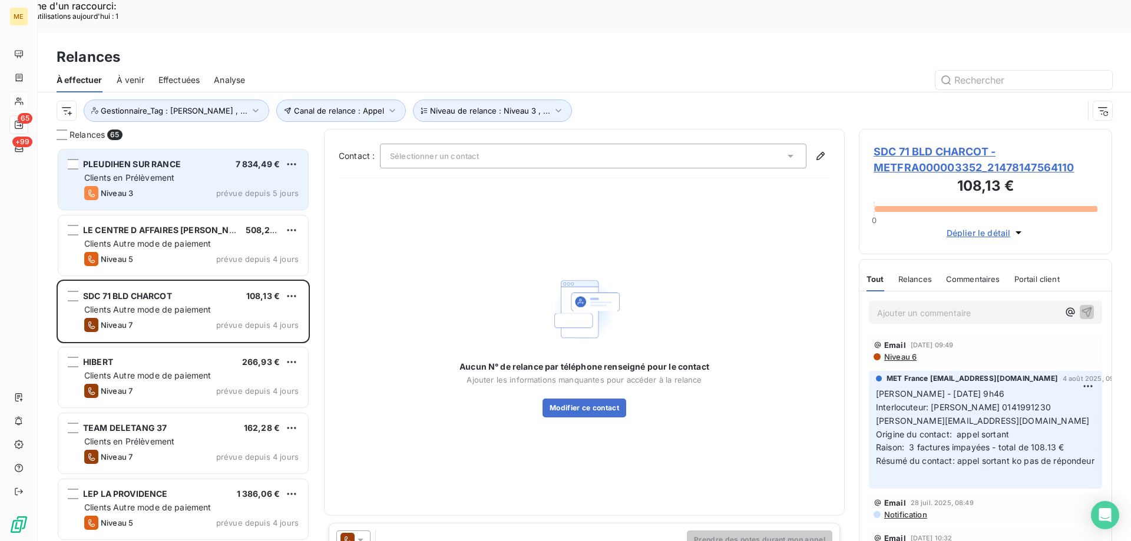
click at [117, 186] on div "Niveau 3" at bounding box center [108, 193] width 49 height 14
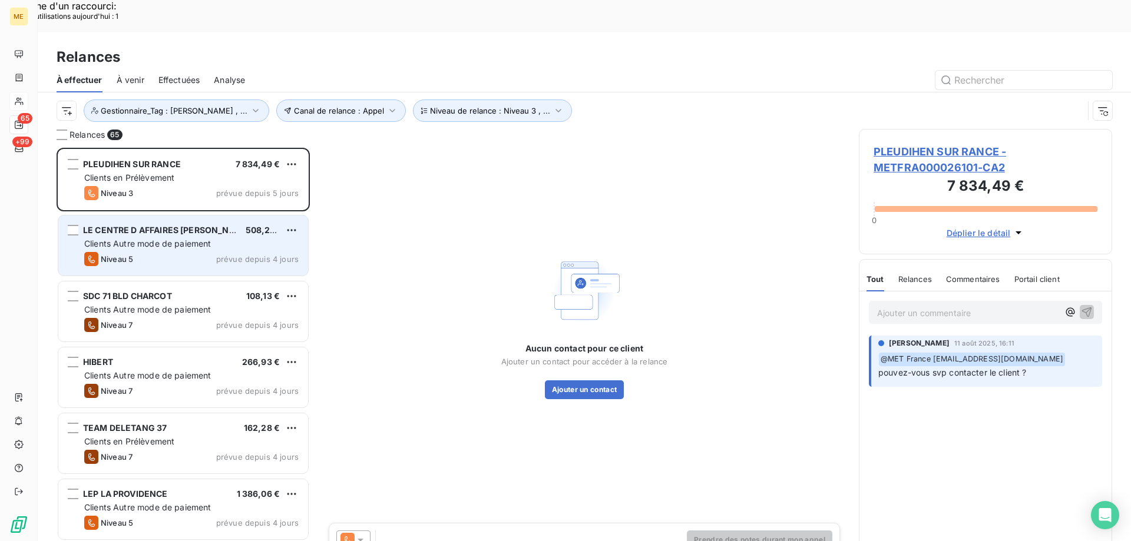
click at [152, 239] on span "Clients Autre mode de paiement" at bounding box center [147, 244] width 127 height 10
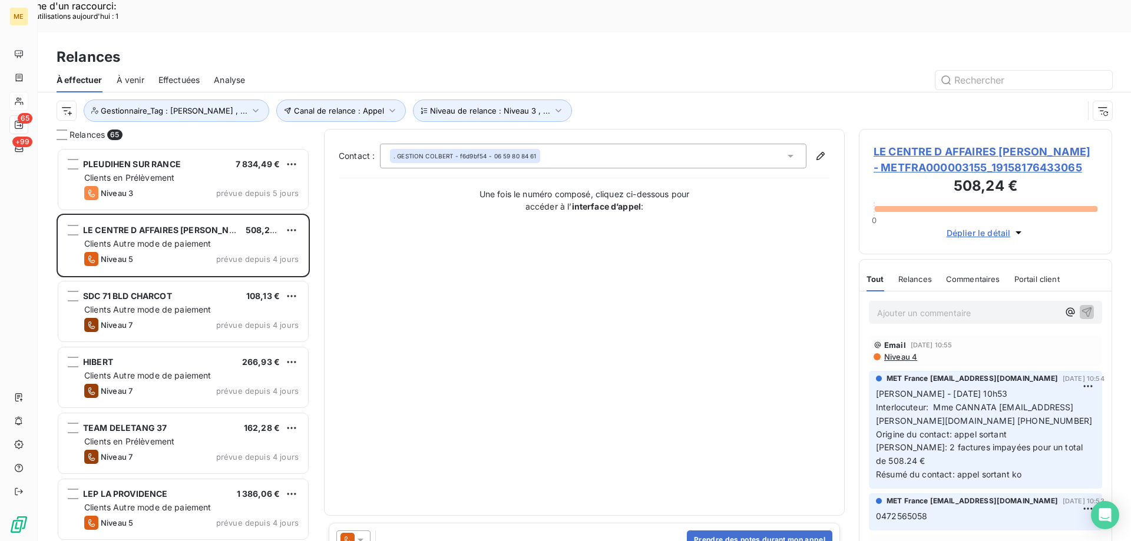
click at [921, 144] on span "LE CENTRE D AFFAIRES [PERSON_NAME] - METFRA000003155_19158176433065" at bounding box center [985, 160] width 224 height 32
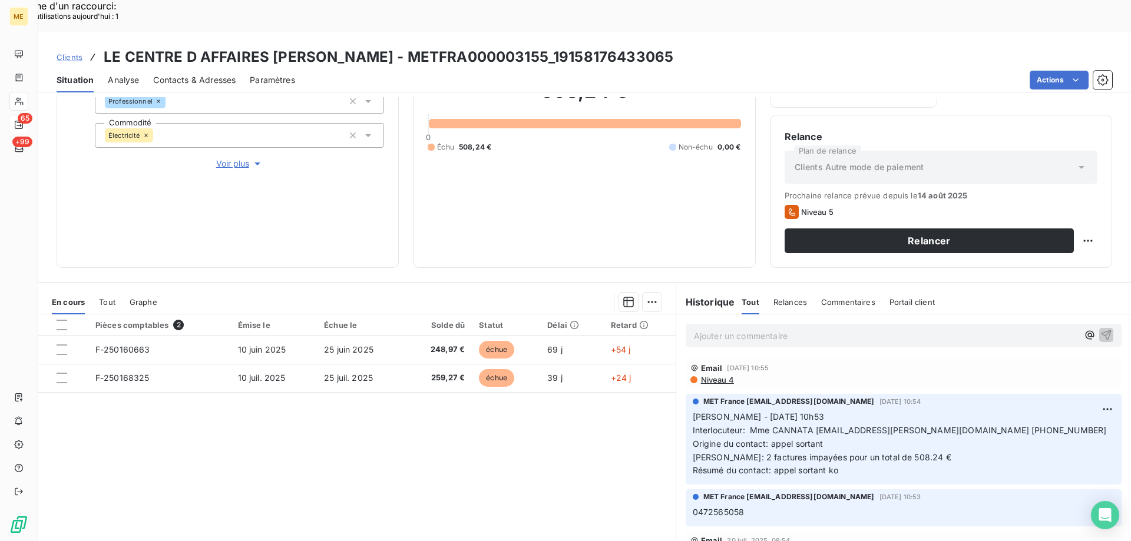
scroll to position [157, 0]
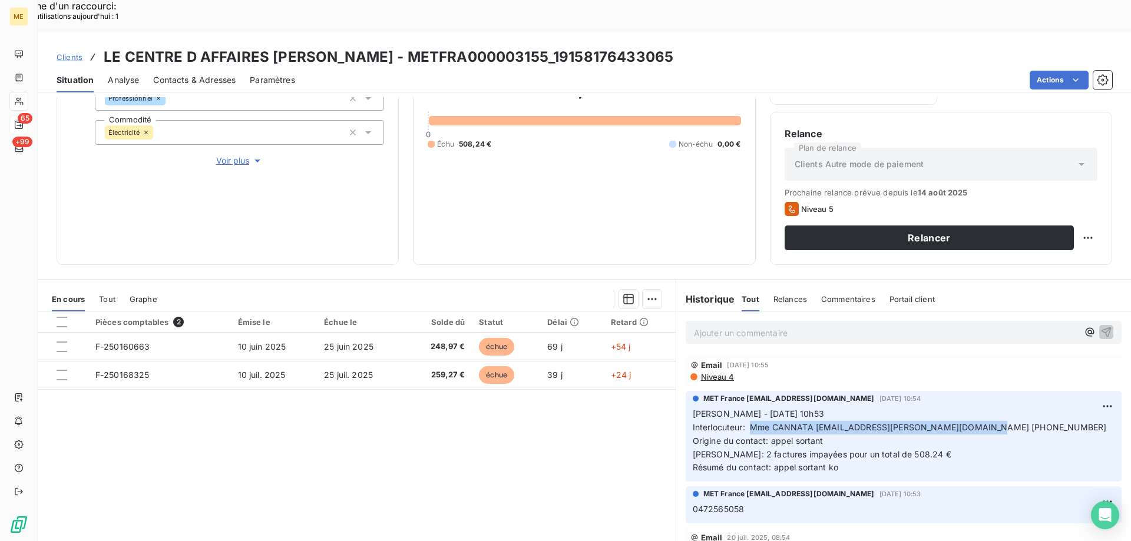
drag, startPoint x: 744, startPoint y: 395, endPoint x: 1000, endPoint y: 399, distance: 255.1
click at [1000, 408] on p "[PERSON_NAME] - [DATE] 10h53 Interlocuteur: Mme CANNATA [EMAIL_ADDRESS][PERSON_…" at bounding box center [904, 441] width 422 height 67
